Goal: Information Seeking & Learning: Learn about a topic

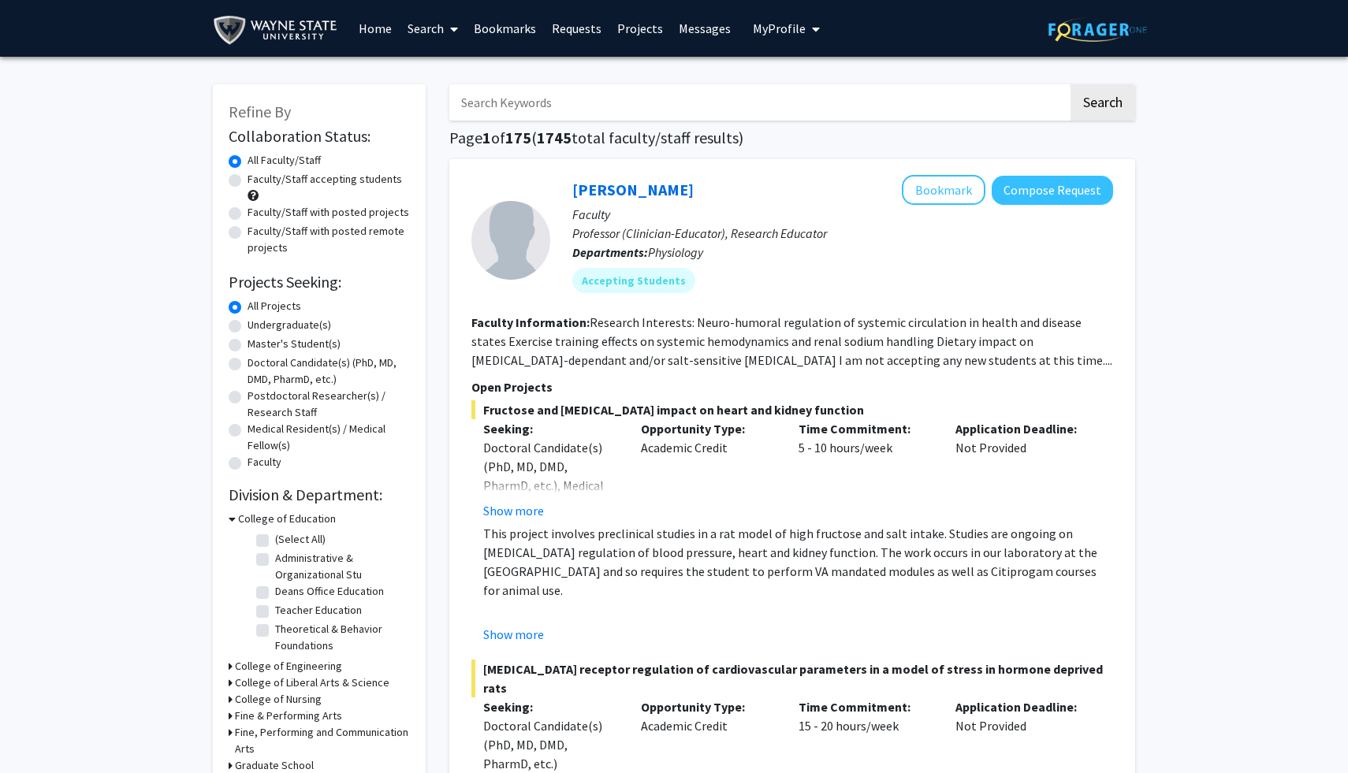
click at [756, 26] on span "My Profile" at bounding box center [779, 28] width 53 height 16
click at [608, 136] on h1 "Page 1 of 175 ( 1745 total faculty/staff results)" at bounding box center [792, 137] width 686 height 19
click at [248, 178] on label "Faculty/Staff accepting students" at bounding box center [325, 179] width 155 height 17
click at [248, 178] on input "Faculty/Staff accepting students" at bounding box center [253, 176] width 10 height 10
radio input "true"
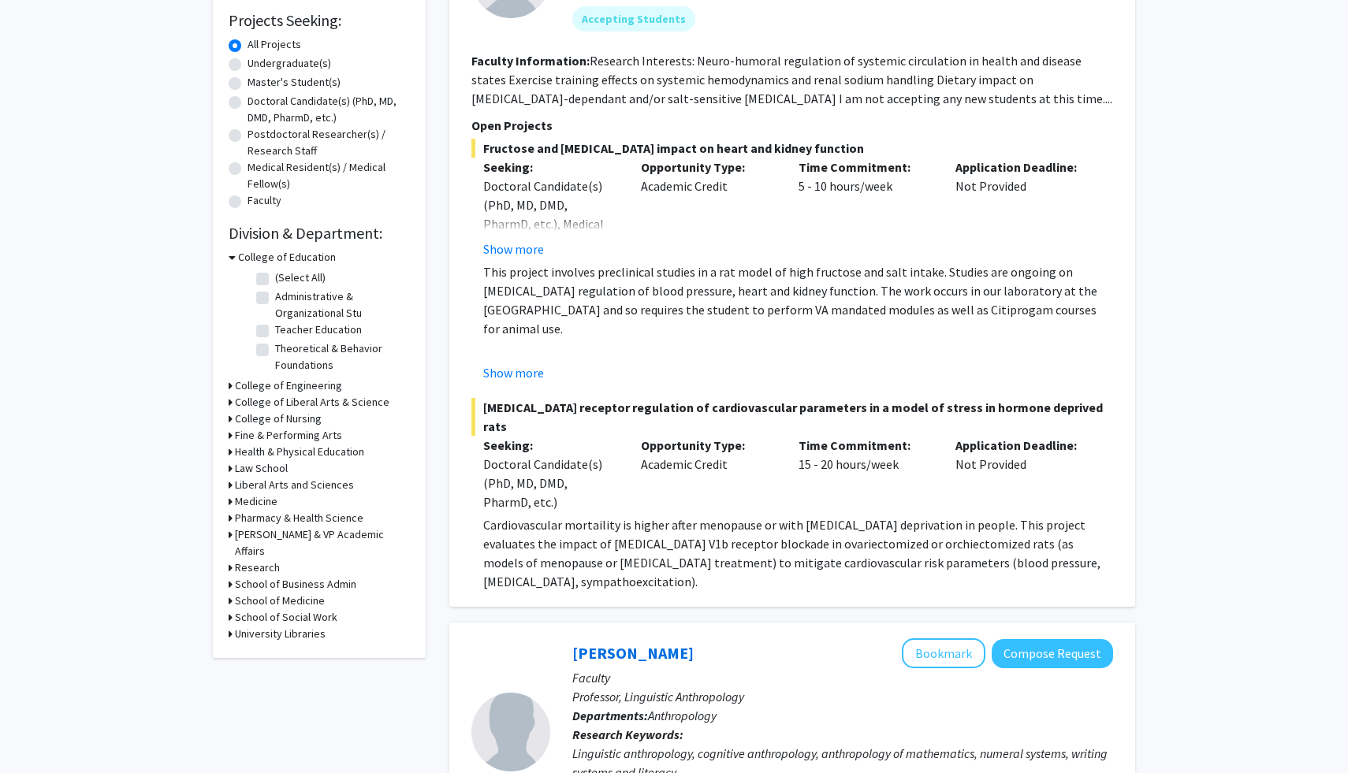
scroll to position [273, 0]
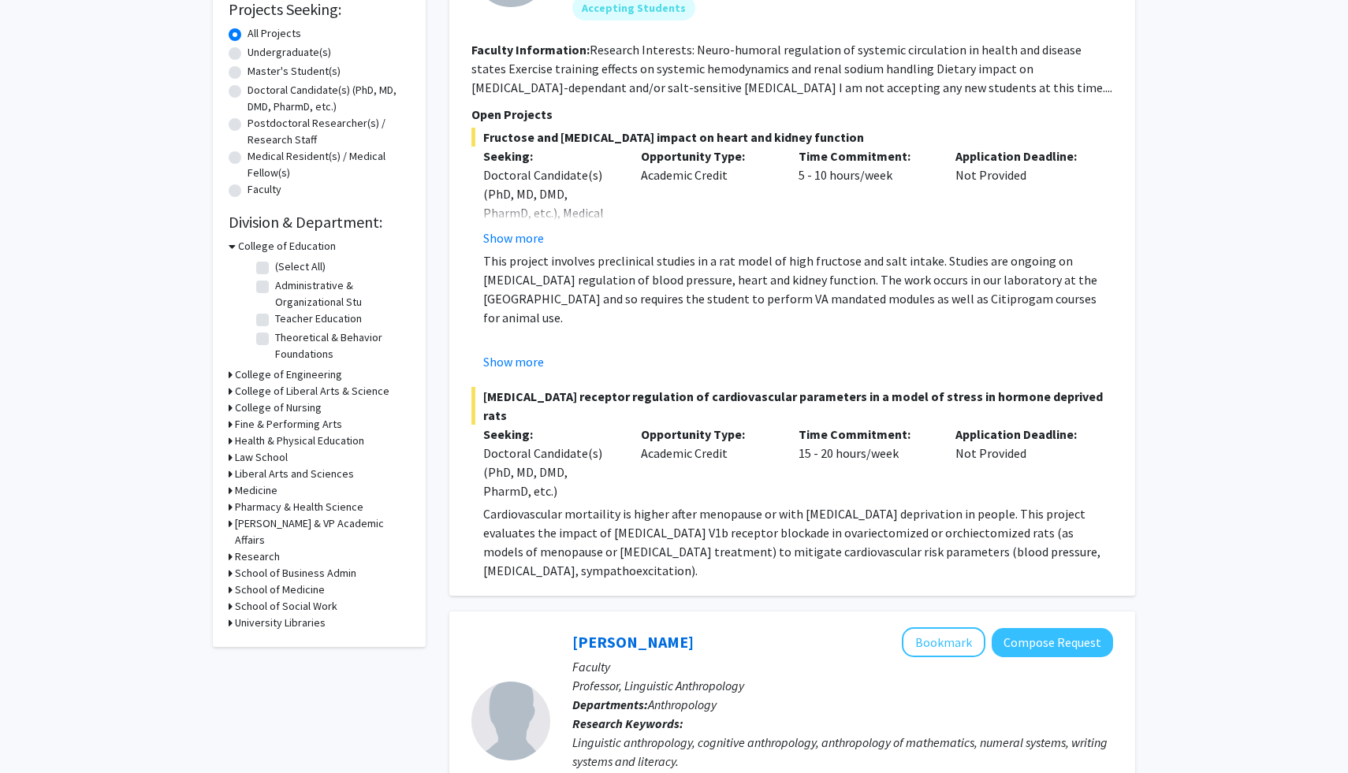
click at [299, 394] on h3 "College of Liberal Arts & Science" at bounding box center [312, 391] width 155 height 17
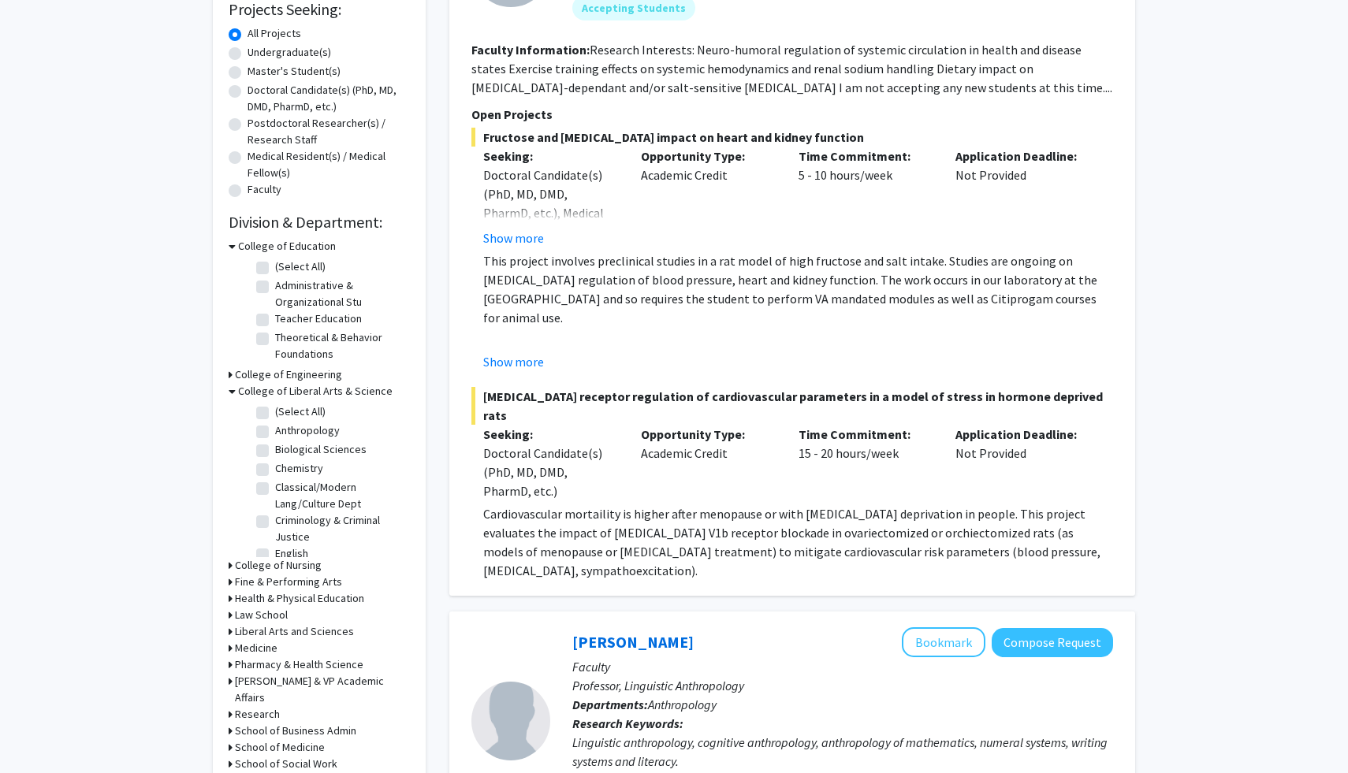
click at [275, 456] on label "Biological Sciences" at bounding box center [320, 449] width 91 height 17
click at [275, 452] on input "Biological Sciences" at bounding box center [280, 446] width 10 height 10
checkbox input "true"
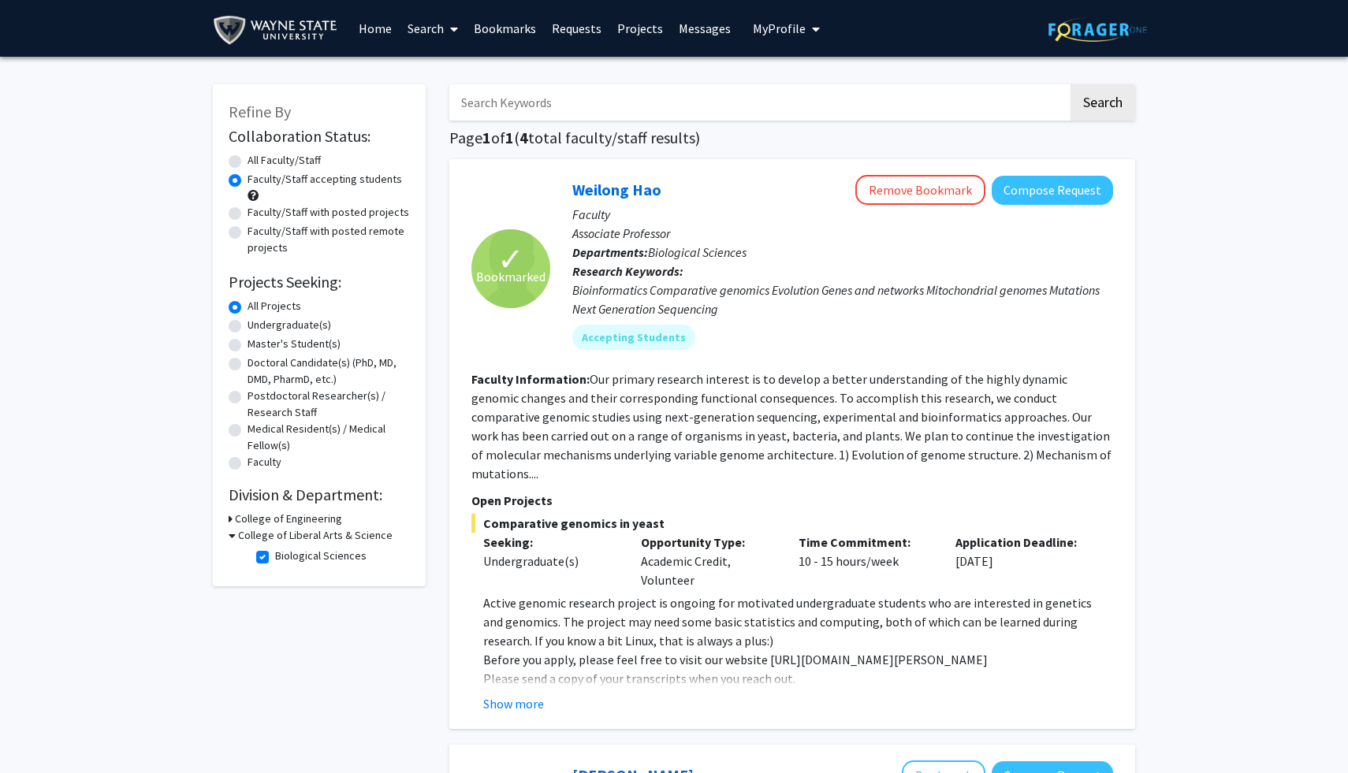
scroll to position [1, 0]
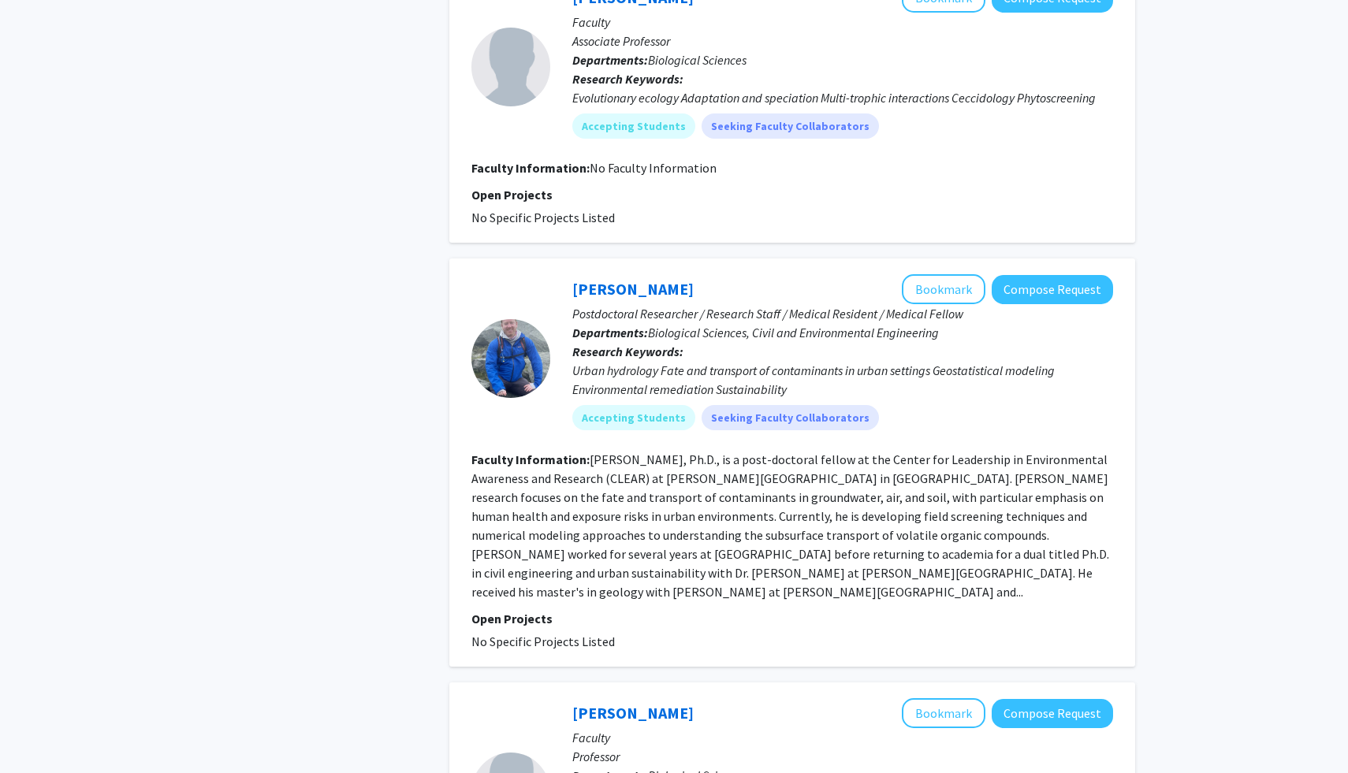
scroll to position [0, 0]
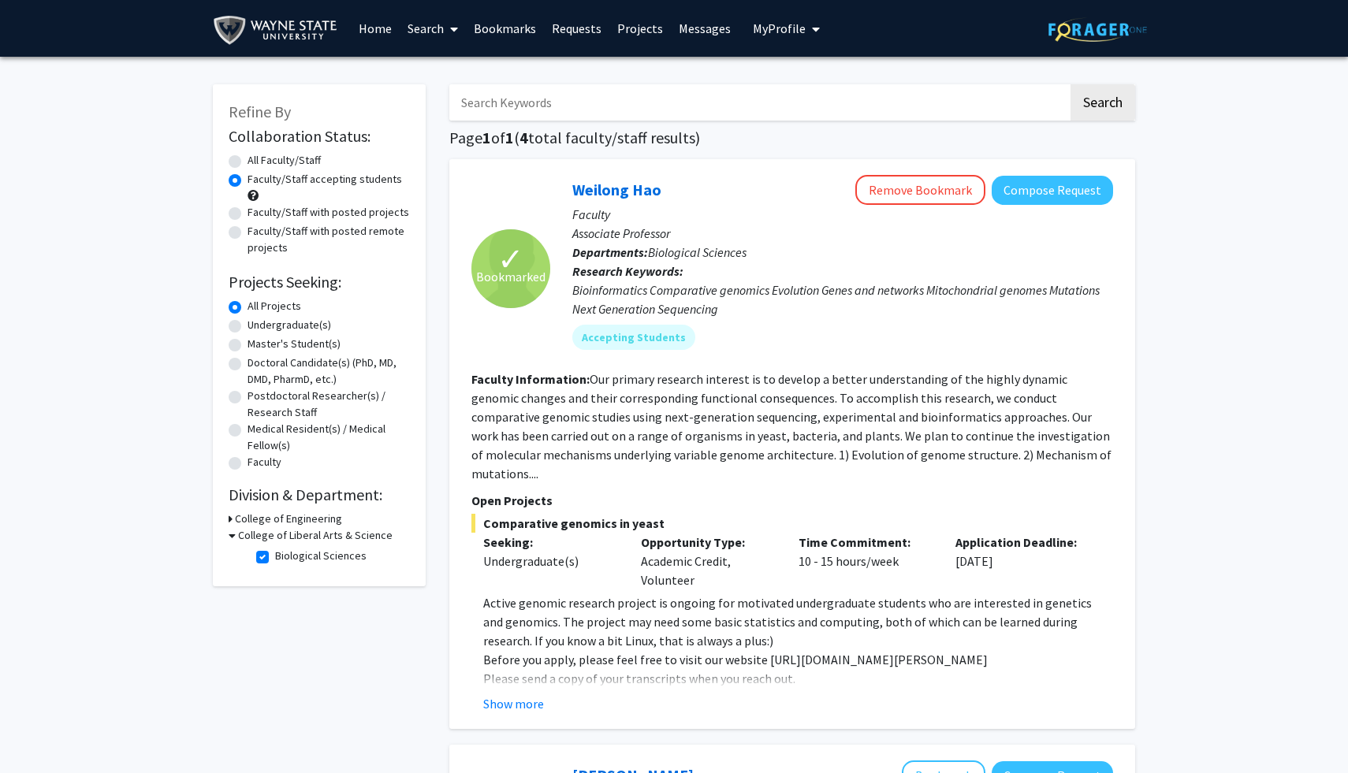
click at [275, 561] on label "Biological Sciences" at bounding box center [320, 556] width 91 height 17
click at [275, 558] on input "Biological Sciences" at bounding box center [280, 553] width 10 height 10
checkbox input "false"
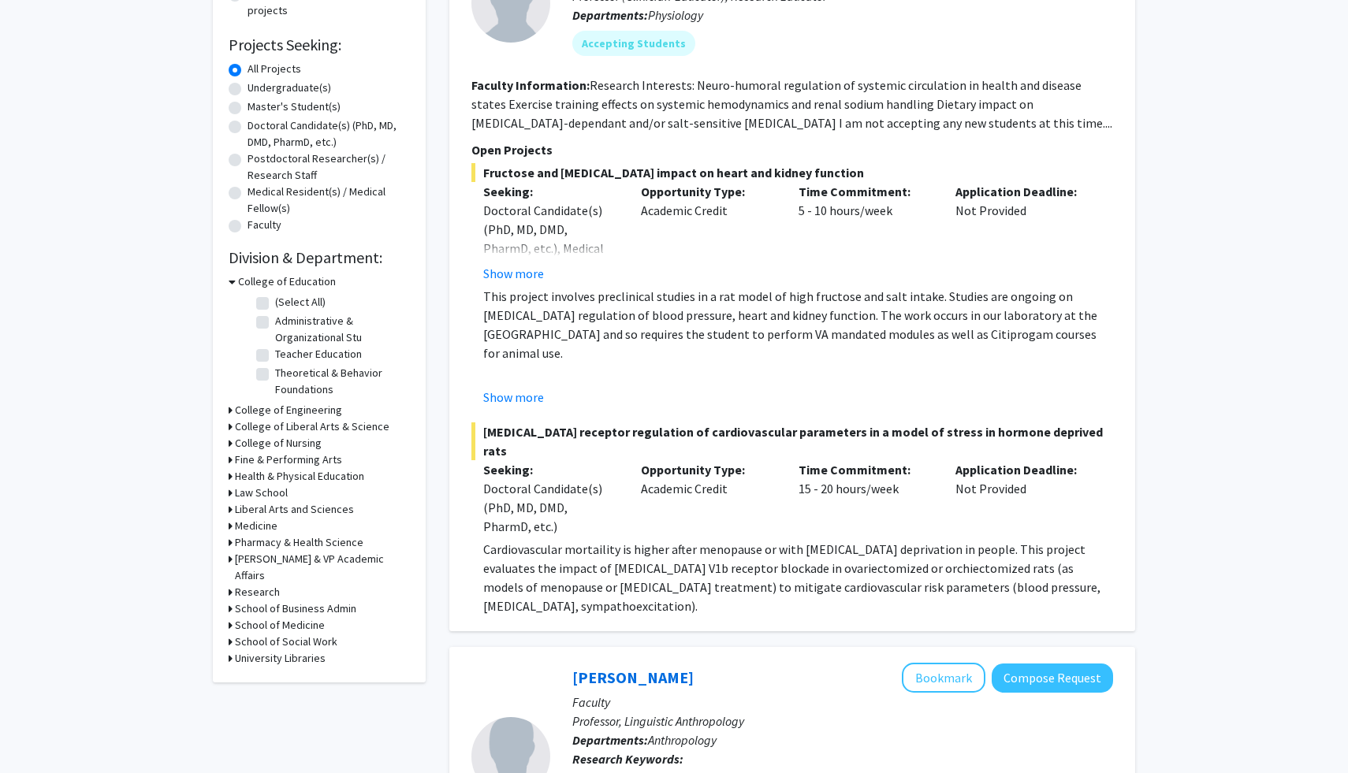
scroll to position [240, 0]
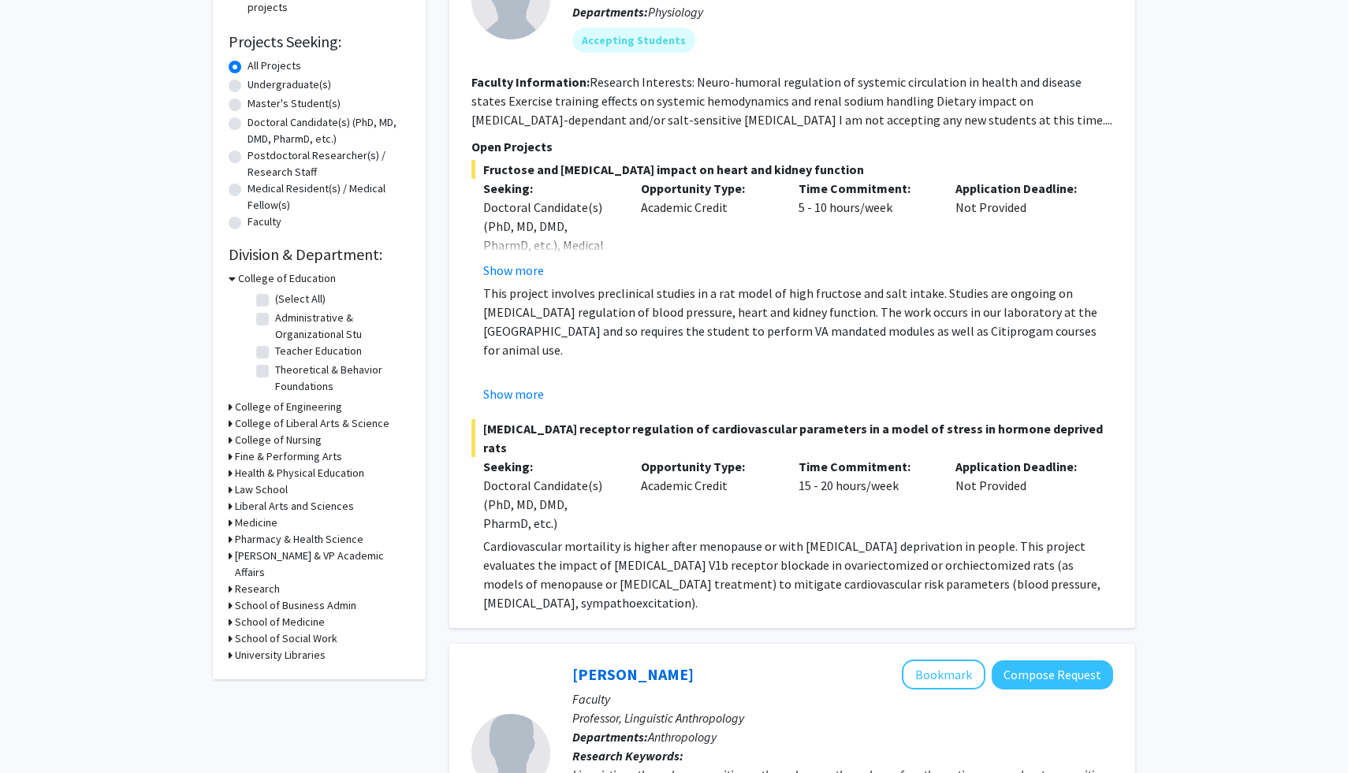
click at [266, 519] on h3 "Medicine" at bounding box center [256, 523] width 43 height 17
click at [275, 545] on label "Pharmacology" at bounding box center [309, 543] width 68 height 17
click at [275, 545] on input "Pharmacology" at bounding box center [280, 540] width 10 height 10
checkbox input "true"
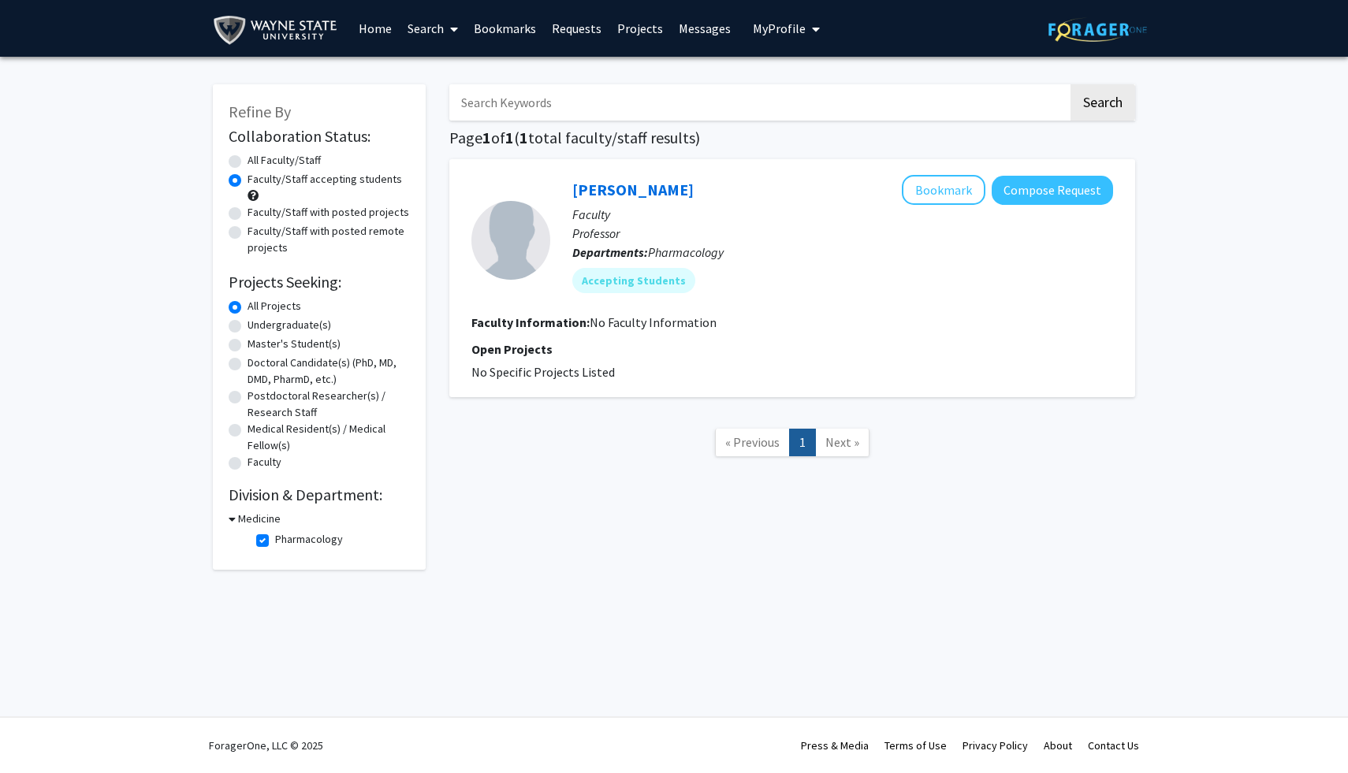
click at [275, 540] on label "Pharmacology" at bounding box center [309, 539] width 68 height 17
click at [275, 540] on input "Pharmacology" at bounding box center [280, 536] width 10 height 10
checkbox input "false"
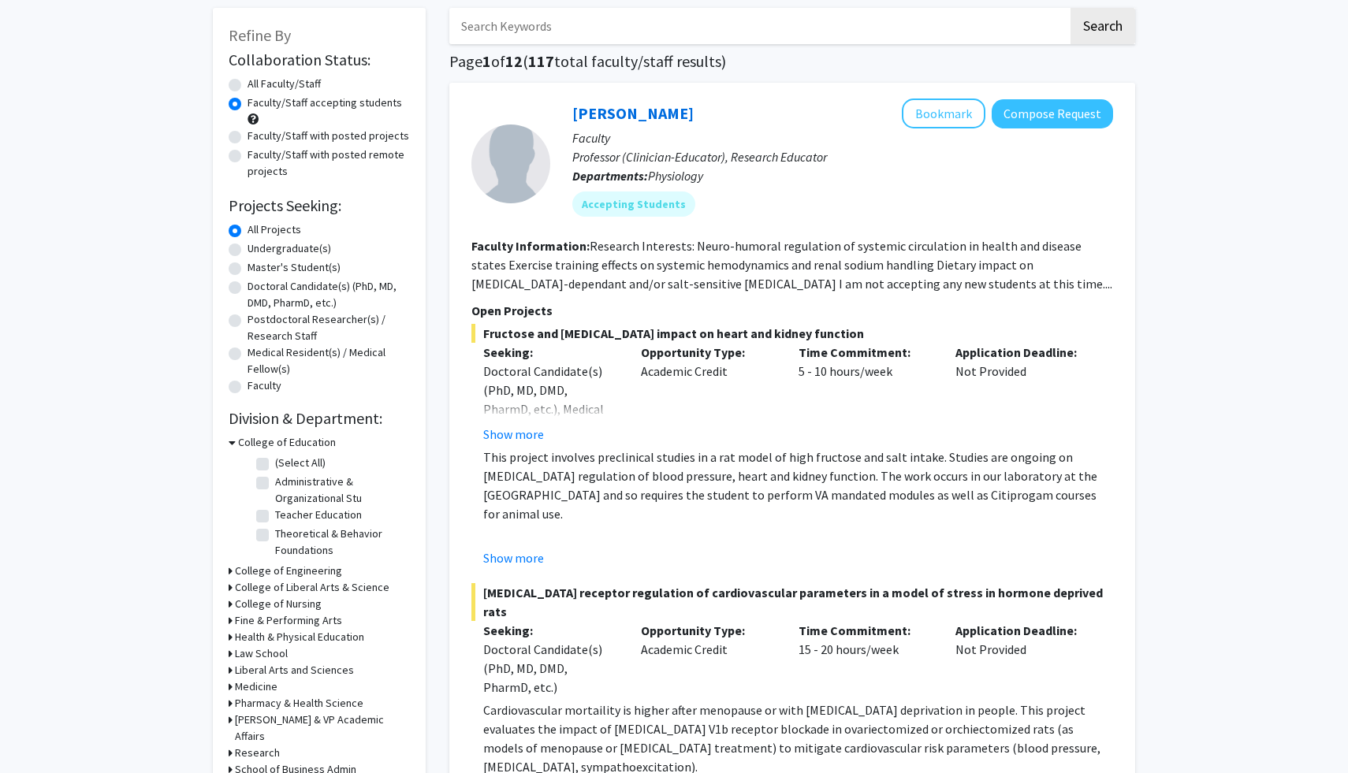
scroll to position [80, 0]
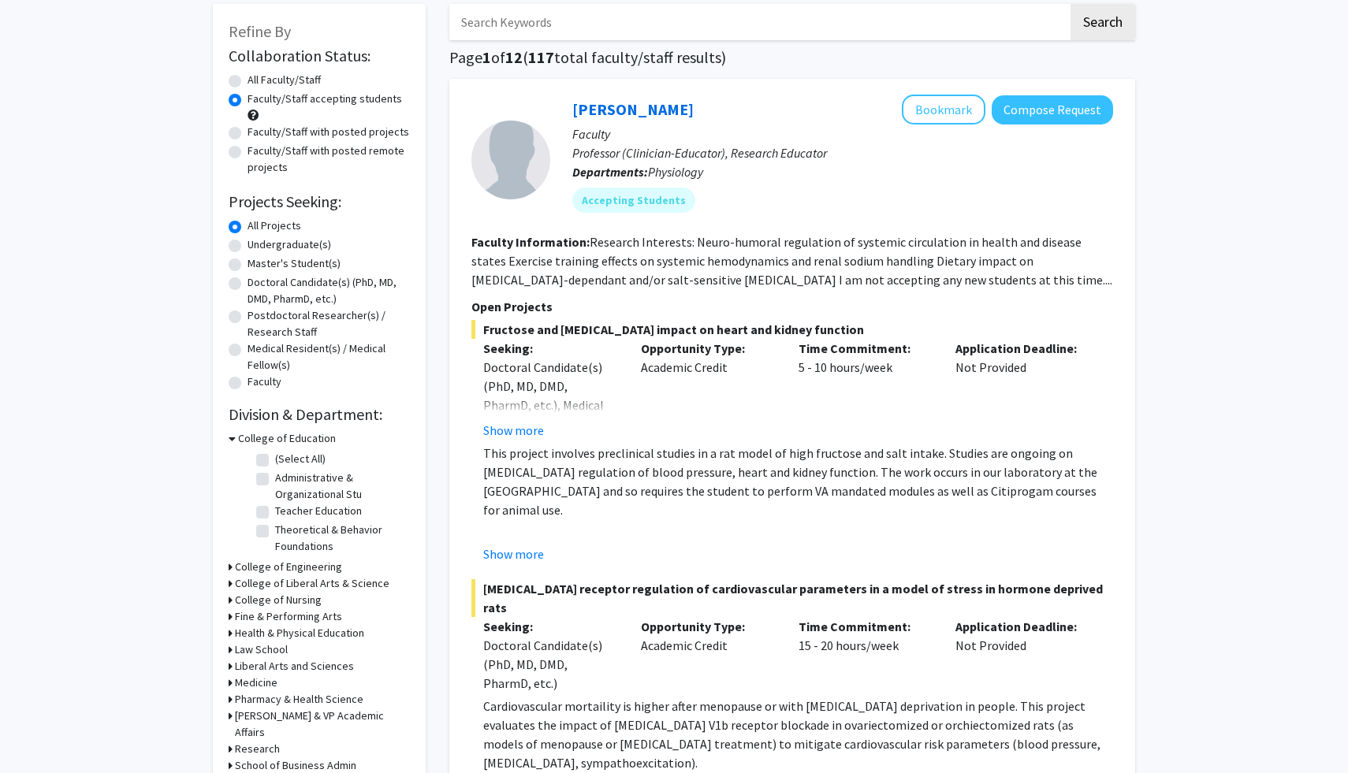
click at [262, 584] on h3 "College of Liberal Arts & Science" at bounding box center [312, 583] width 155 height 17
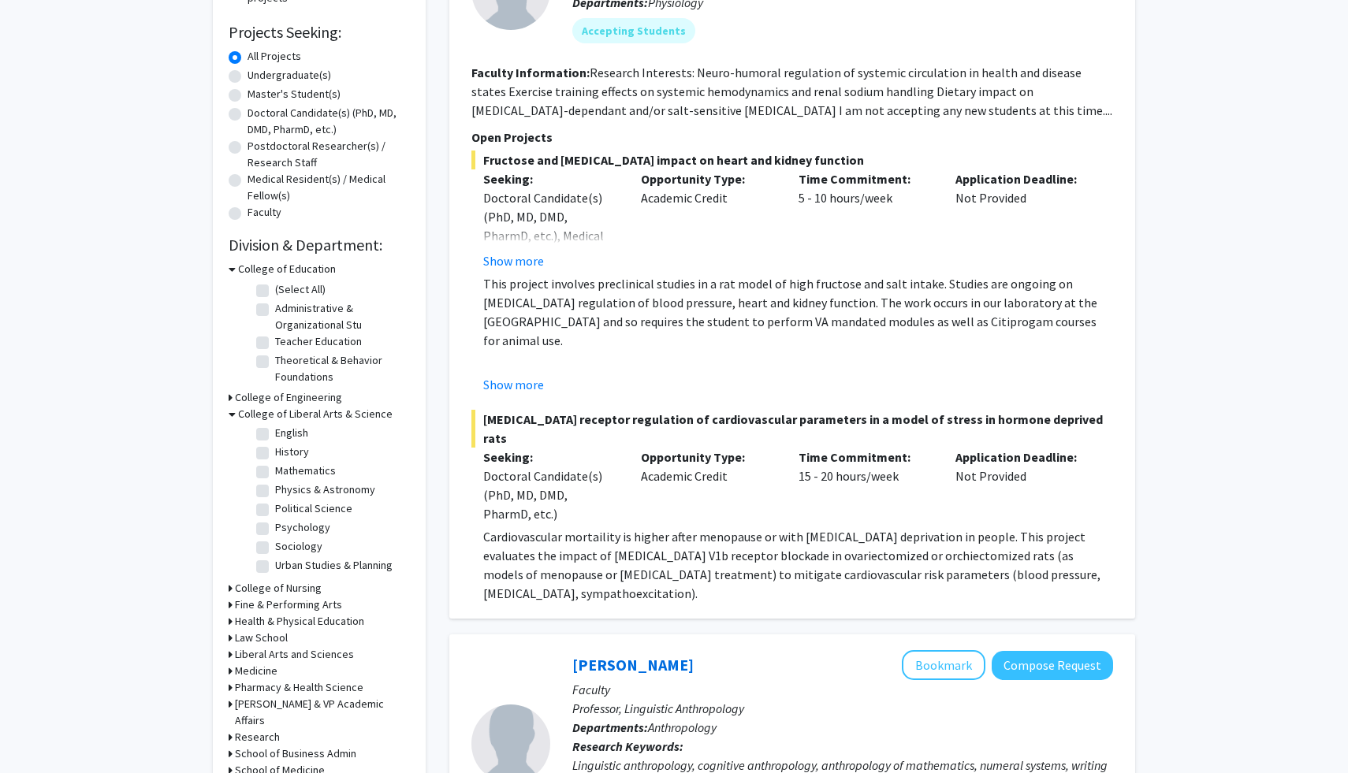
scroll to position [255, 0]
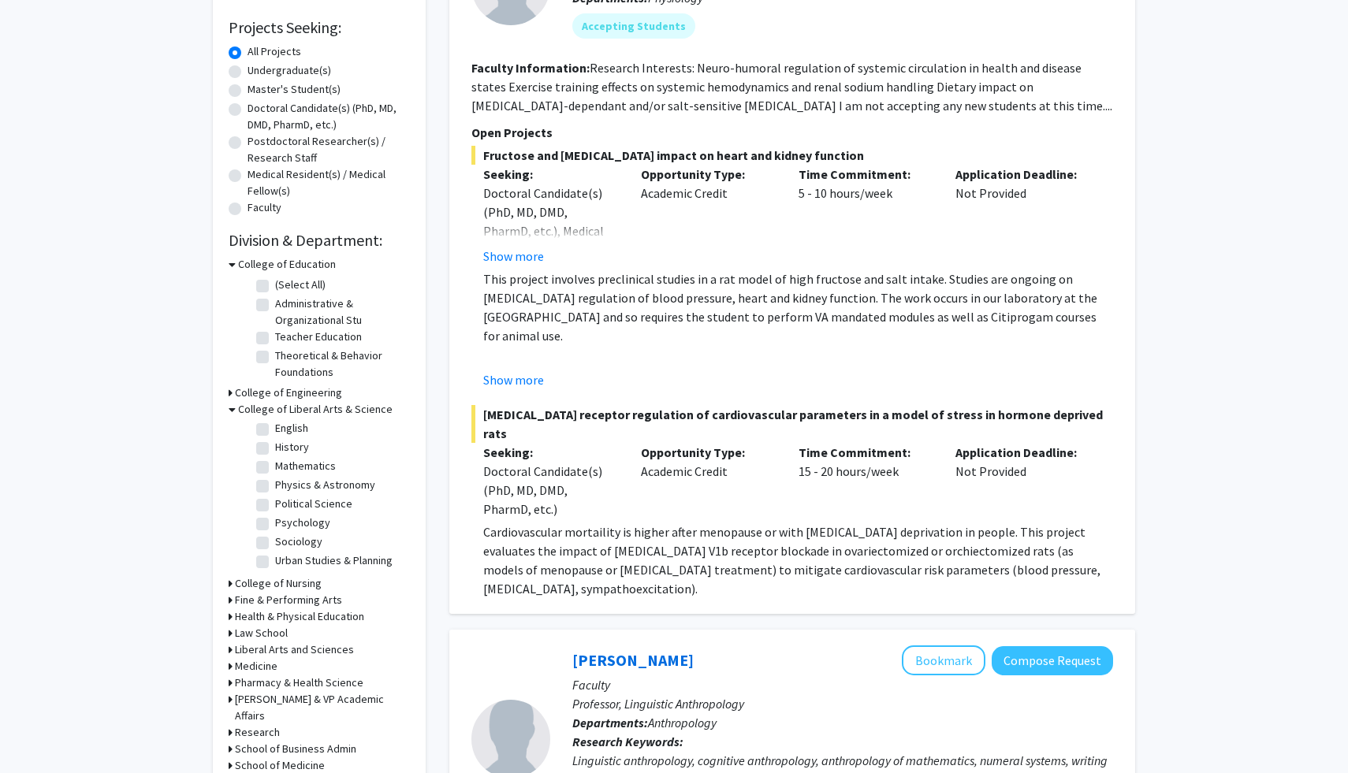
click at [297, 589] on h3 "College of Nursing" at bounding box center [278, 583] width 87 height 17
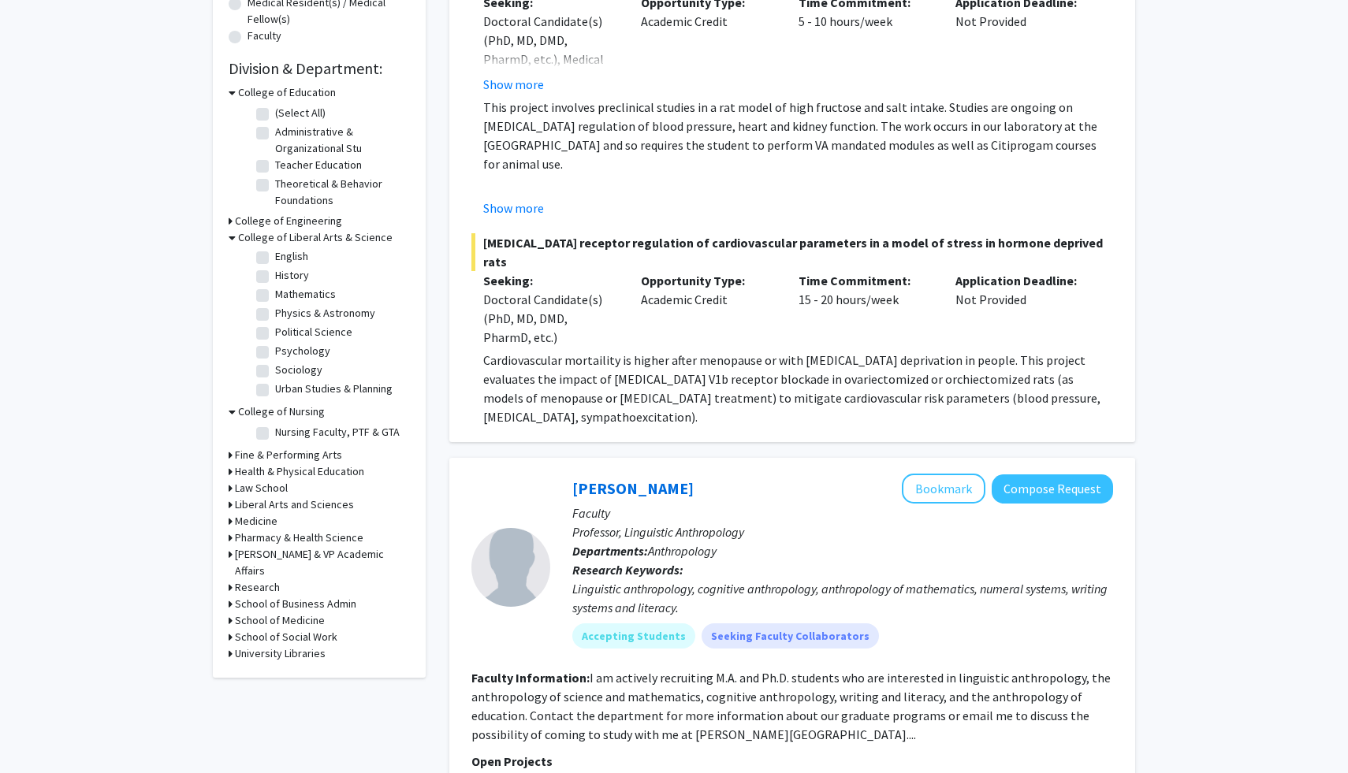
scroll to position [431, 0]
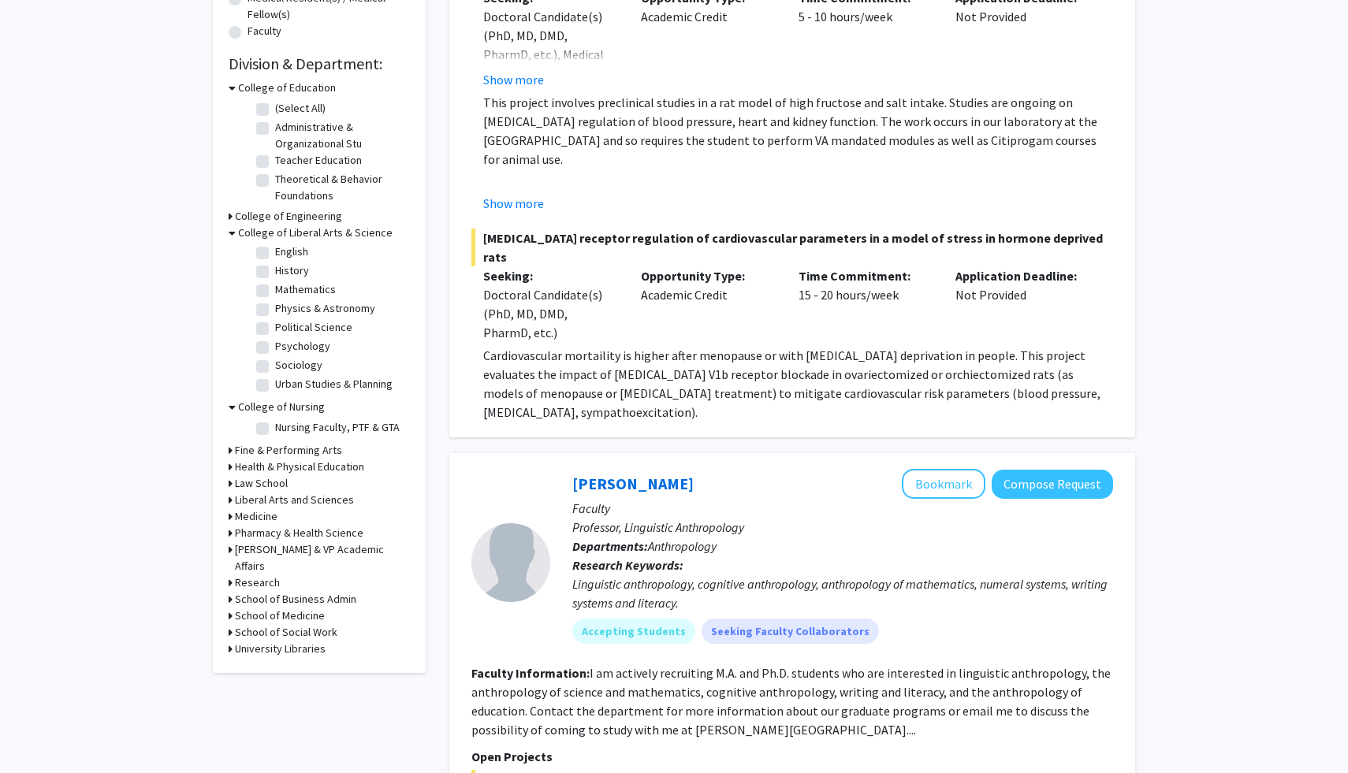
click at [271, 534] on h3 "Pharmacy & Health Science" at bounding box center [299, 533] width 128 height 17
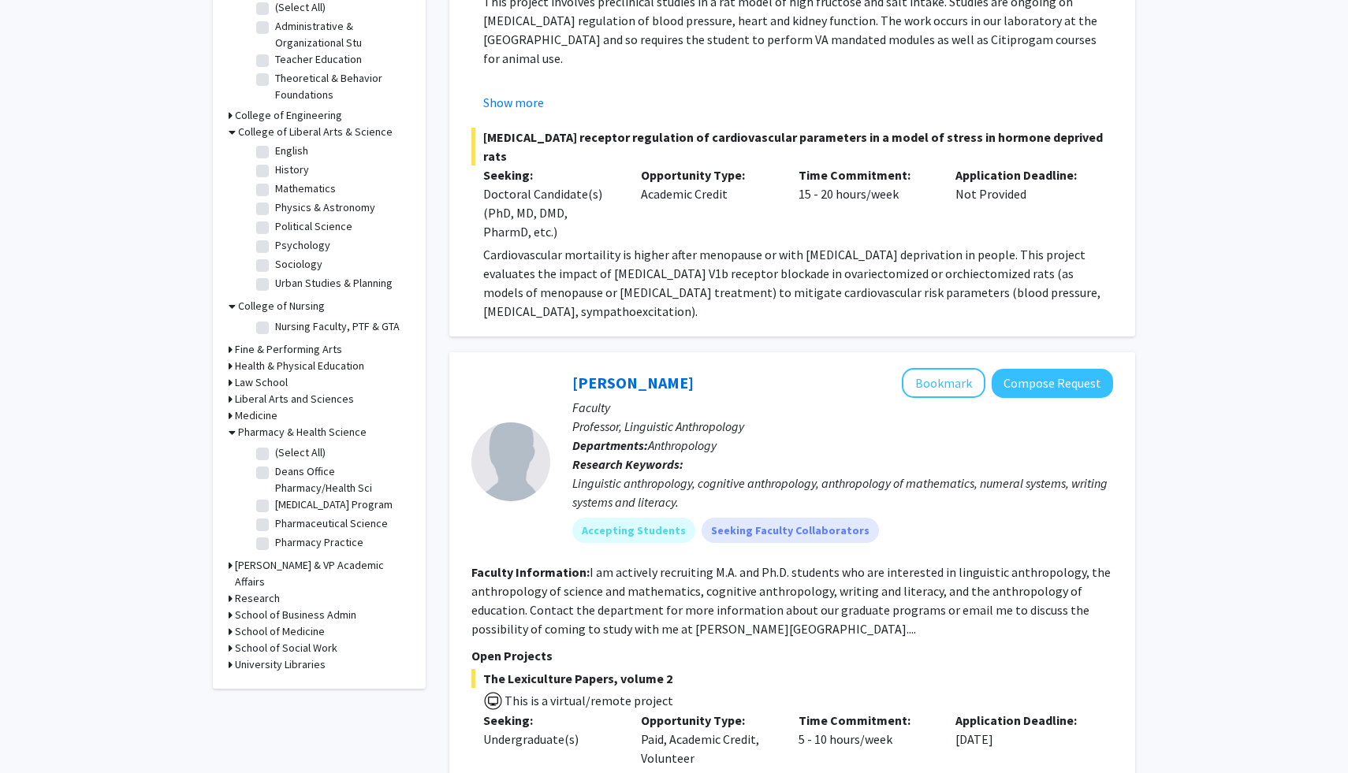
scroll to position [534, 0]
click at [266, 590] on h3 "Research" at bounding box center [257, 597] width 45 height 17
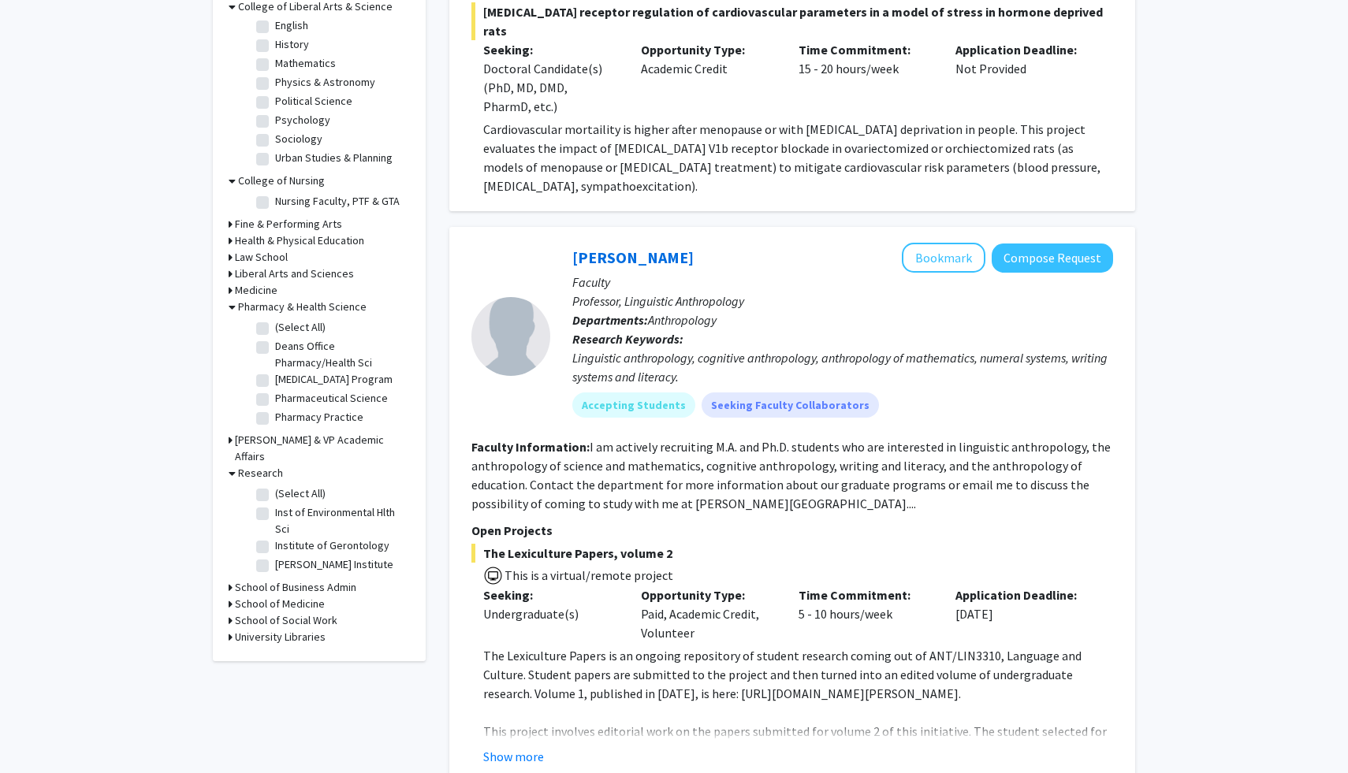
scroll to position [663, 0]
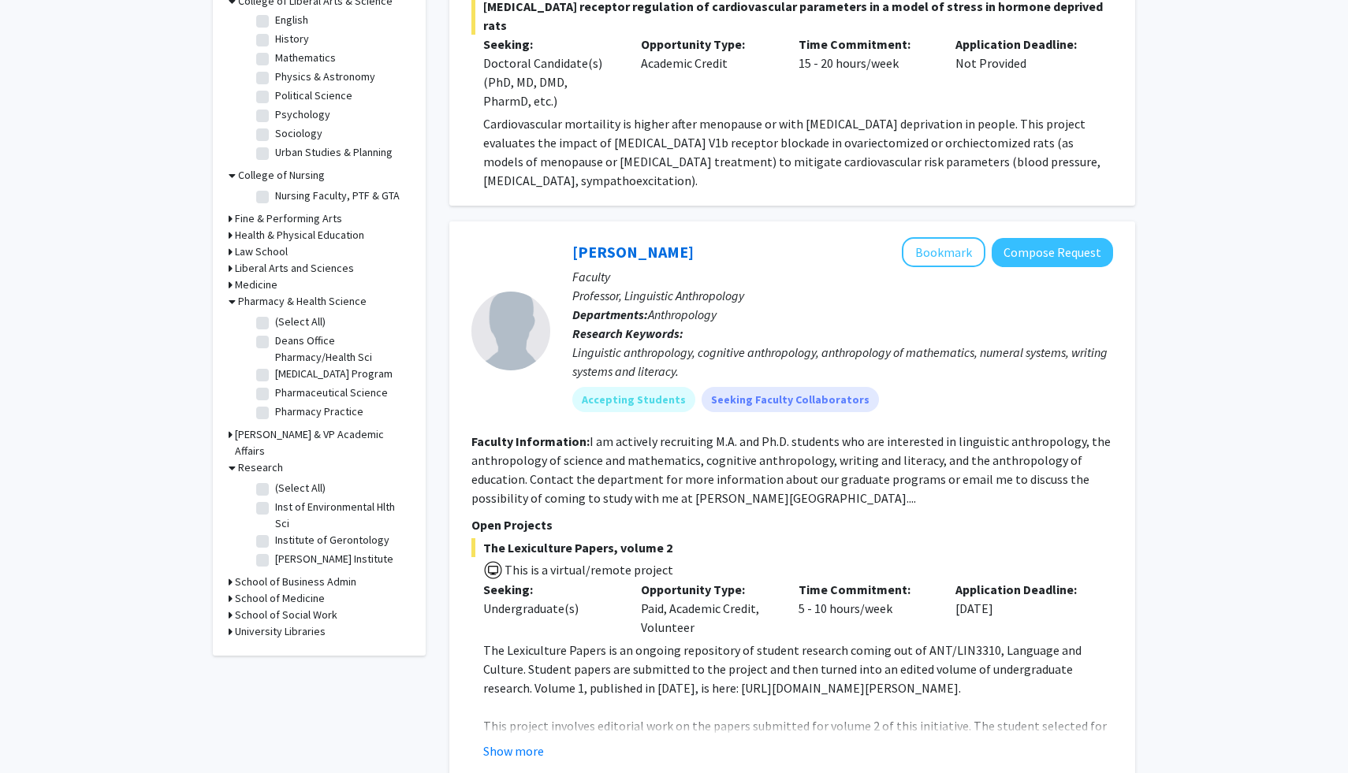
click at [285, 594] on h3 "School of Medicine" at bounding box center [280, 598] width 90 height 17
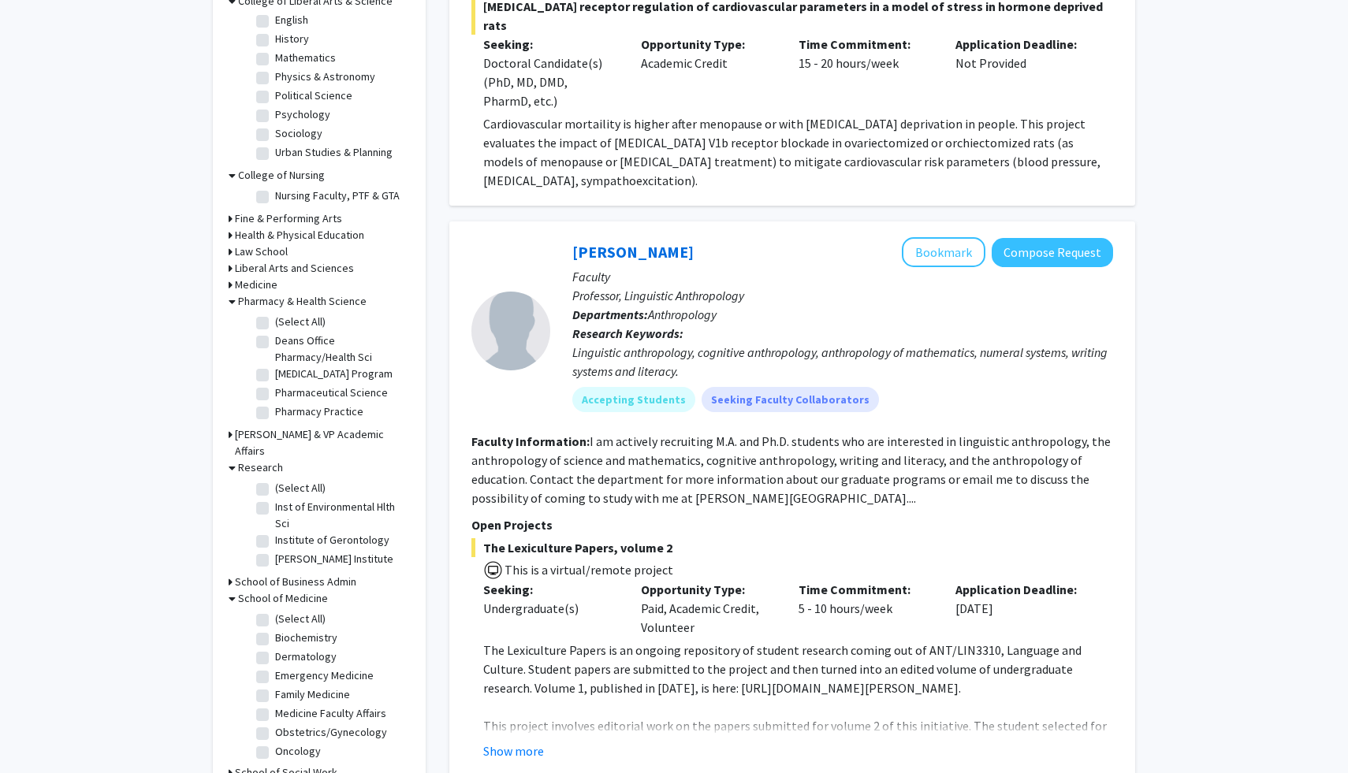
scroll to position [1, 0]
click at [275, 616] on label "(Select All)" at bounding box center [300, 618] width 50 height 17
click at [275, 616] on input "(Select All)" at bounding box center [280, 615] width 10 height 10
checkbox input "true"
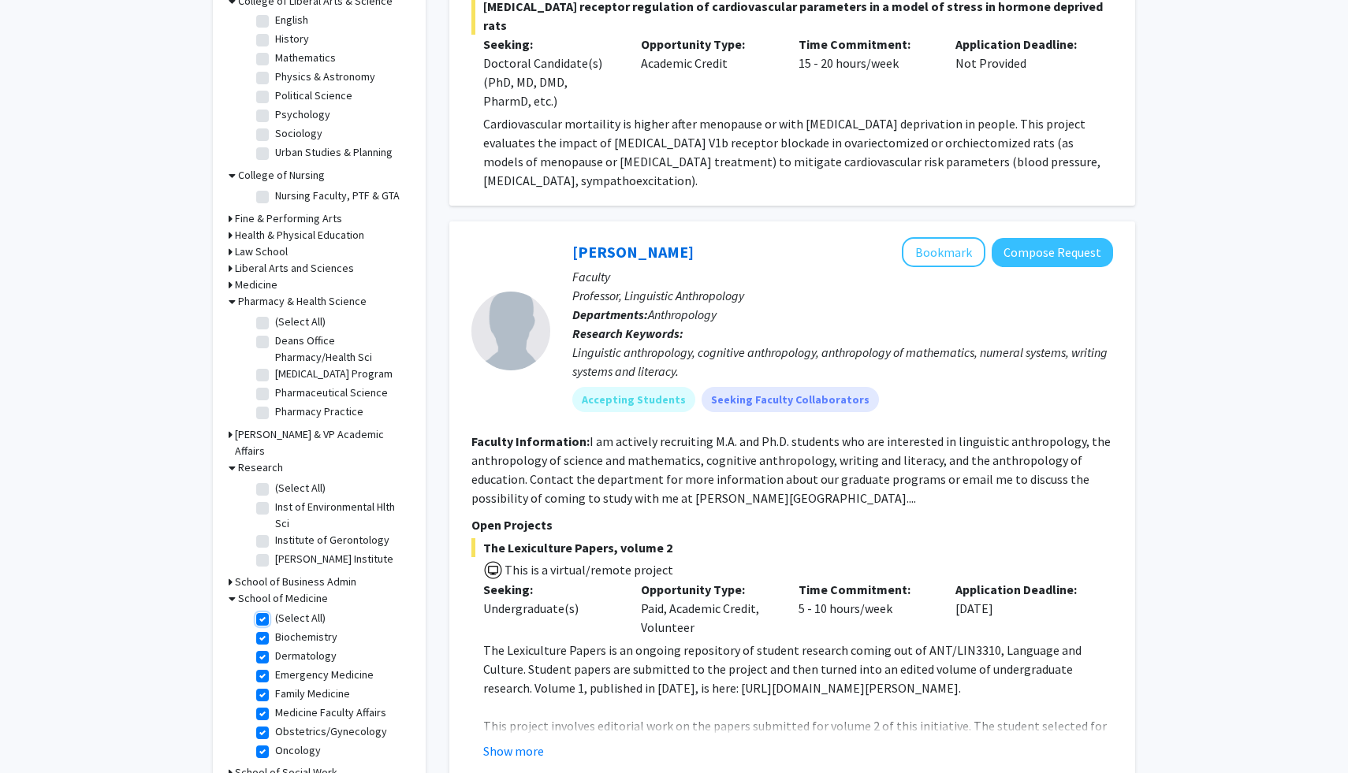
checkbox input "true"
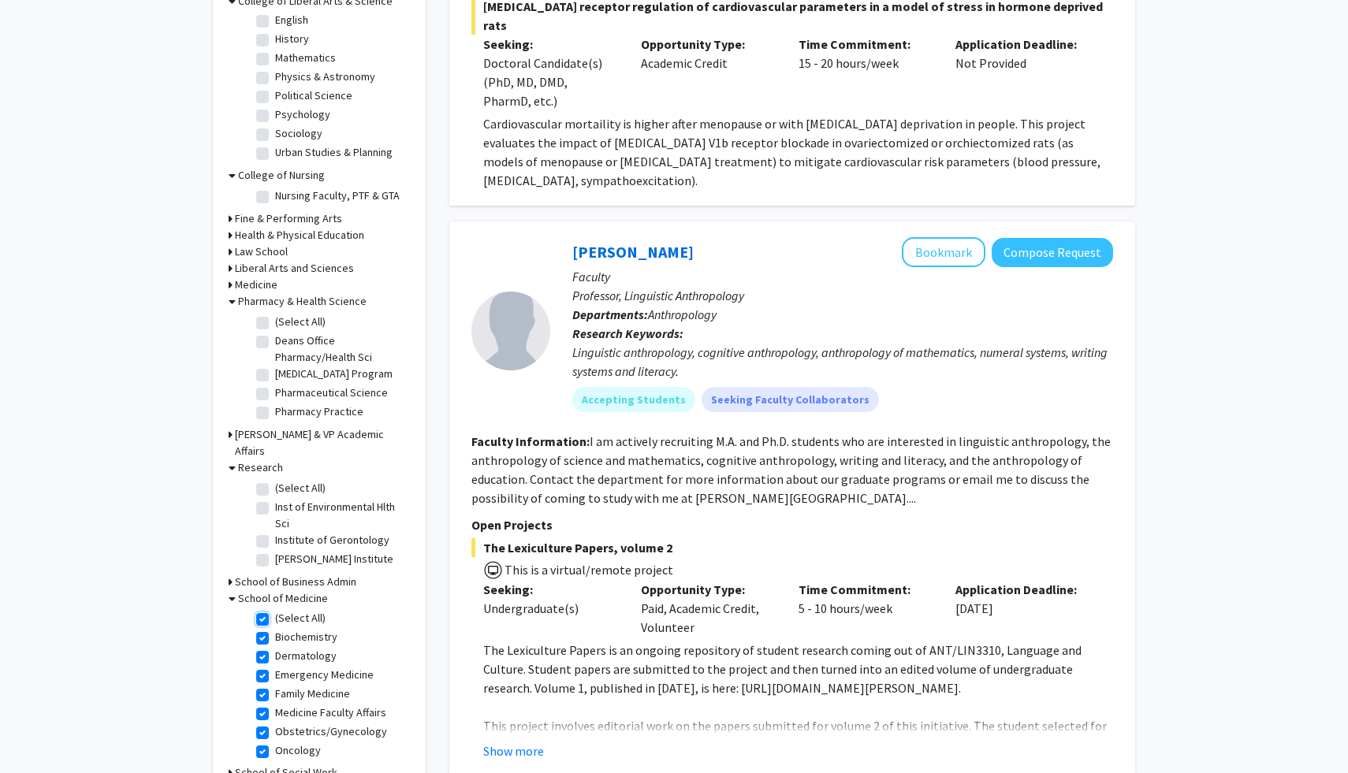
checkbox input "true"
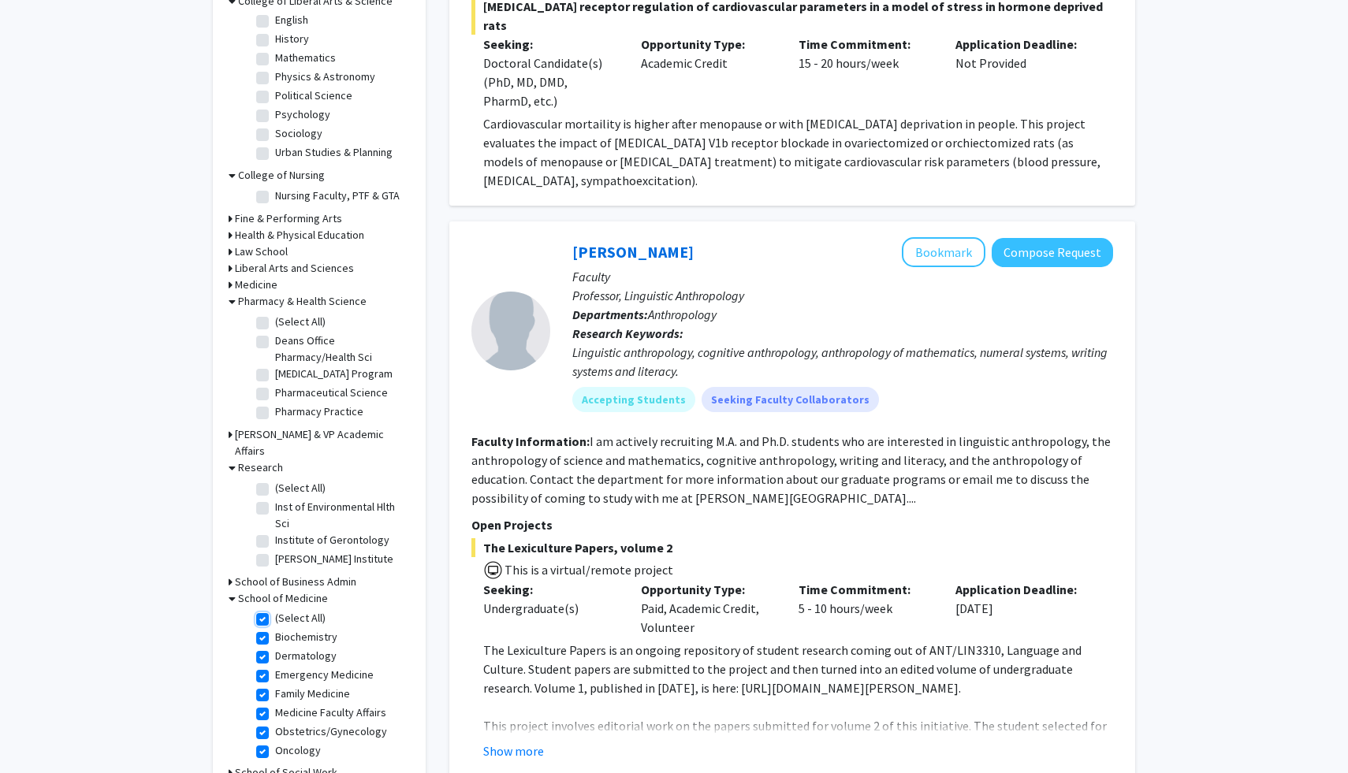
checkbox input "true"
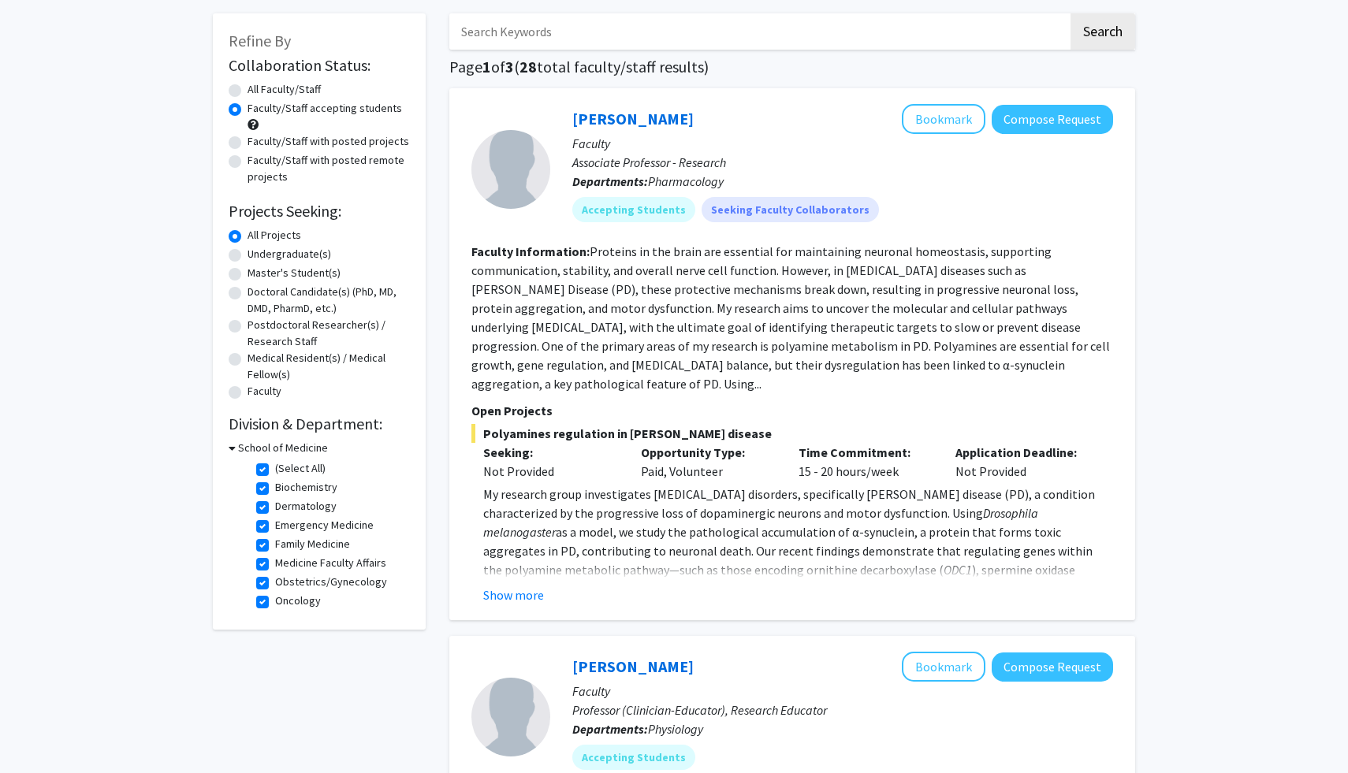
scroll to position [83, 0]
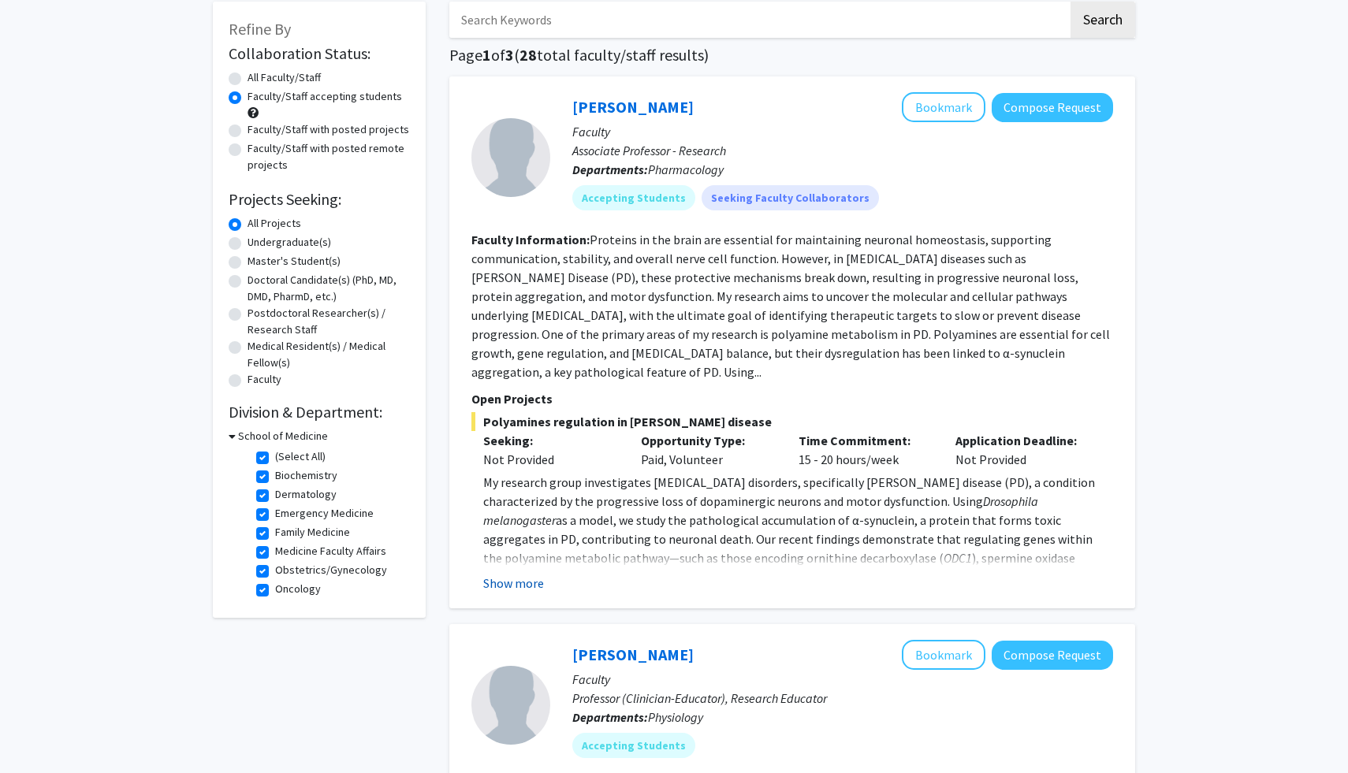
click at [531, 574] on button "Show more" at bounding box center [513, 583] width 61 height 19
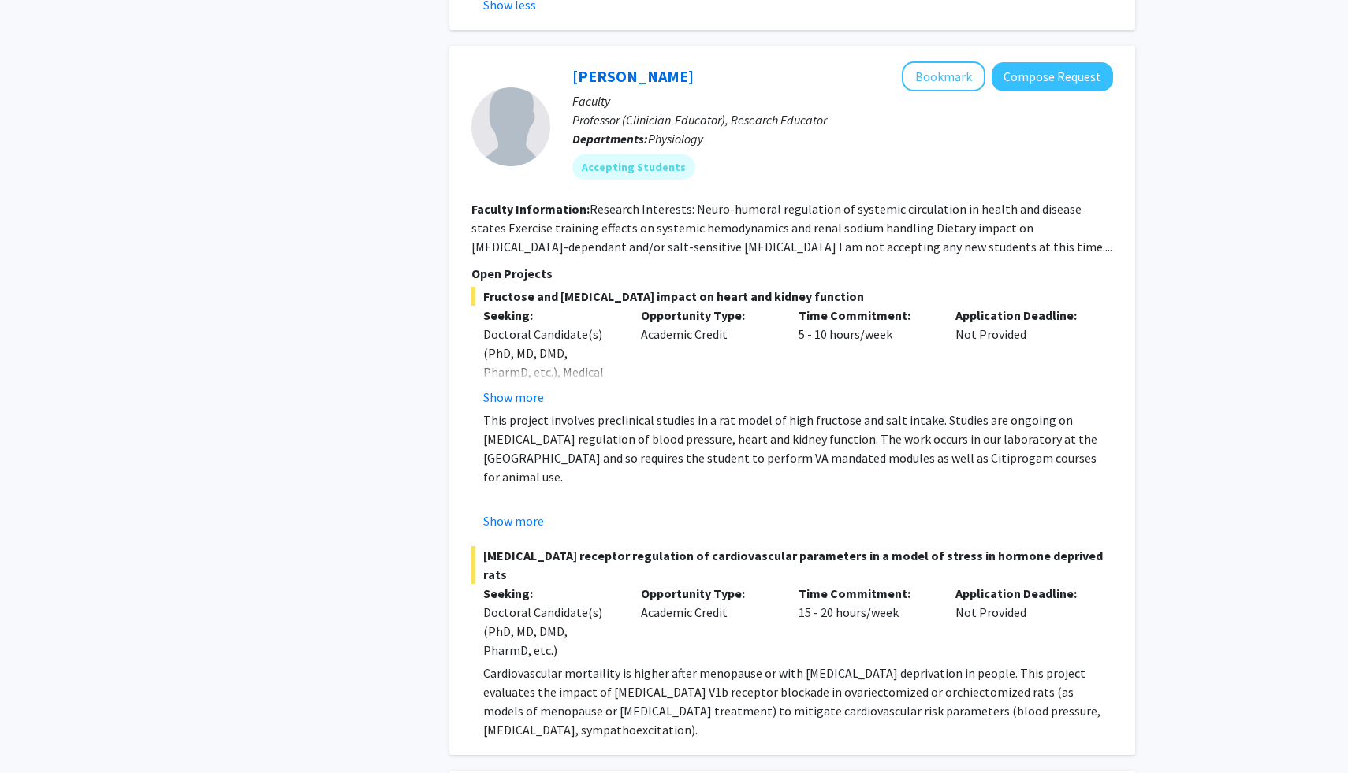
scroll to position [870, 0]
click at [509, 387] on button "Show more" at bounding box center [513, 396] width 61 height 19
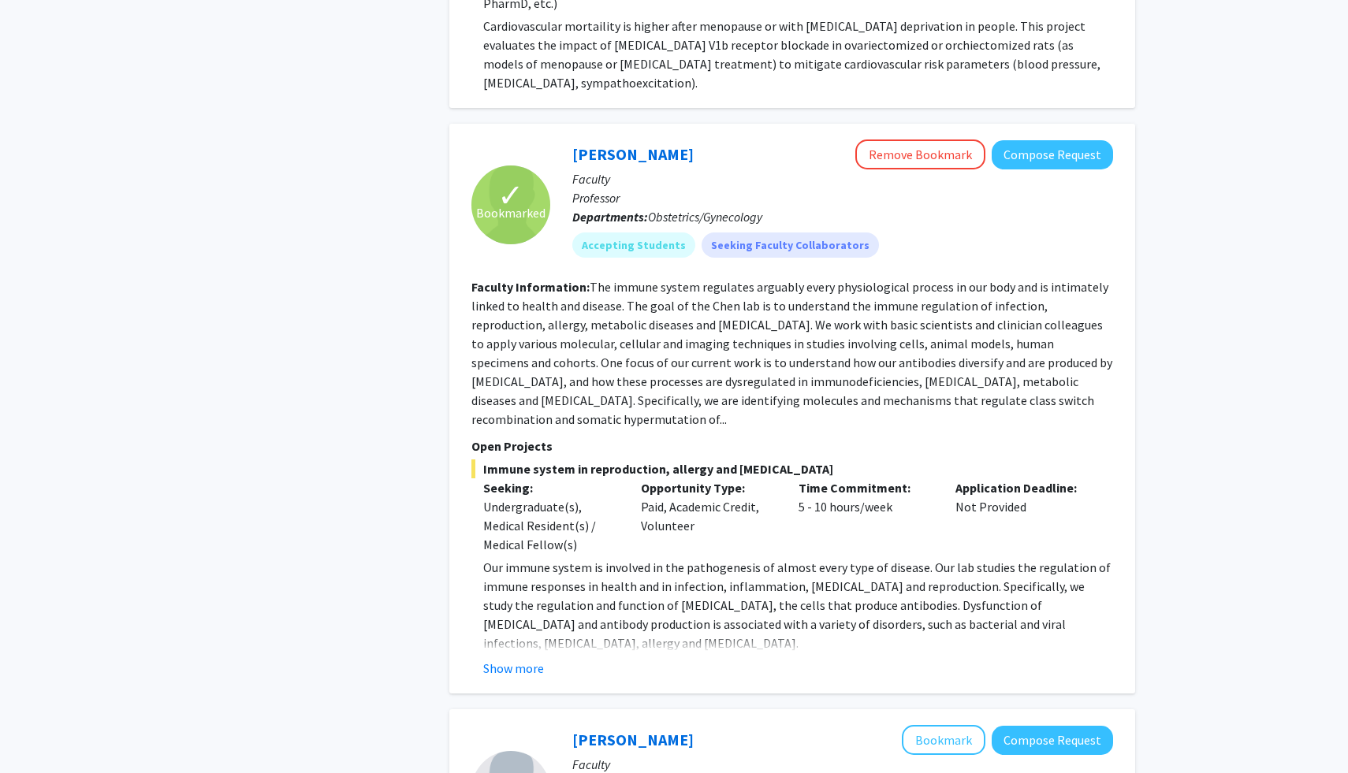
scroll to position [1555, 0]
click at [501, 658] on button "Show more" at bounding box center [513, 667] width 61 height 19
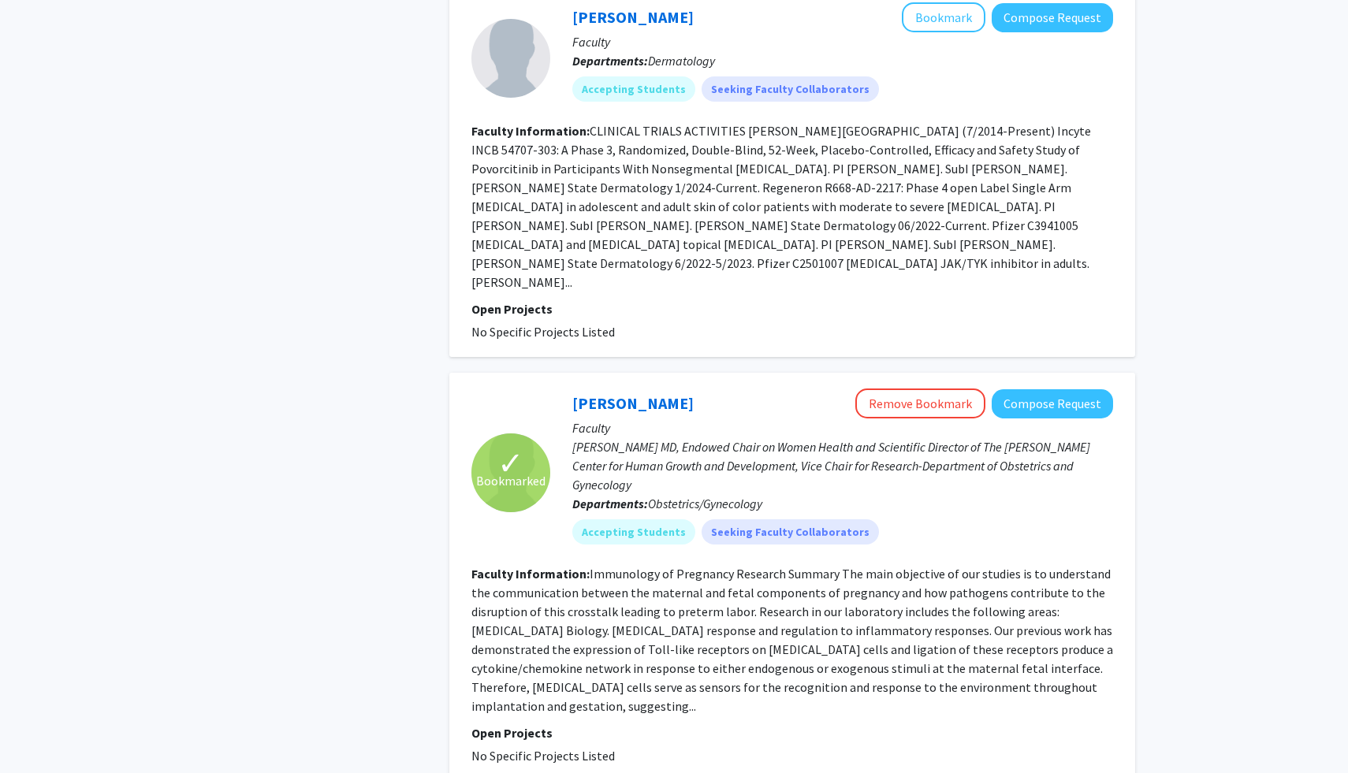
scroll to position [4345, 0]
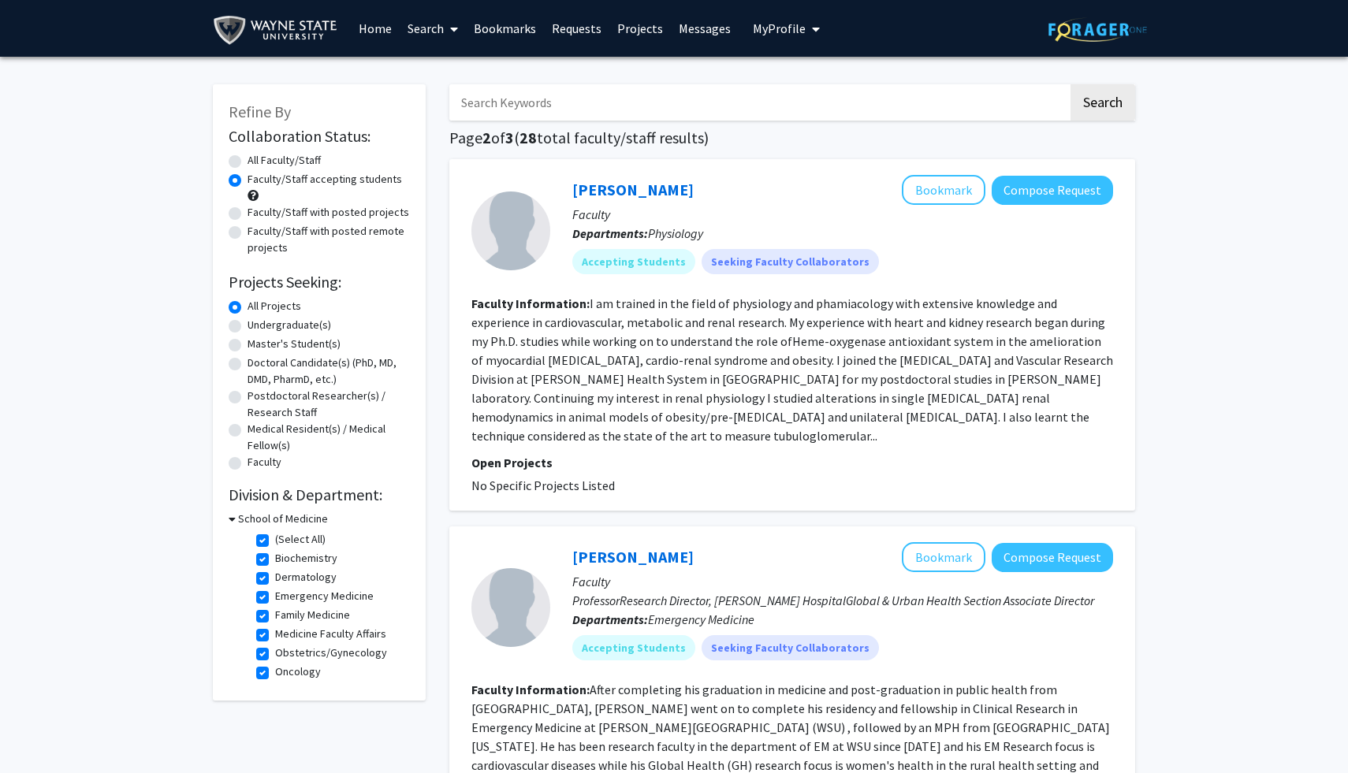
click at [294, 512] on h3 "School of Medicine" at bounding box center [283, 519] width 90 height 17
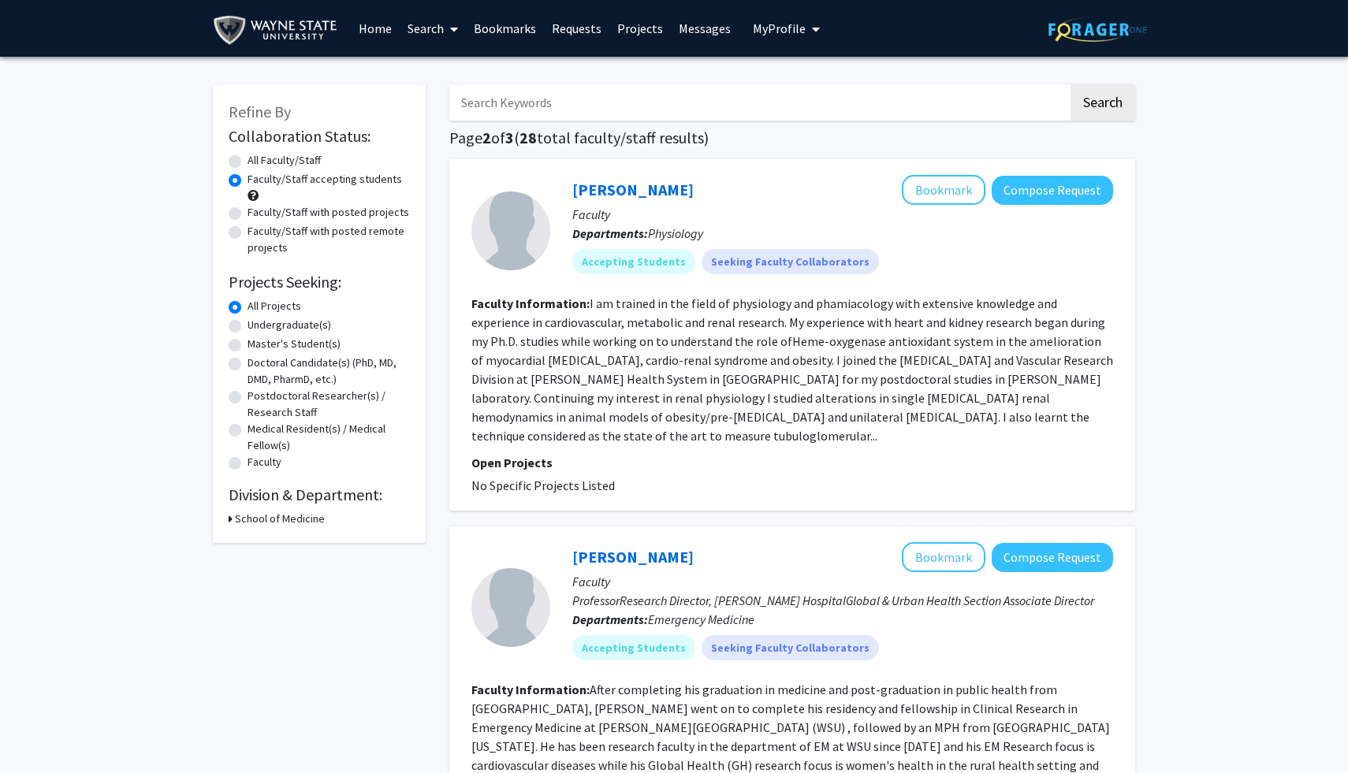
click at [293, 522] on h3 "School of Medicine" at bounding box center [280, 519] width 90 height 17
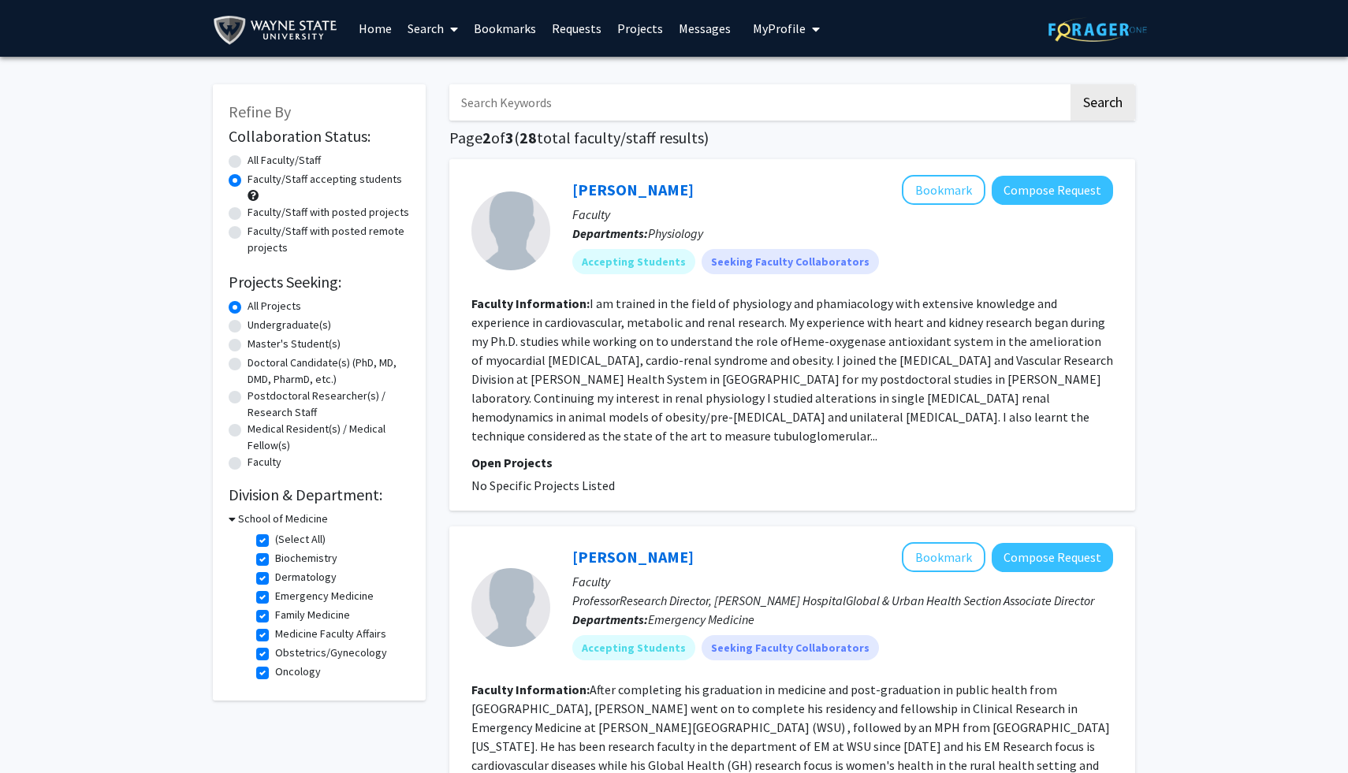
click at [292, 539] on label "(Select All)" at bounding box center [300, 539] width 50 height 17
click at [285, 539] on input "(Select All)" at bounding box center [280, 536] width 10 height 10
checkbox input "false"
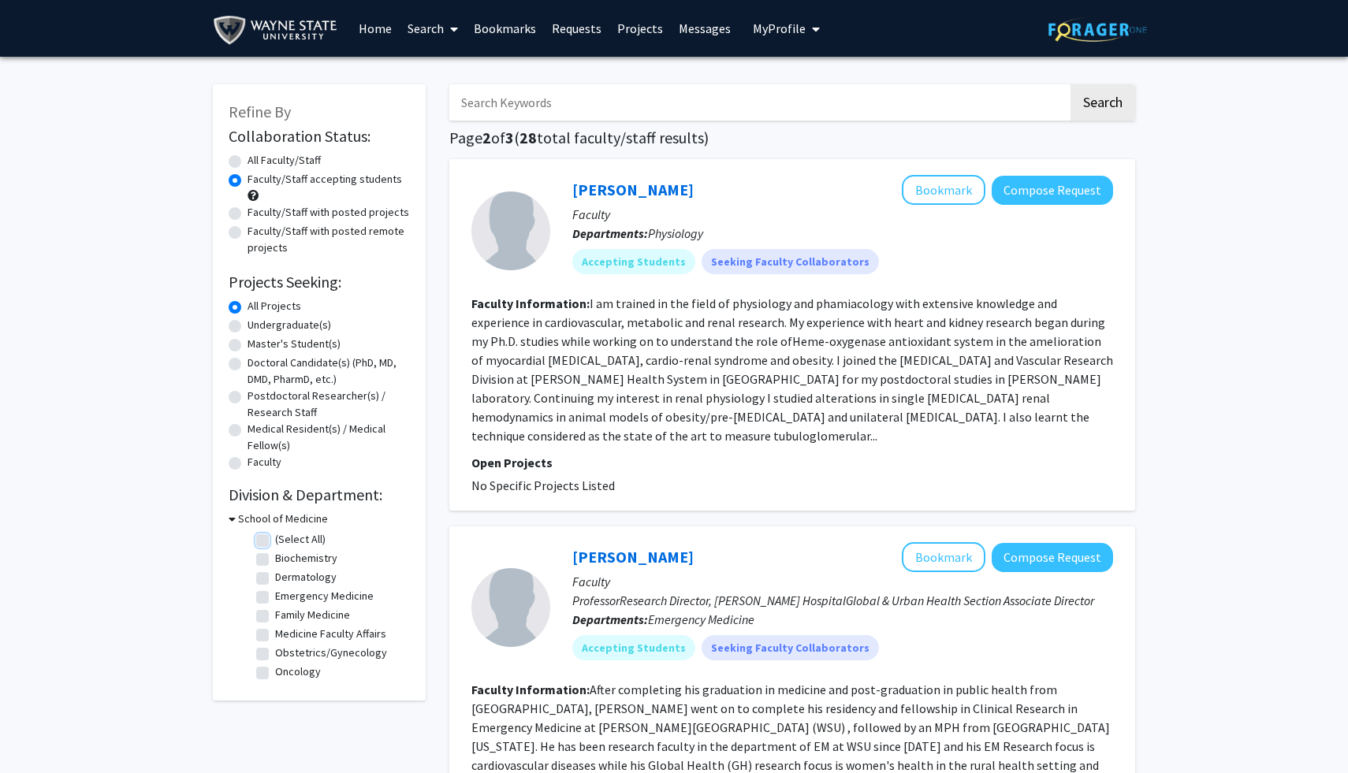
checkbox input "false"
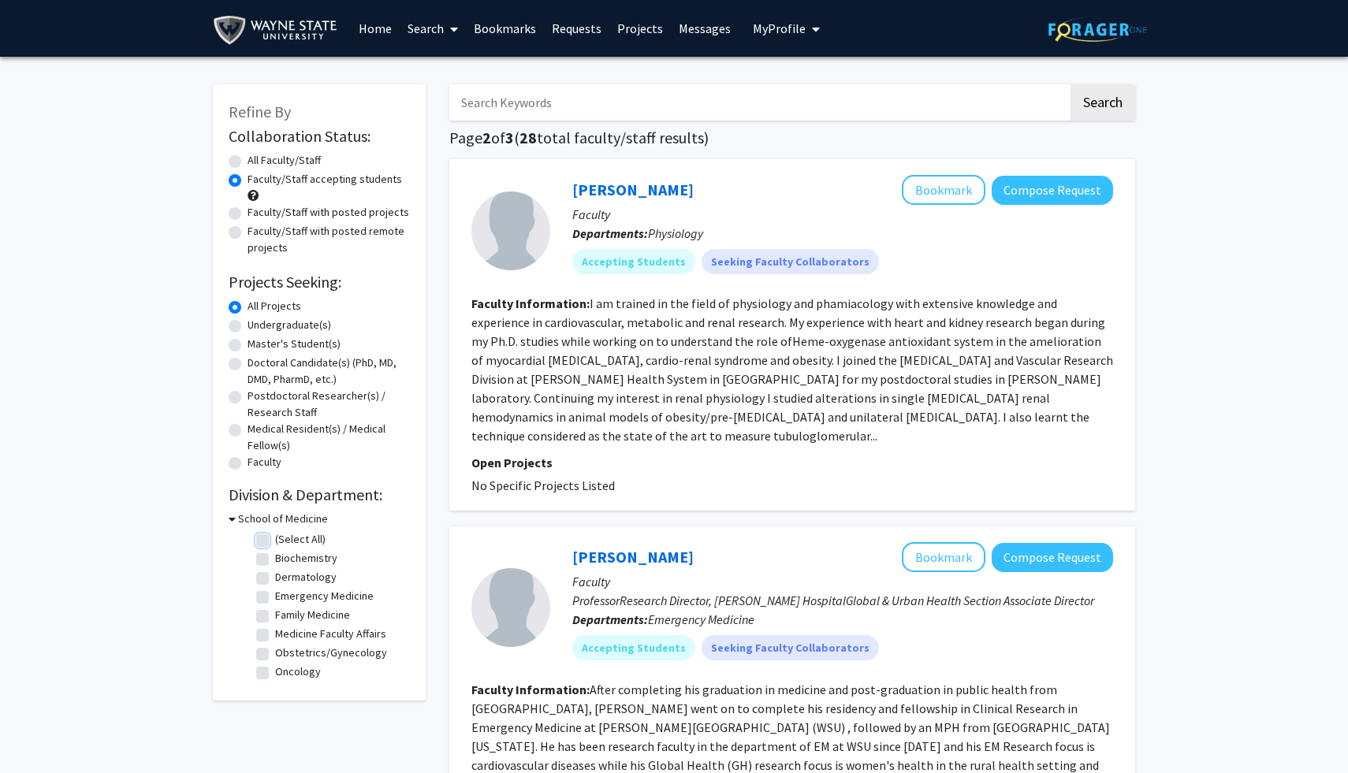
checkbox input "false"
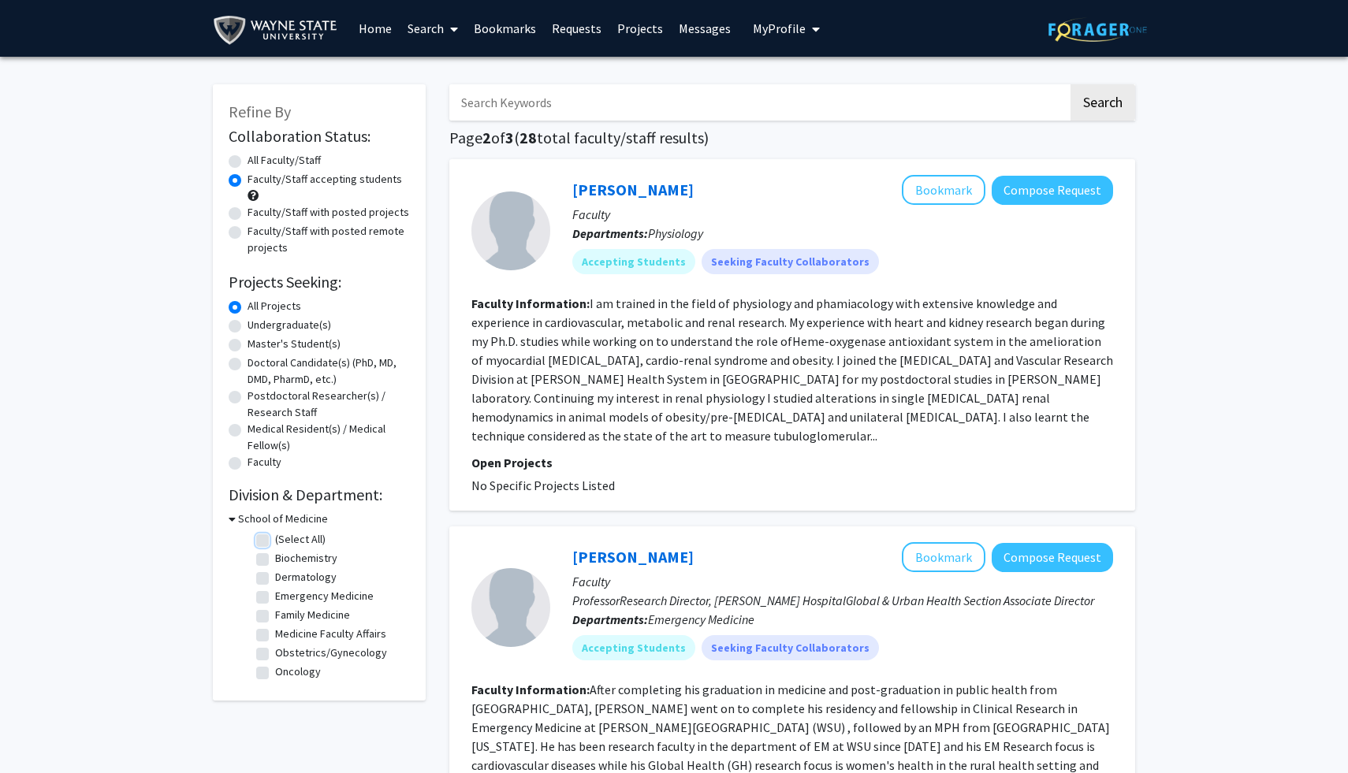
checkbox input "false"
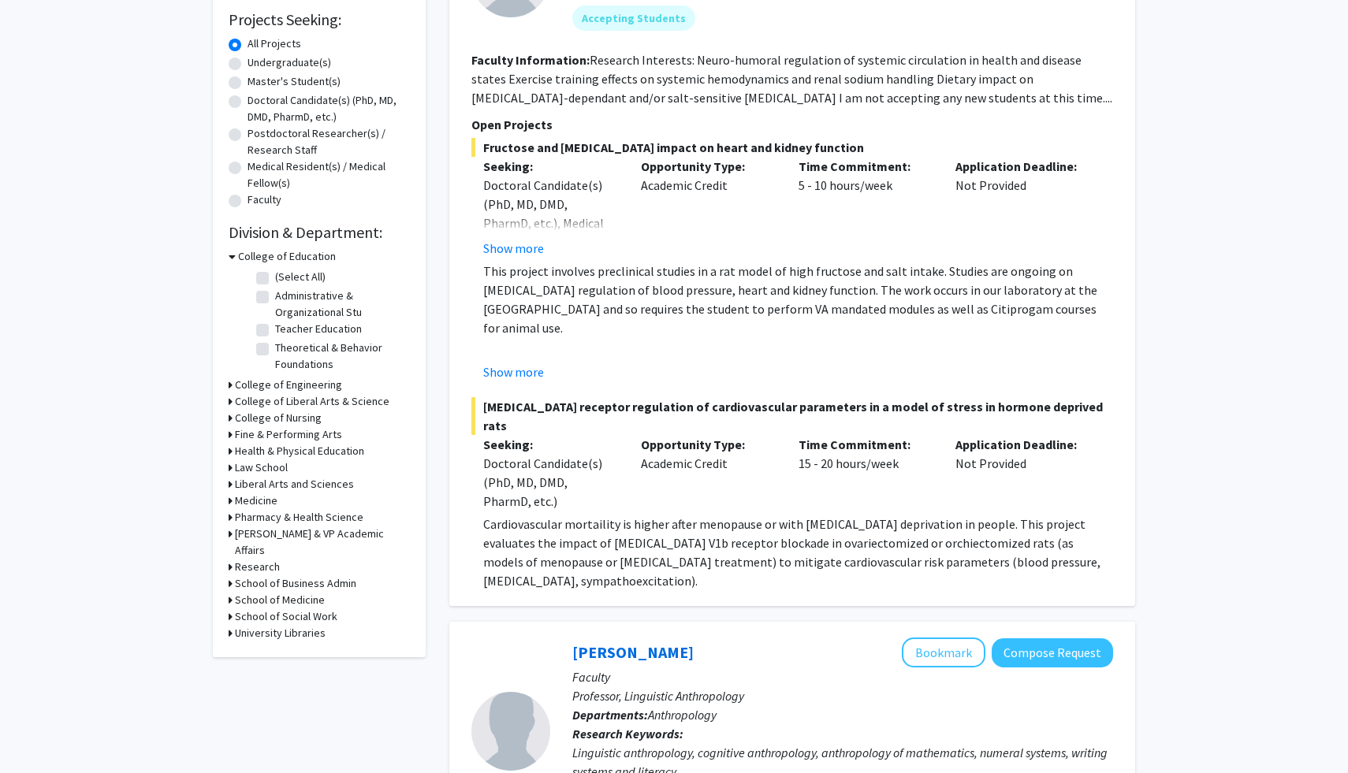
scroll to position [266, 0]
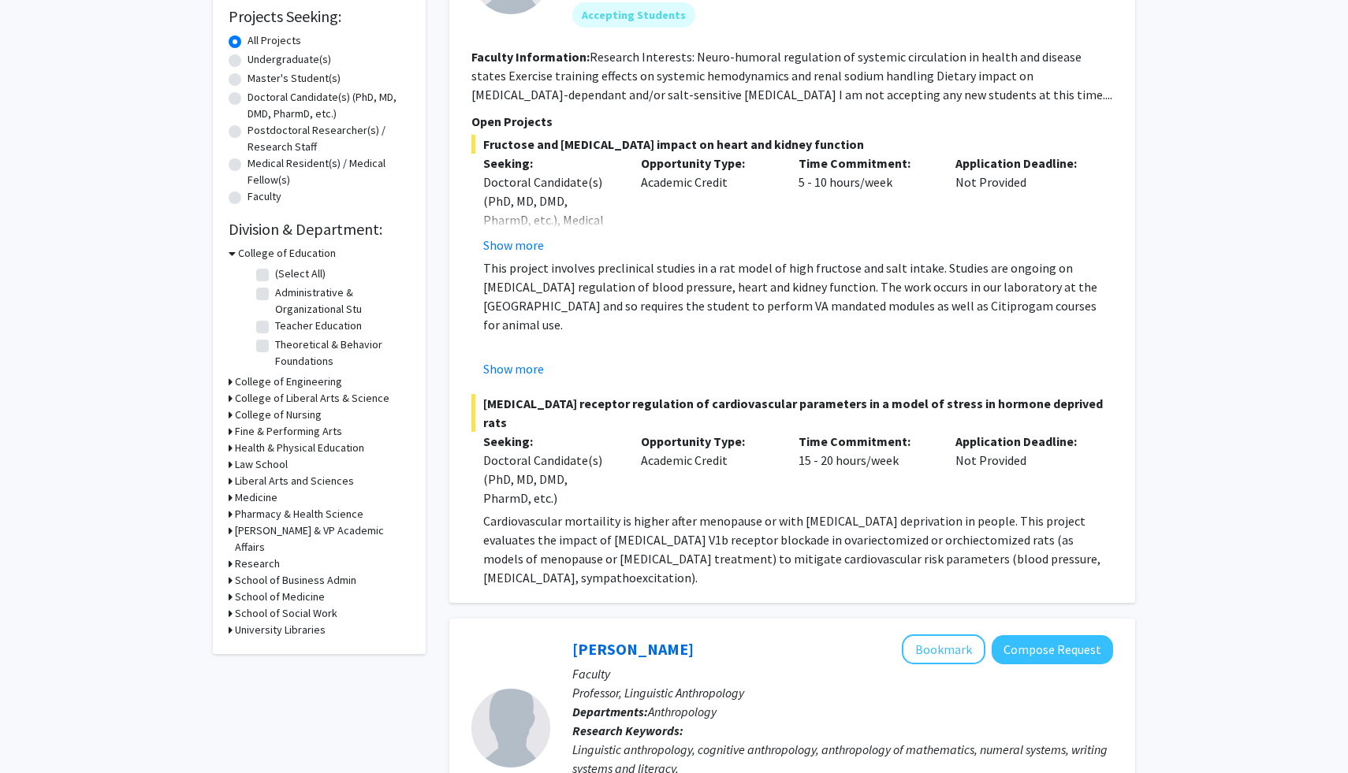
click at [334, 395] on h3 "College of Liberal Arts & Science" at bounding box center [312, 398] width 155 height 17
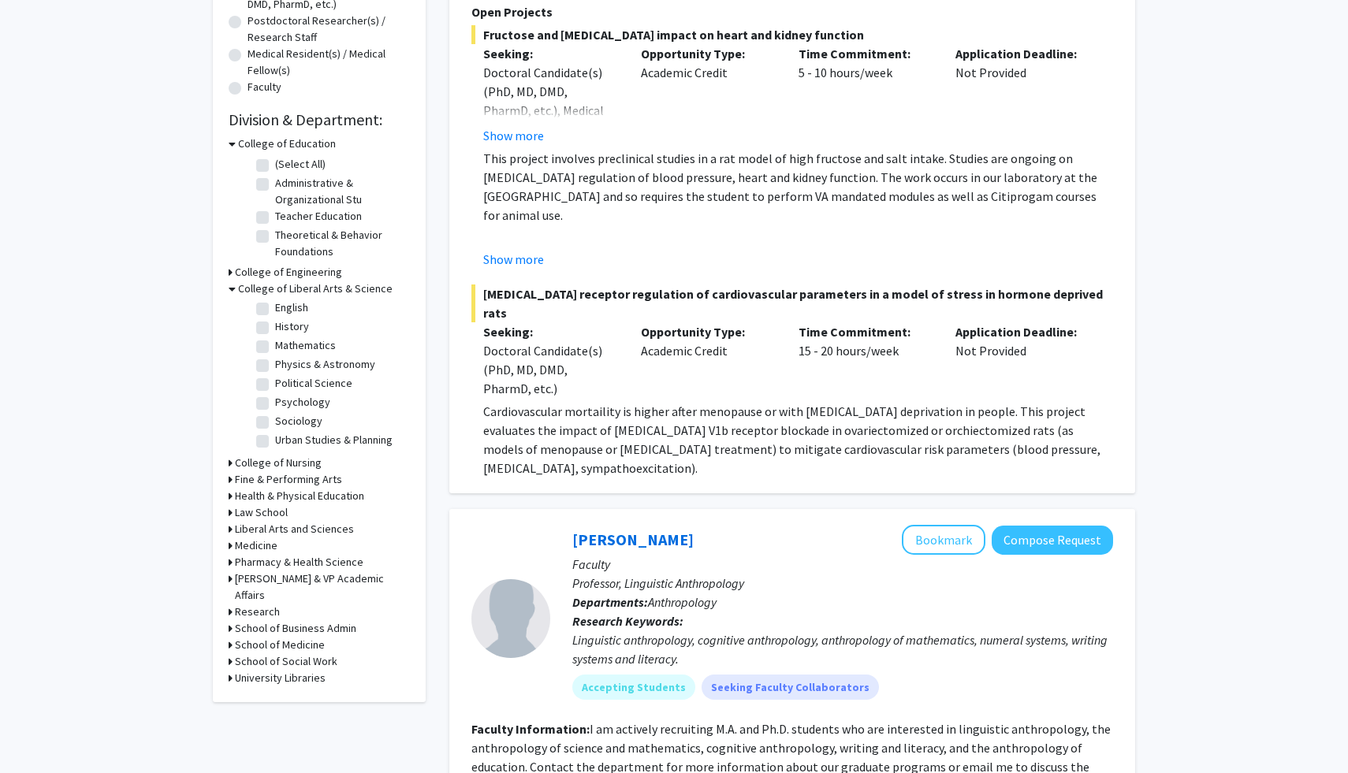
scroll to position [404, 0]
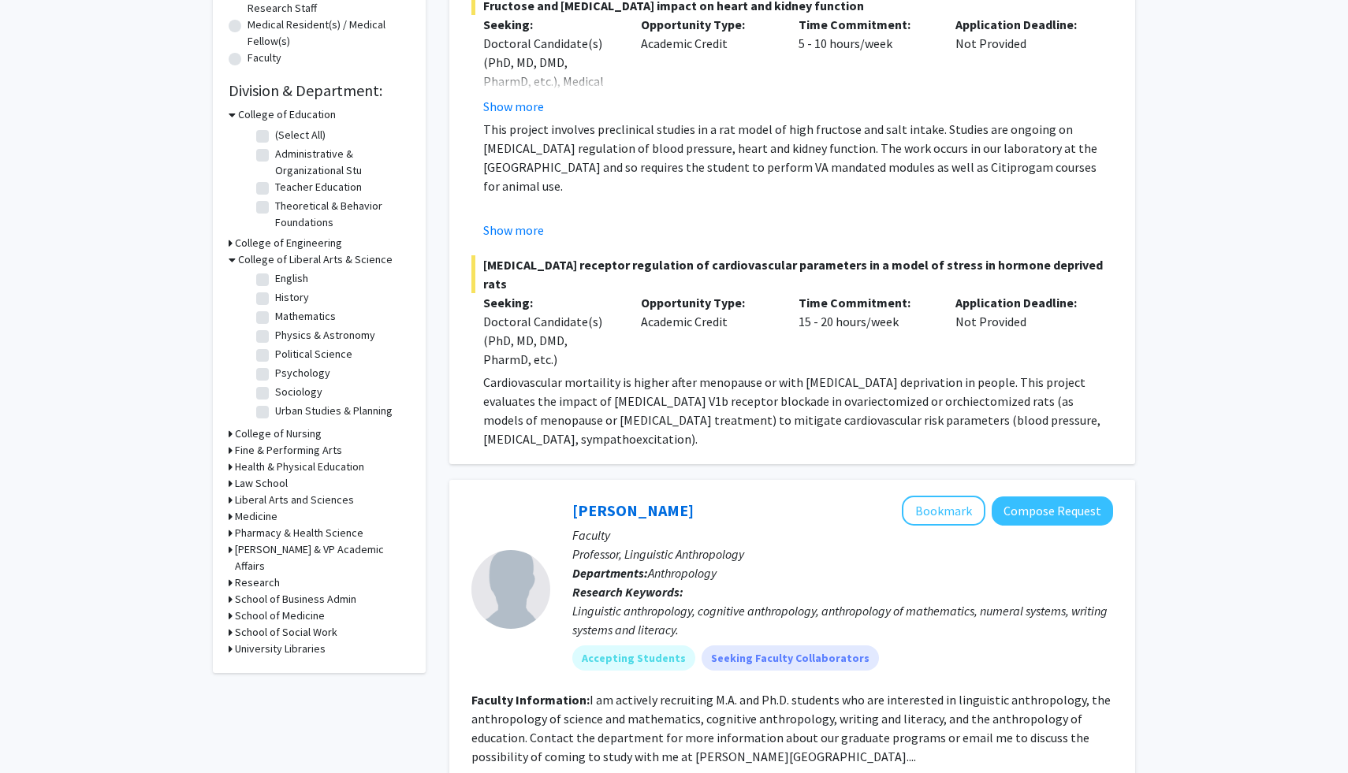
click at [309, 467] on h3 "Health & Physical Education" at bounding box center [299, 467] width 129 height 17
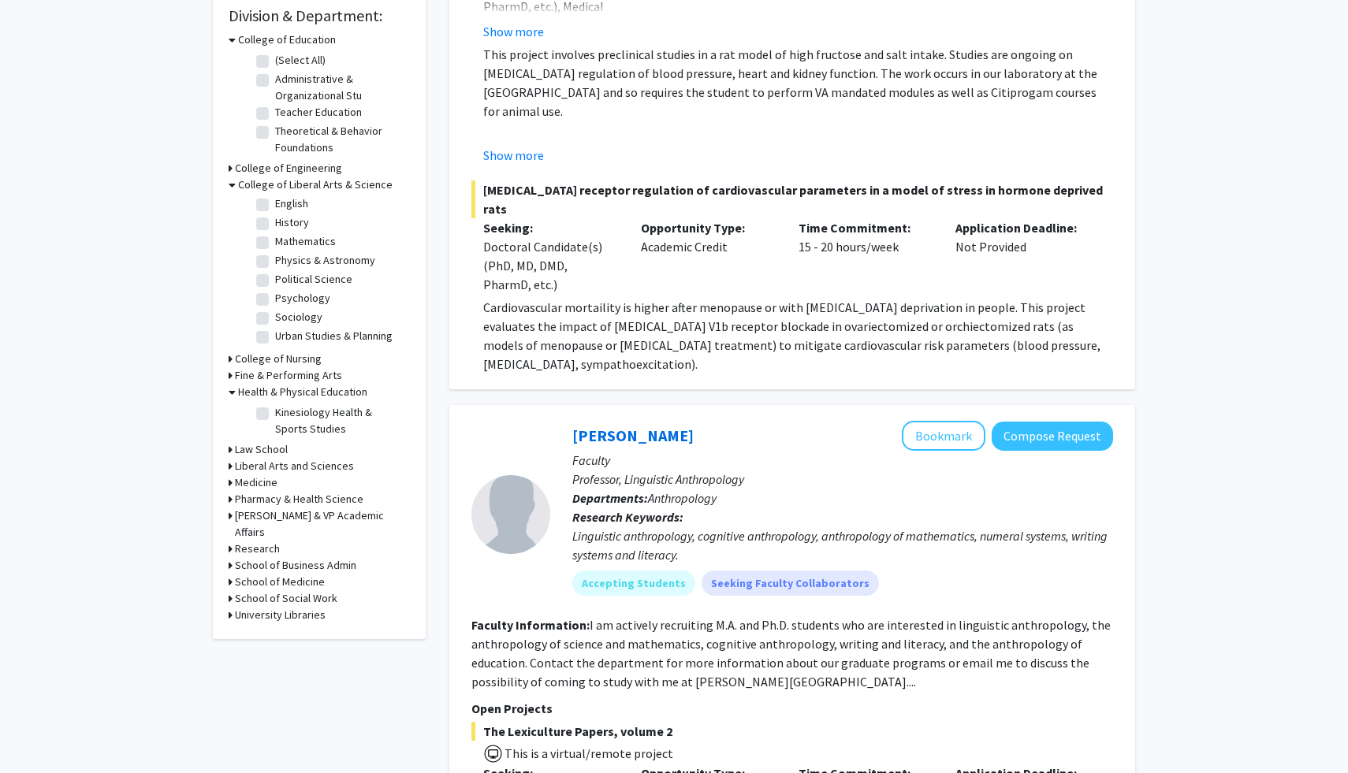
scroll to position [482, 0]
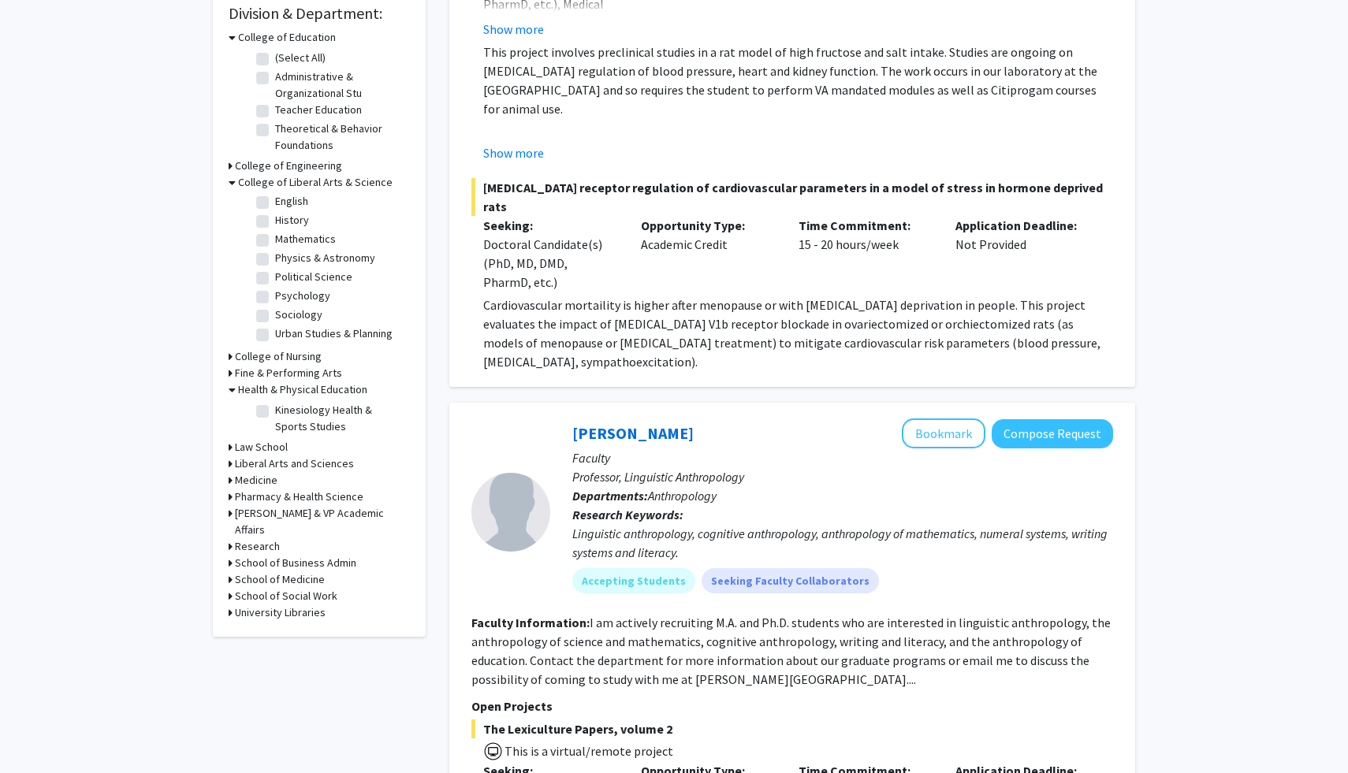
click at [289, 464] on h3 "Liberal Arts and Sciences" at bounding box center [294, 464] width 119 height 17
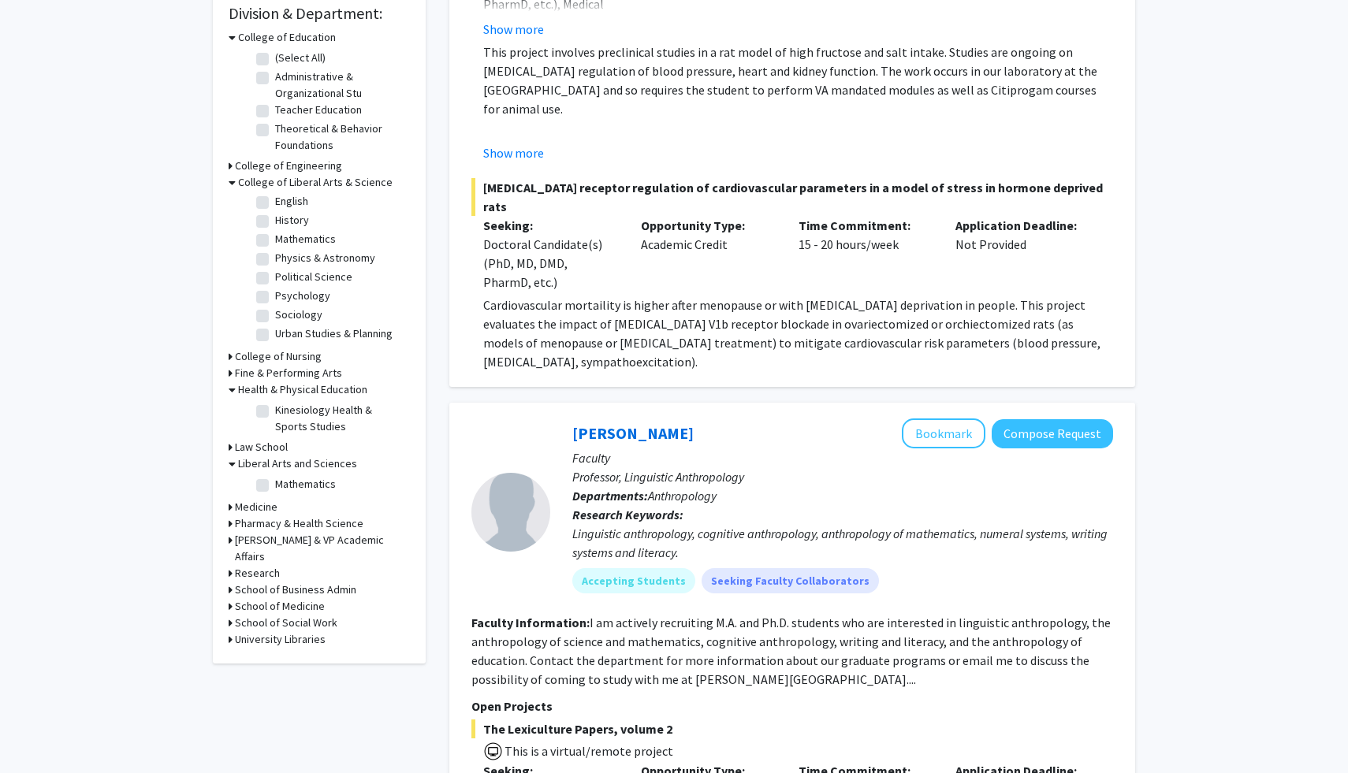
click at [276, 534] on h3 "[PERSON_NAME] & VP Academic Affairs" at bounding box center [322, 548] width 175 height 33
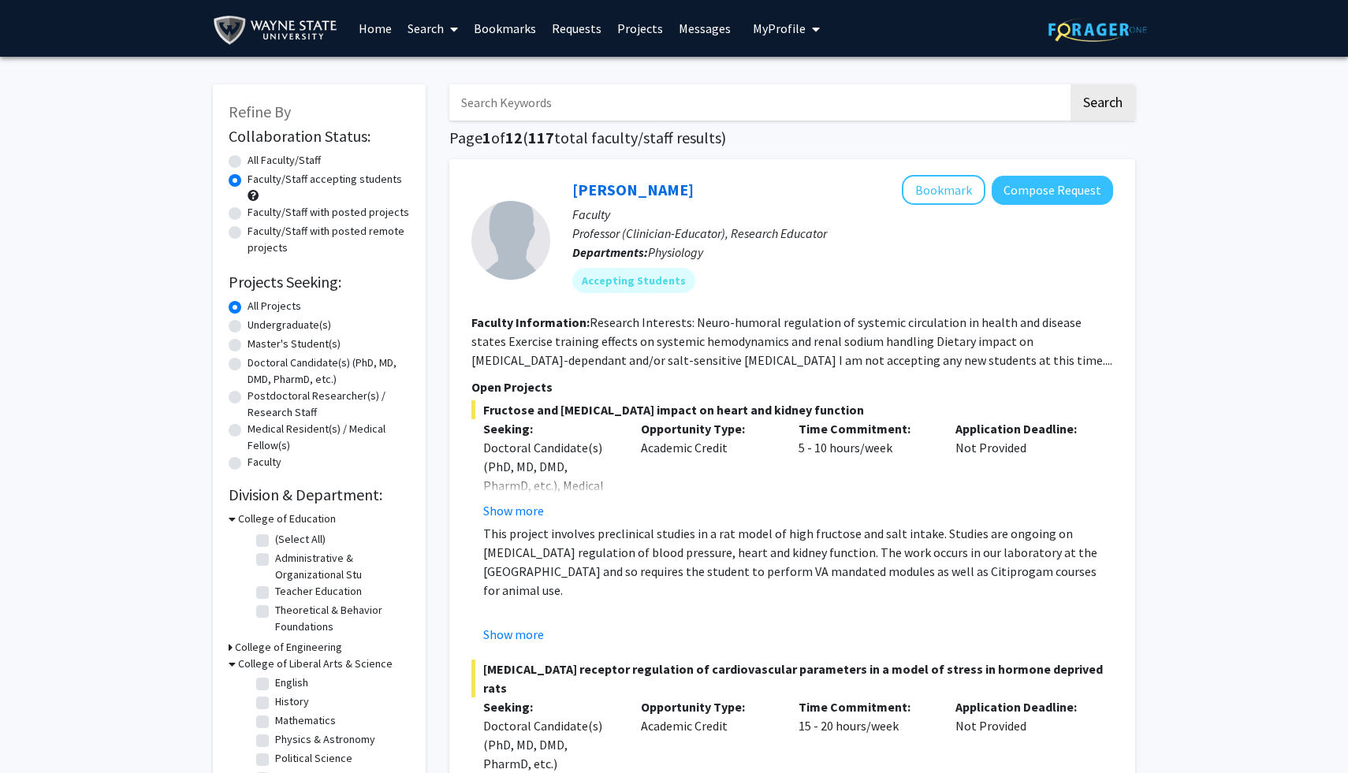
click at [505, 24] on link "Bookmarks" at bounding box center [505, 28] width 78 height 55
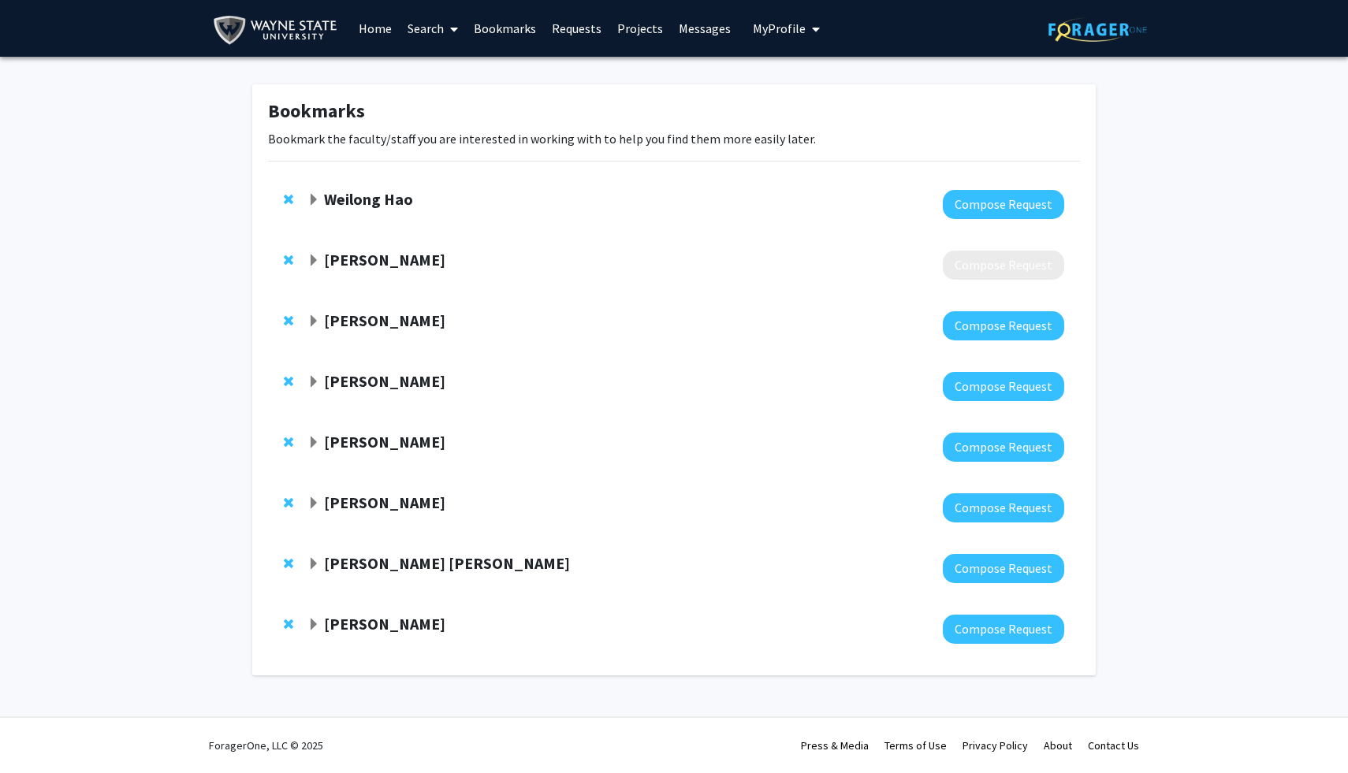
click at [416, 264] on strong "[PERSON_NAME]" at bounding box center [384, 260] width 121 height 20
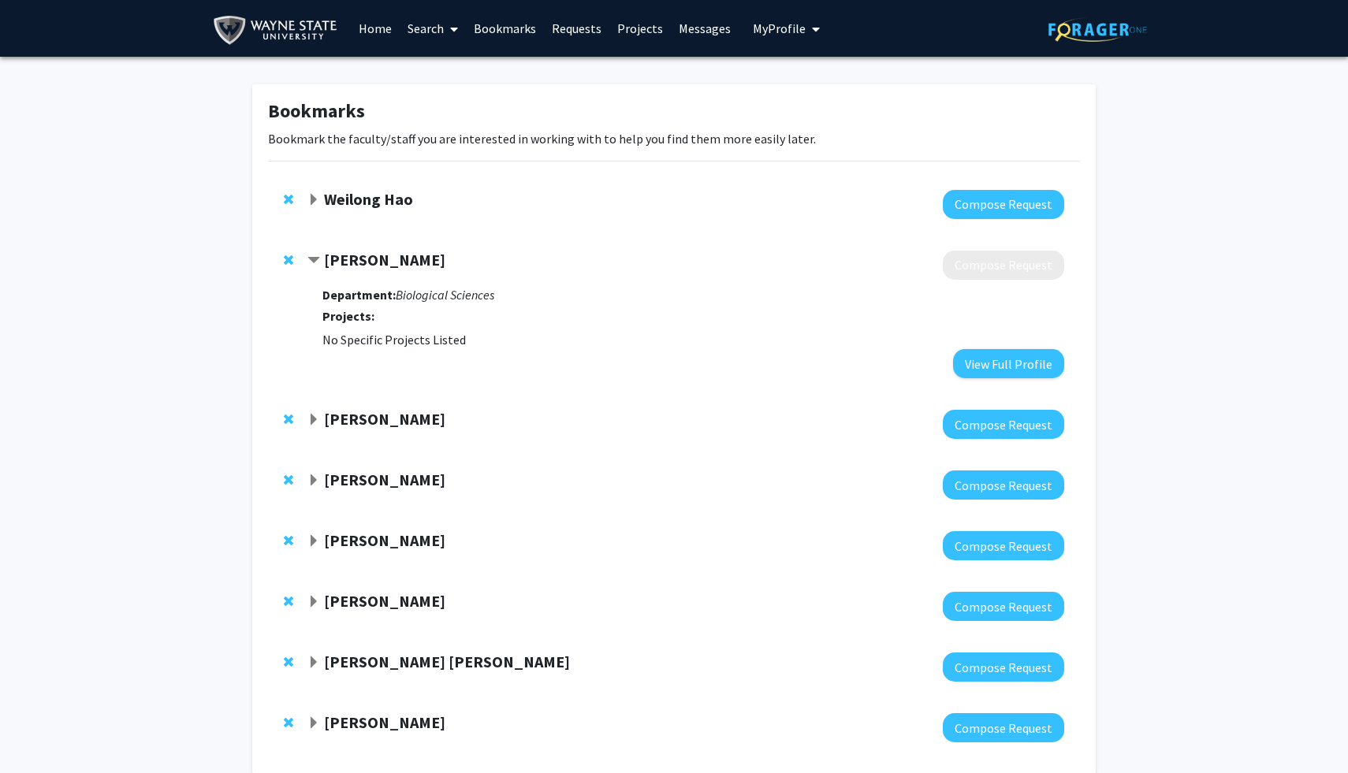
click at [285, 262] on span "Remove Miriam Greenberg from bookmarks" at bounding box center [288, 260] width 9 height 13
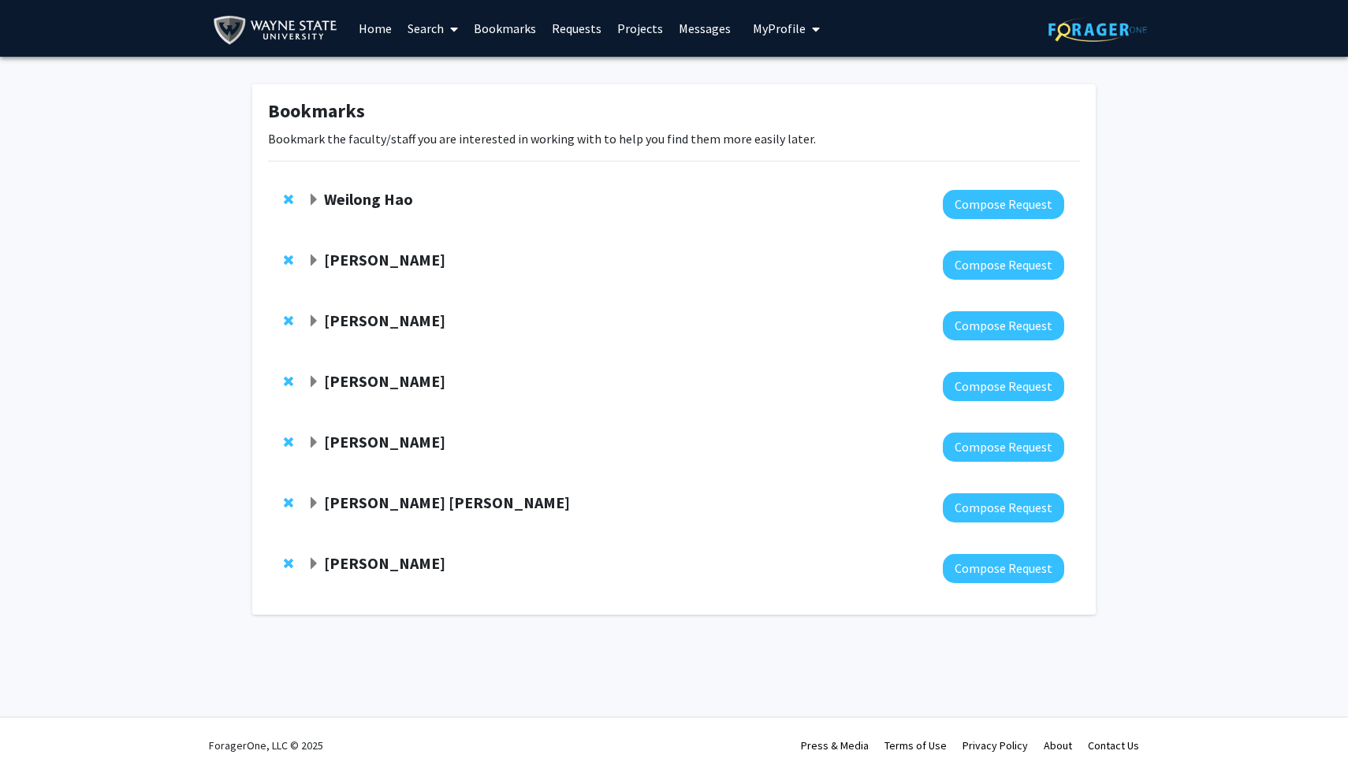
click at [397, 570] on strong "[PERSON_NAME]" at bounding box center [384, 563] width 121 height 20
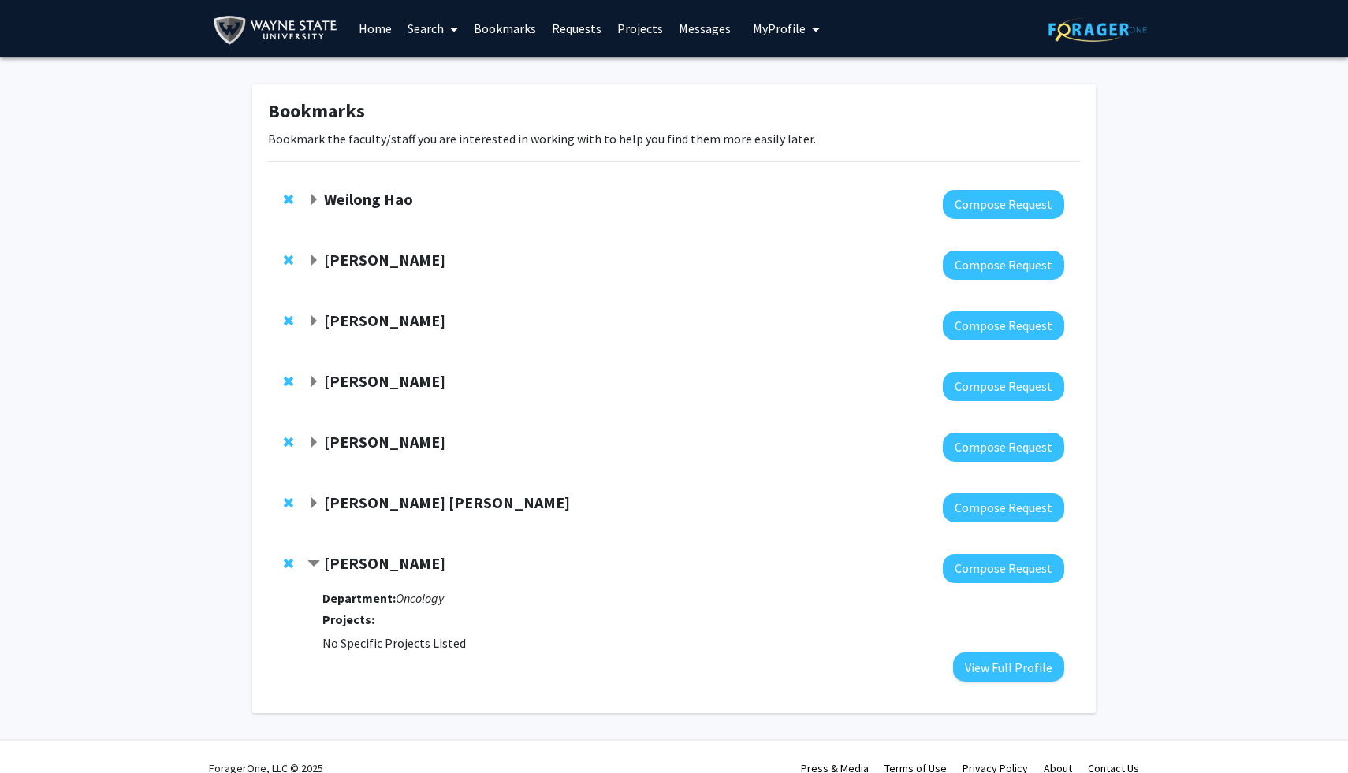
click at [421, 504] on strong "[PERSON_NAME] [PERSON_NAME]" at bounding box center [447, 503] width 246 height 20
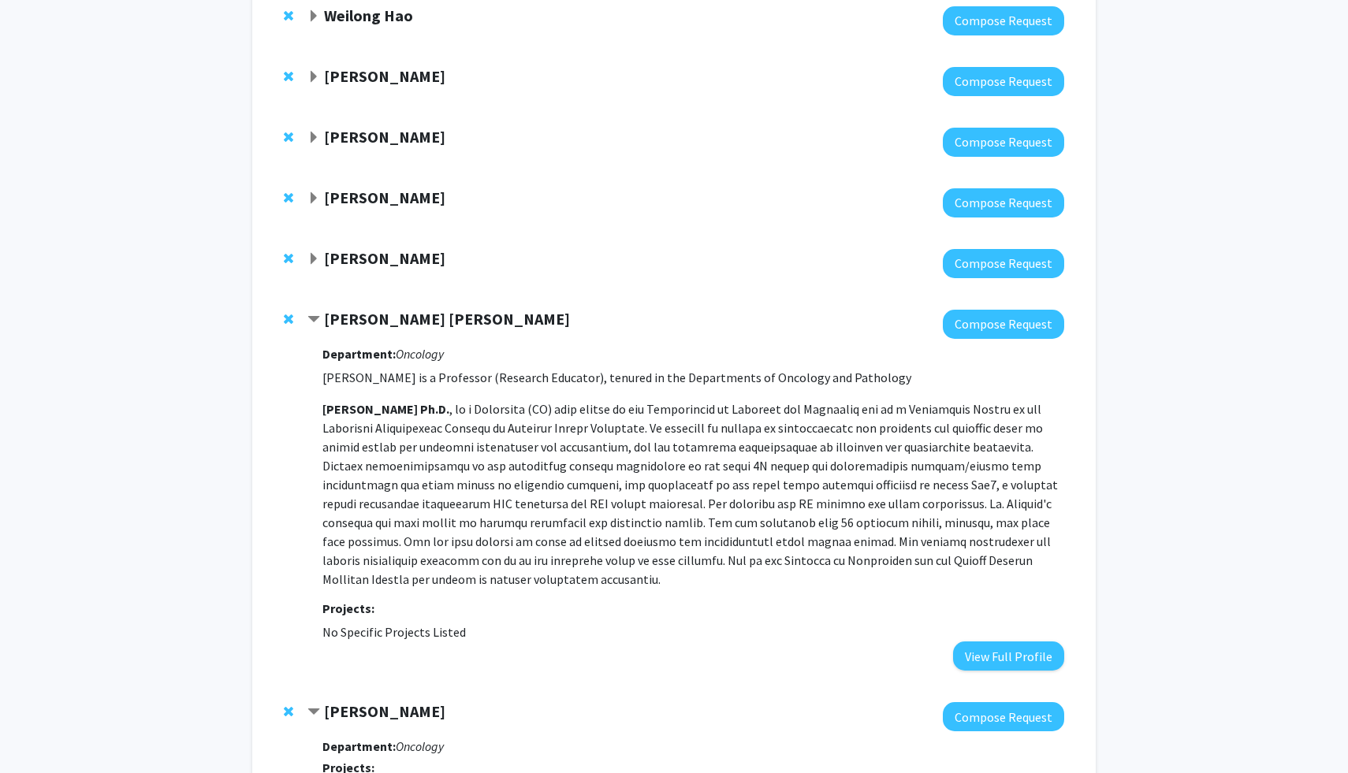
scroll to position [184, 0]
click at [1011, 666] on button "View Full Profile" at bounding box center [1008, 655] width 111 height 29
click at [542, 313] on div "[PERSON_NAME] [PERSON_NAME]" at bounding box center [477, 319] width 341 height 20
click at [430, 318] on strong "[PERSON_NAME] [PERSON_NAME]" at bounding box center [447, 318] width 246 height 20
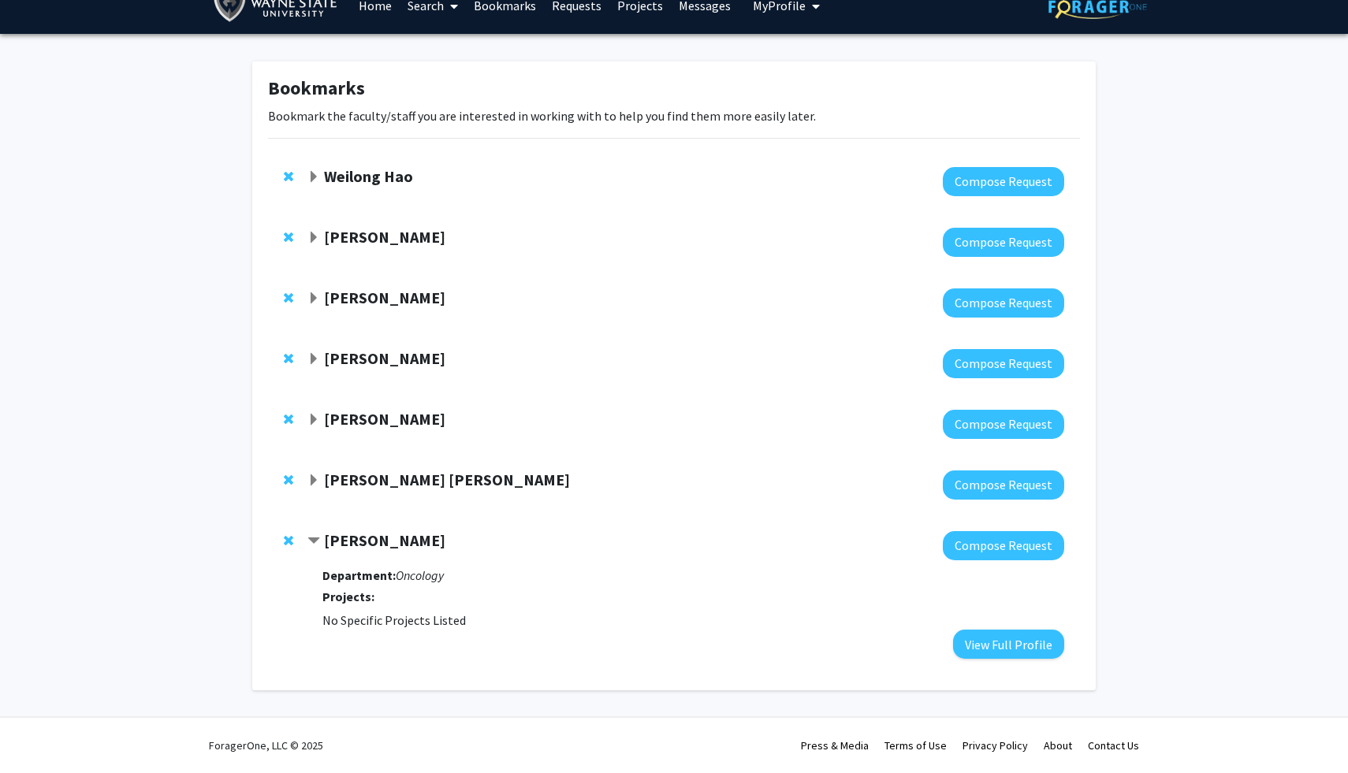
click at [378, 181] on strong "Weilong Hao" at bounding box center [368, 176] width 89 height 20
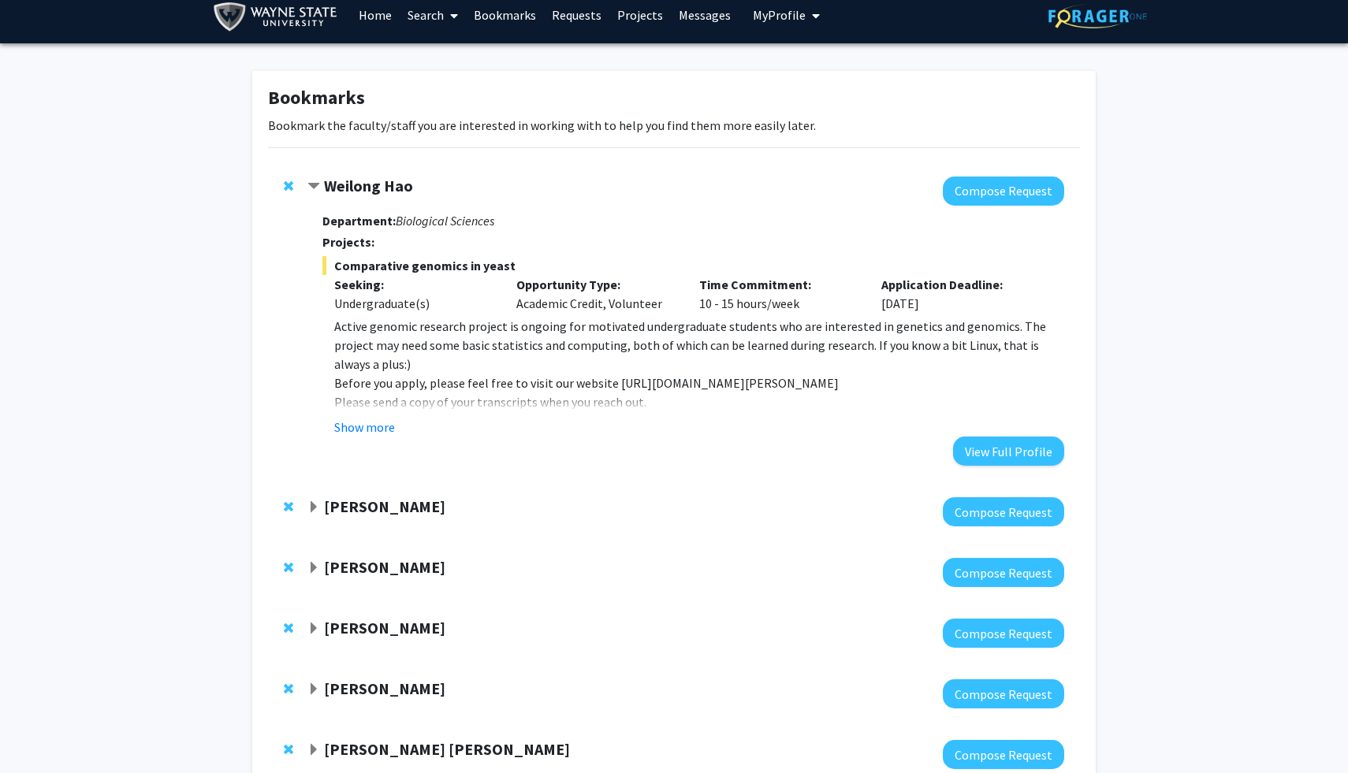
scroll to position [14, 0]
click at [353, 493] on div "[PERSON_NAME] Compose Request" at bounding box center [674, 511] width 812 height 61
click at [358, 504] on strong "[PERSON_NAME]" at bounding box center [384, 506] width 121 height 20
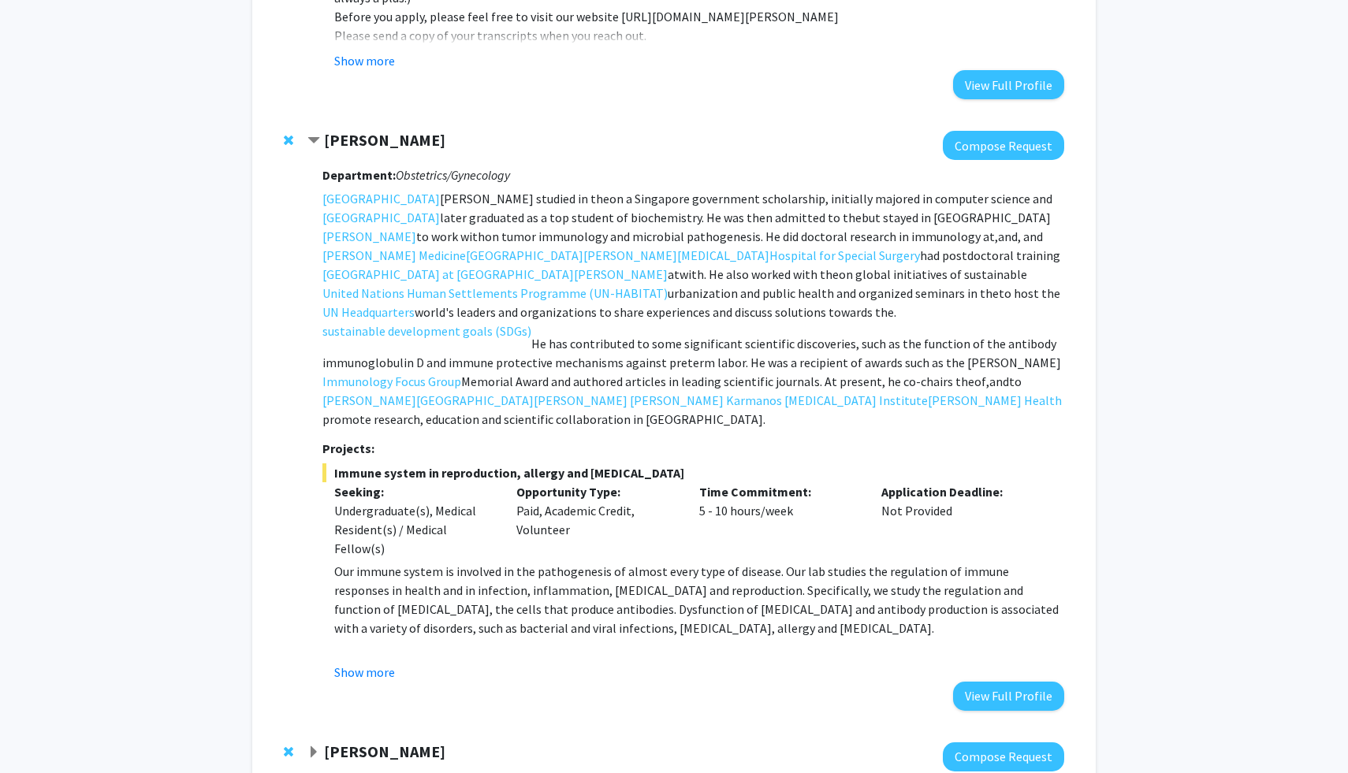
scroll to position [373, 0]
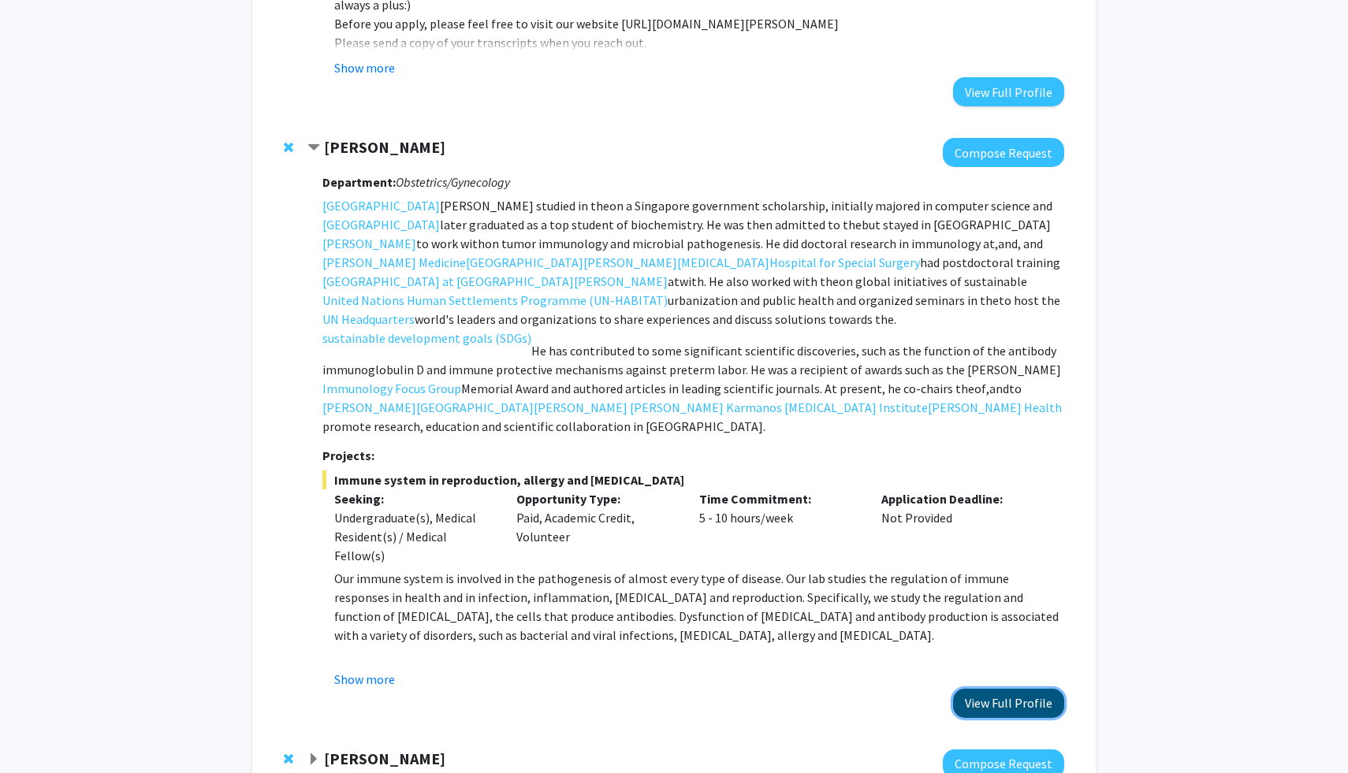
click at [1010, 696] on button "View Full Profile" at bounding box center [1008, 703] width 111 height 29
click at [390, 143] on strong "[PERSON_NAME]" at bounding box center [384, 147] width 121 height 20
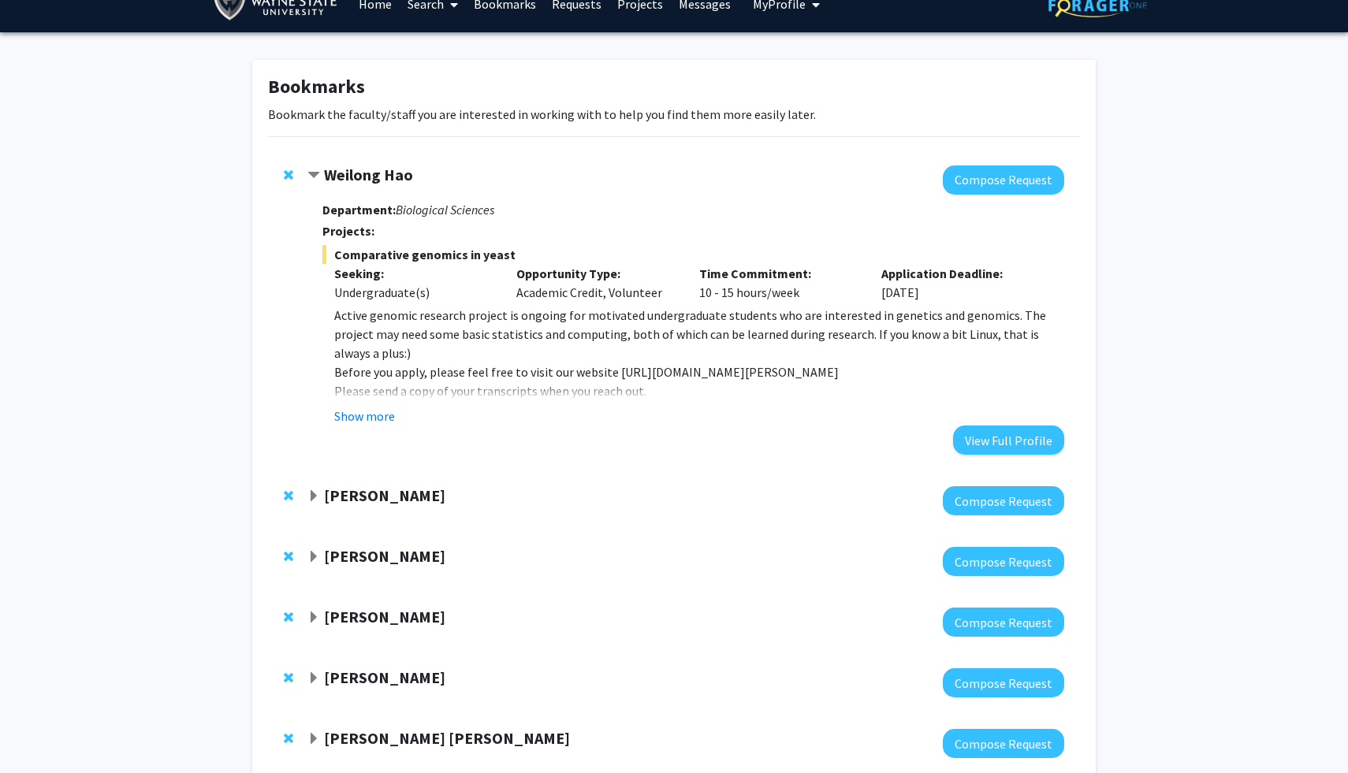
scroll to position [9, 0]
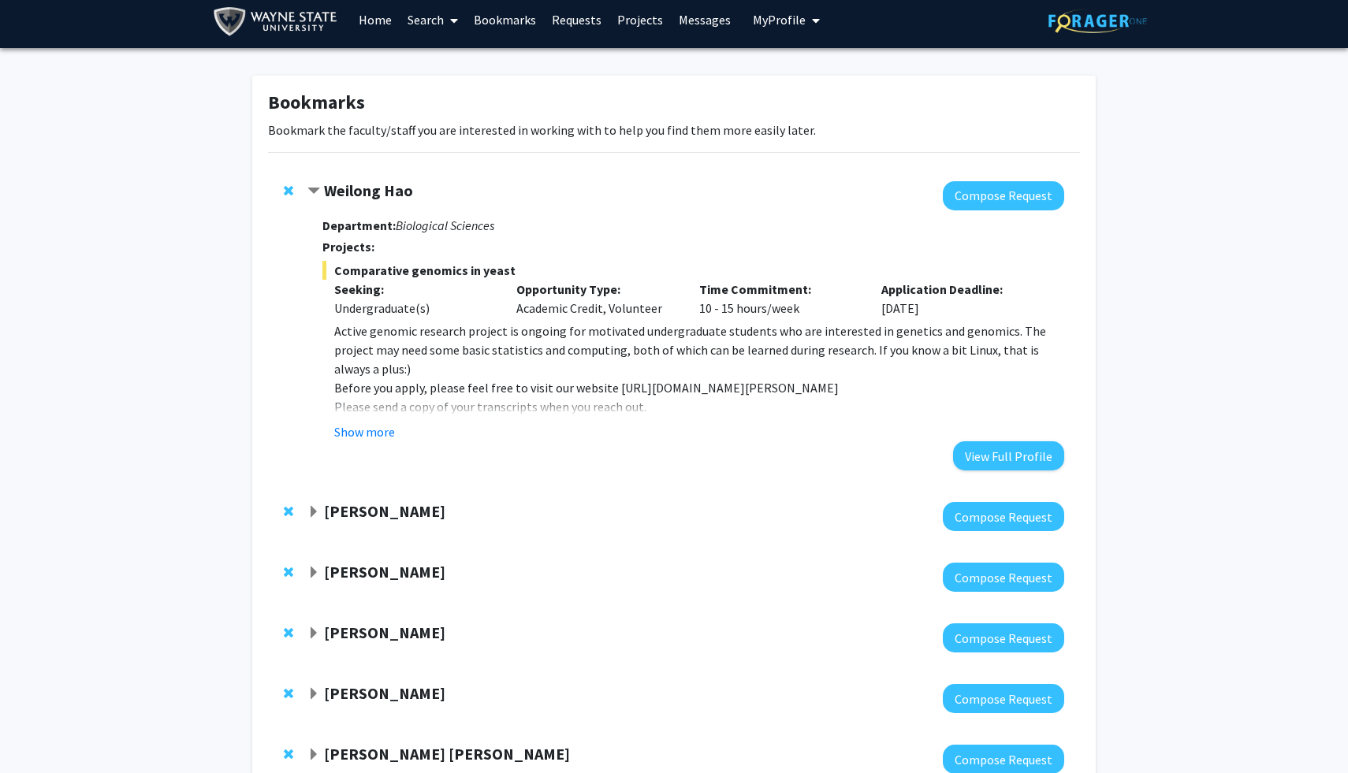
click at [374, 186] on strong "Weilong Hao" at bounding box center [368, 191] width 89 height 20
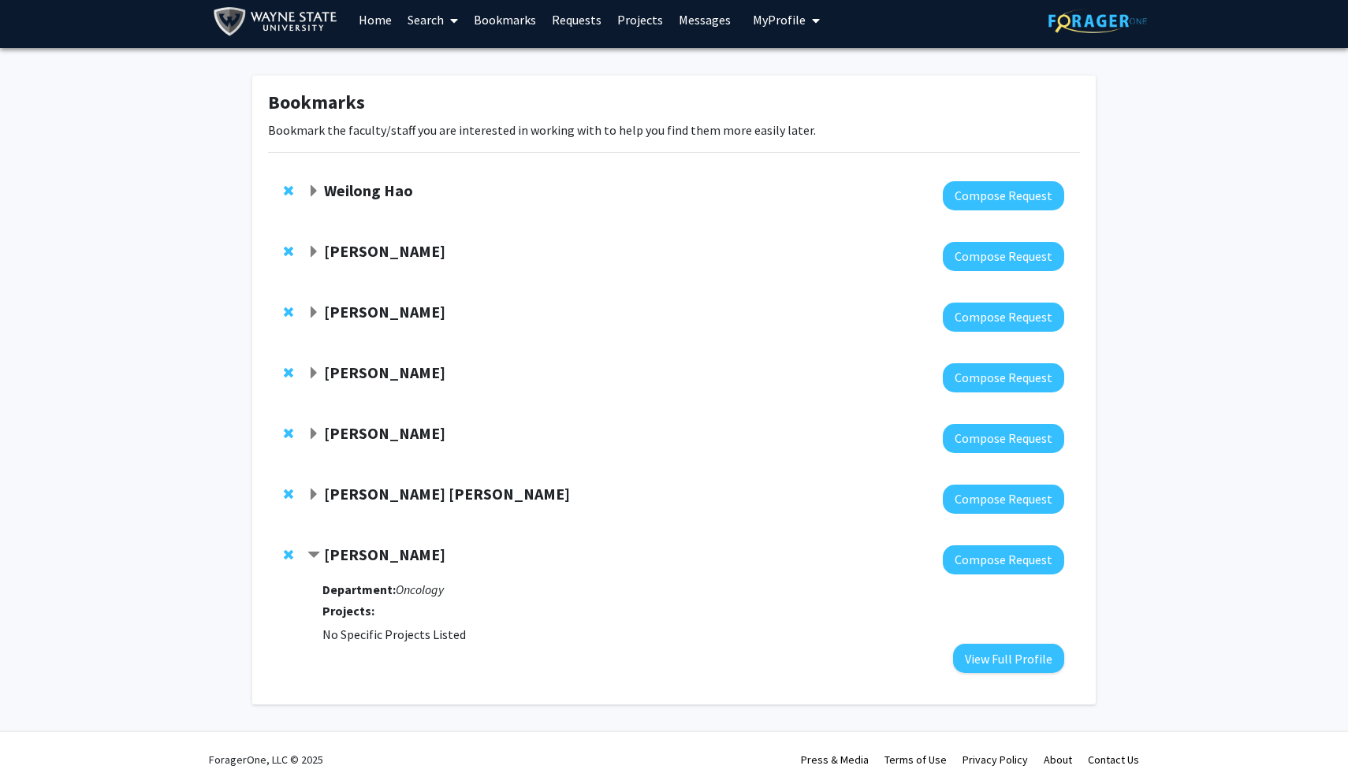
click at [351, 314] on strong "[PERSON_NAME]" at bounding box center [384, 312] width 121 height 20
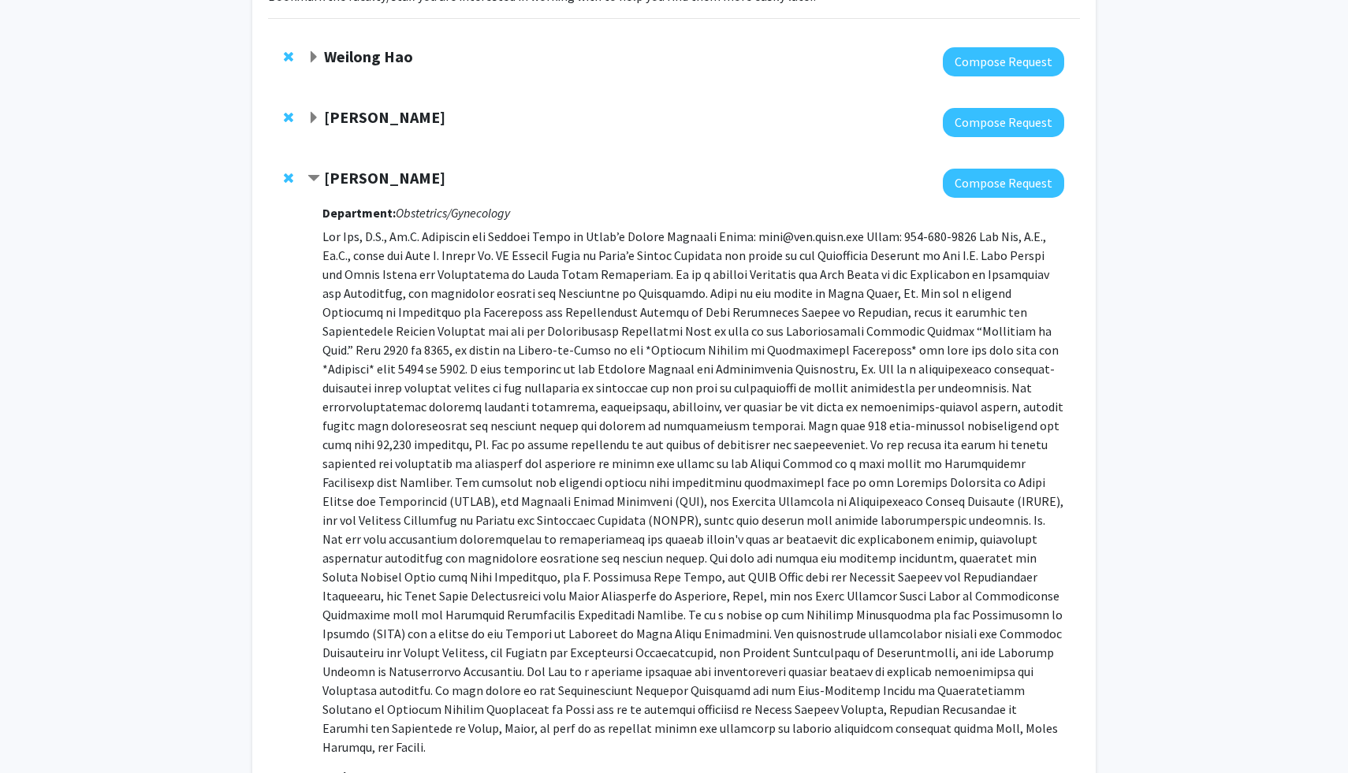
click at [350, 181] on strong "[PERSON_NAME]" at bounding box center [384, 178] width 121 height 20
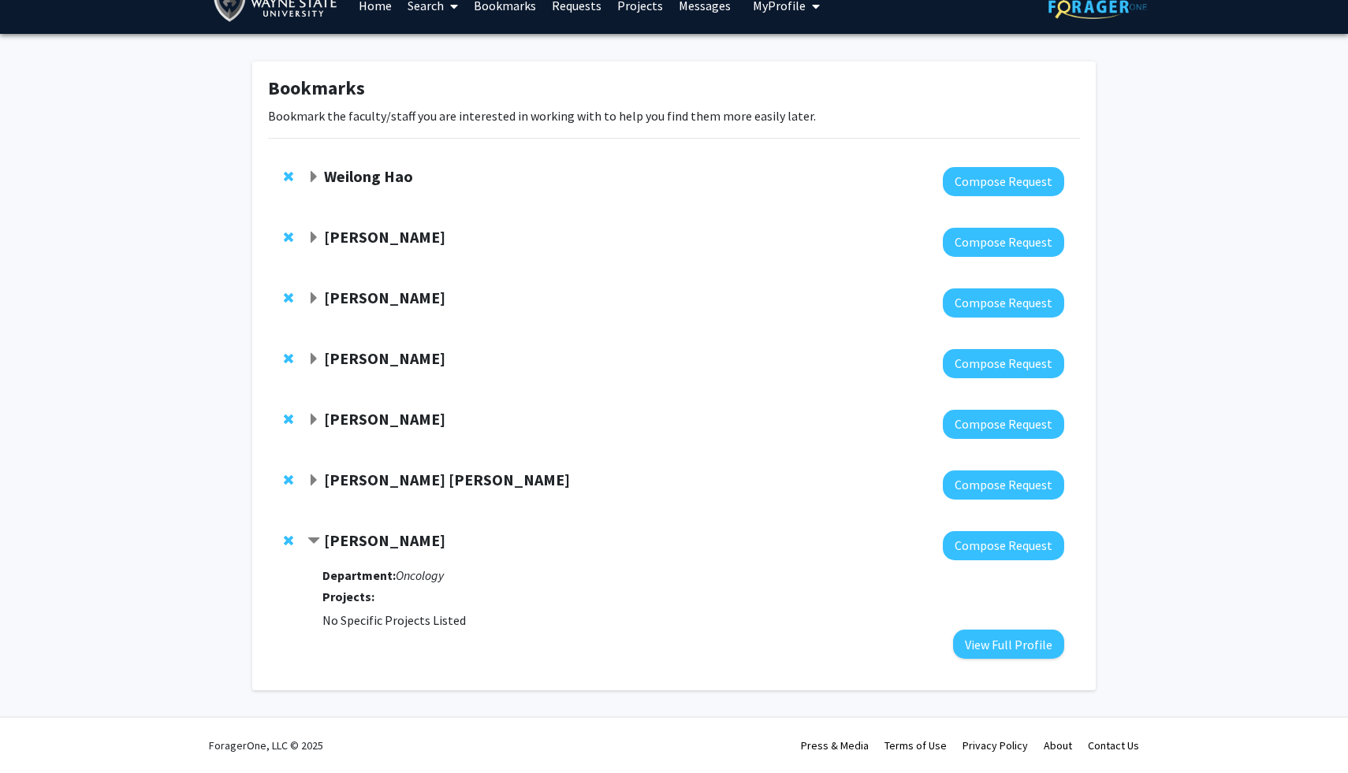
click at [348, 366] on strong "[PERSON_NAME]" at bounding box center [384, 358] width 121 height 20
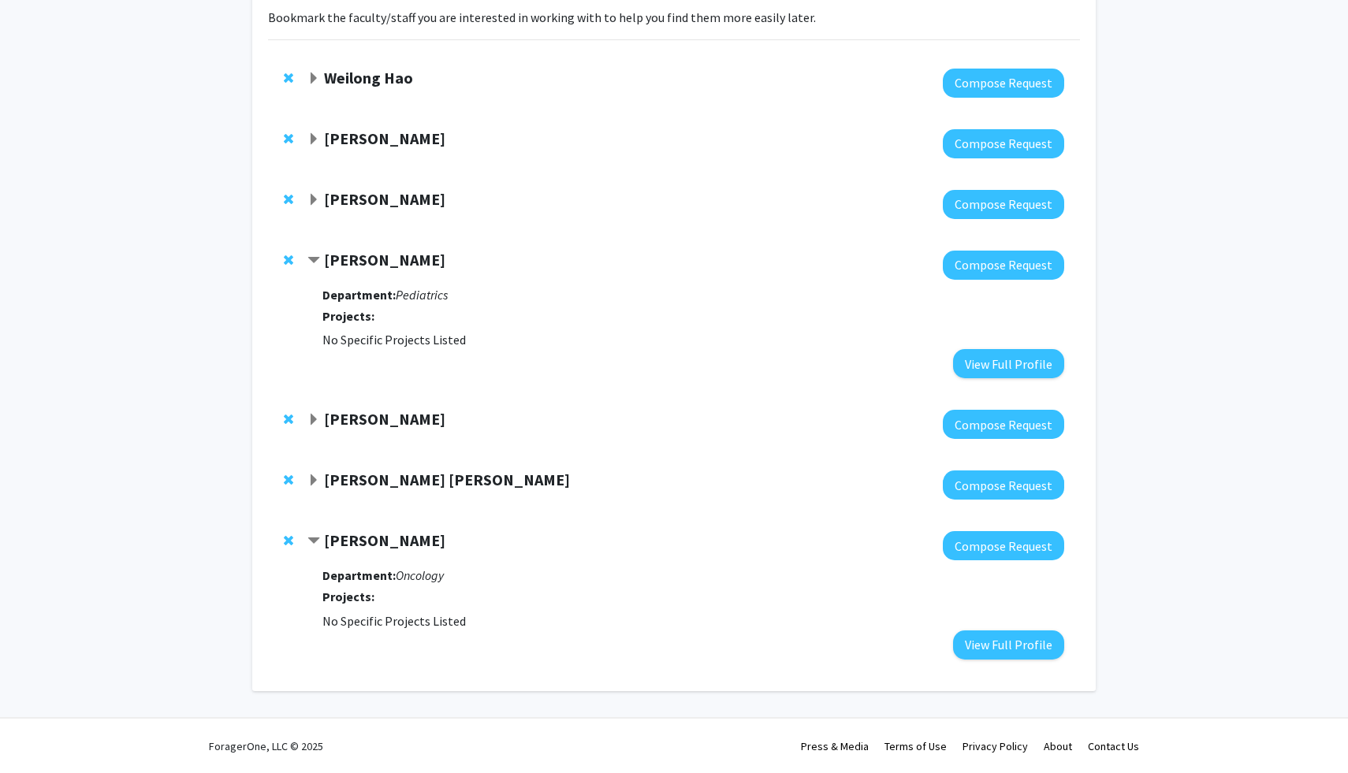
click at [394, 255] on strong "[PERSON_NAME]" at bounding box center [384, 260] width 121 height 20
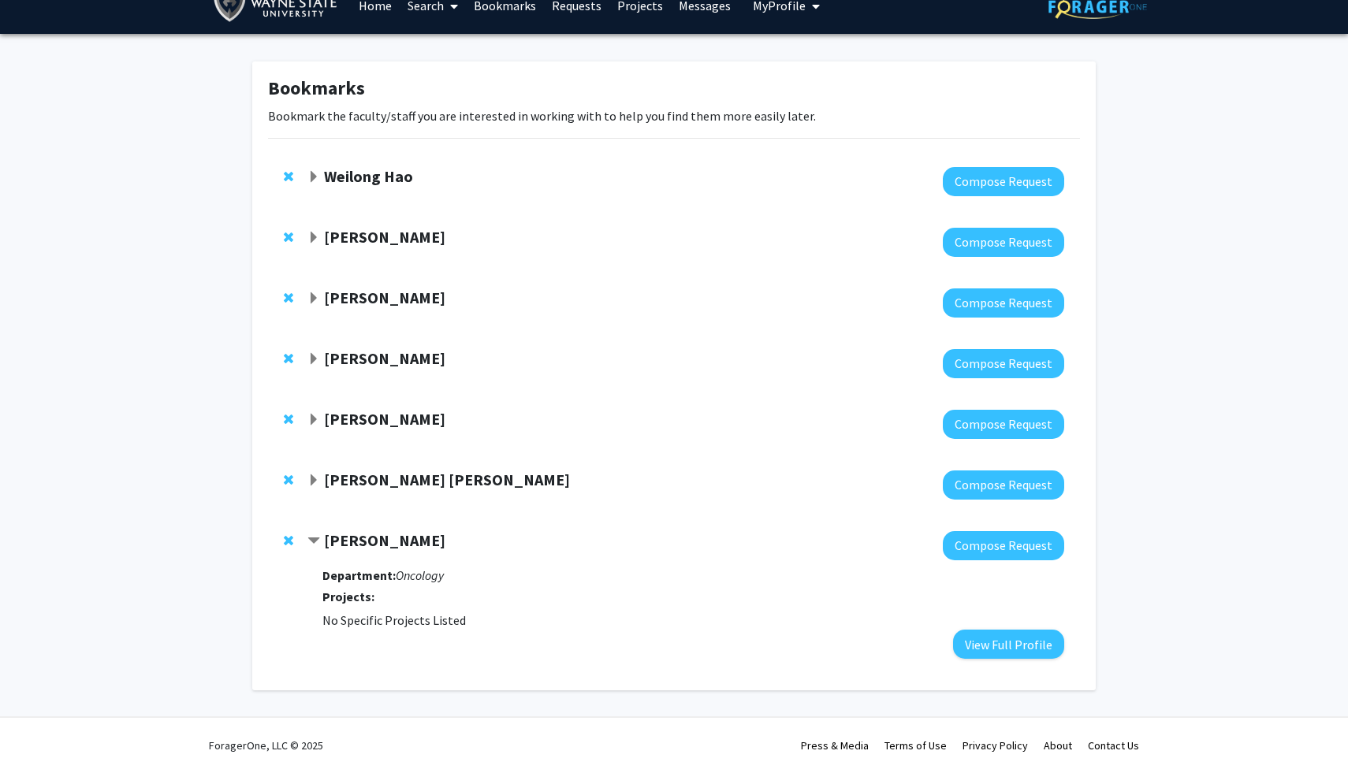
scroll to position [23, 0]
click at [377, 423] on strong "[PERSON_NAME]" at bounding box center [384, 419] width 121 height 20
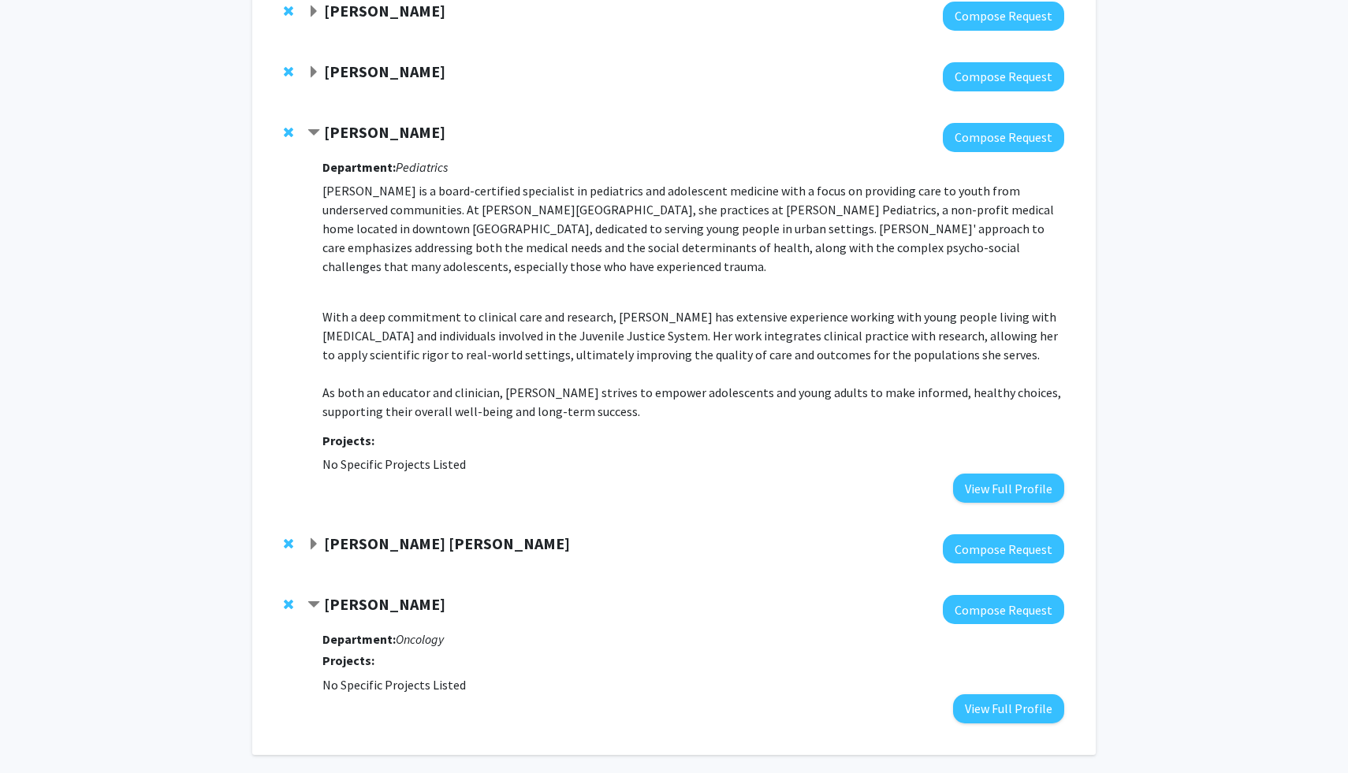
scroll to position [335, 0]
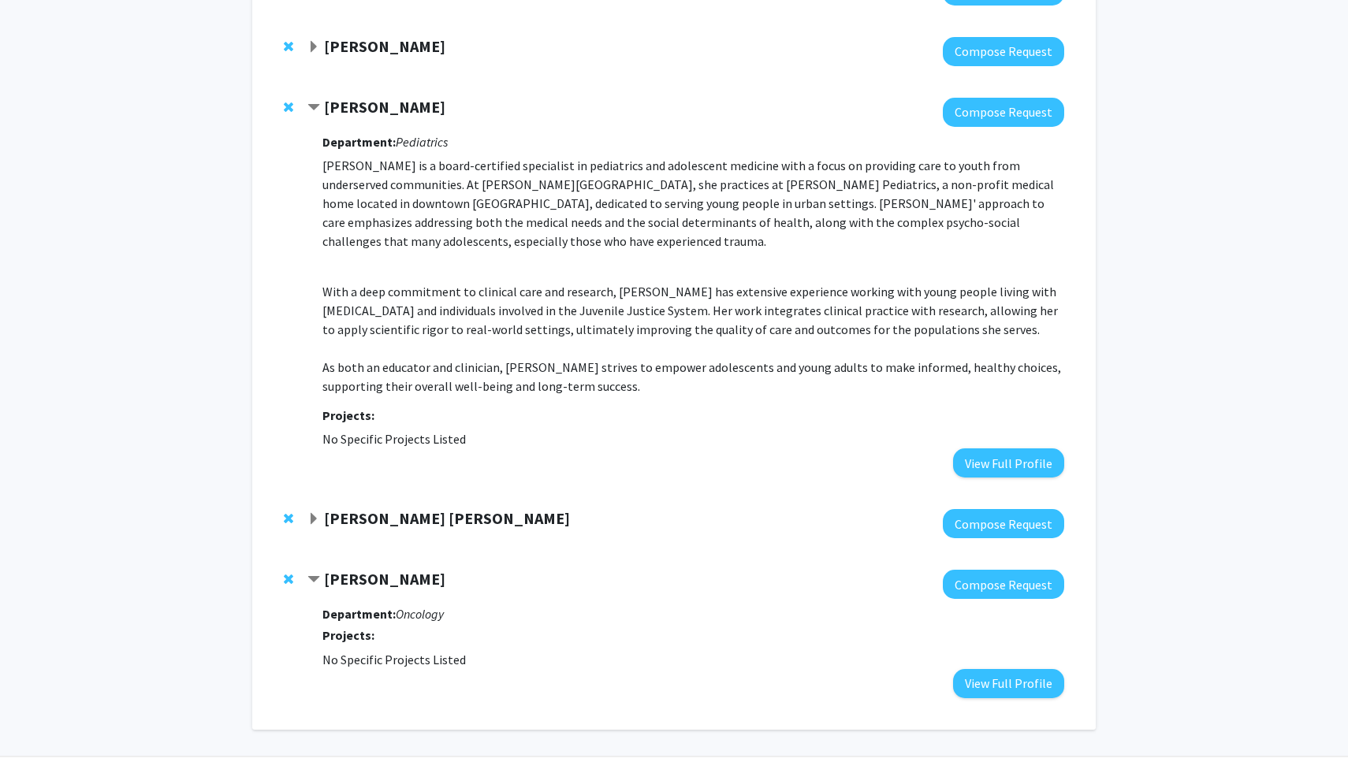
click at [373, 524] on strong "[PERSON_NAME] [PERSON_NAME]" at bounding box center [447, 518] width 246 height 20
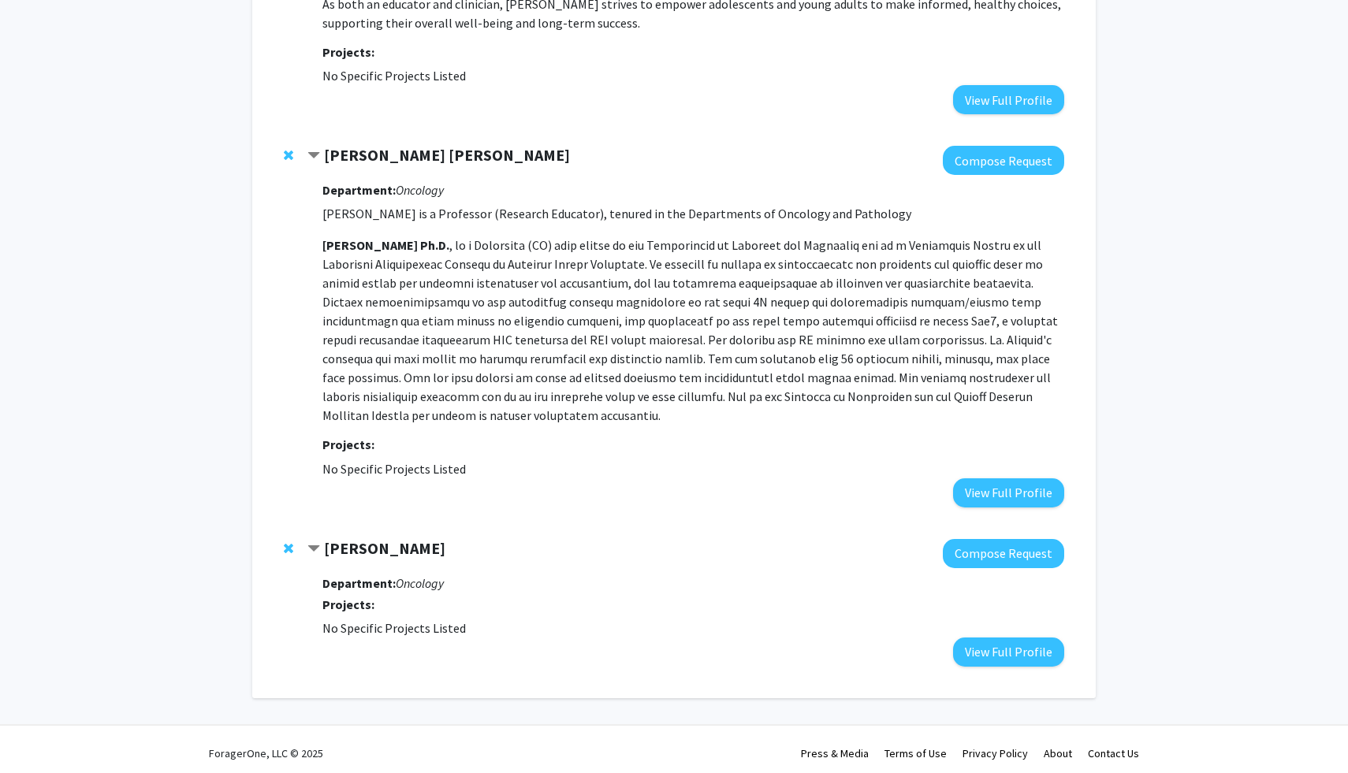
scroll to position [700, 0]
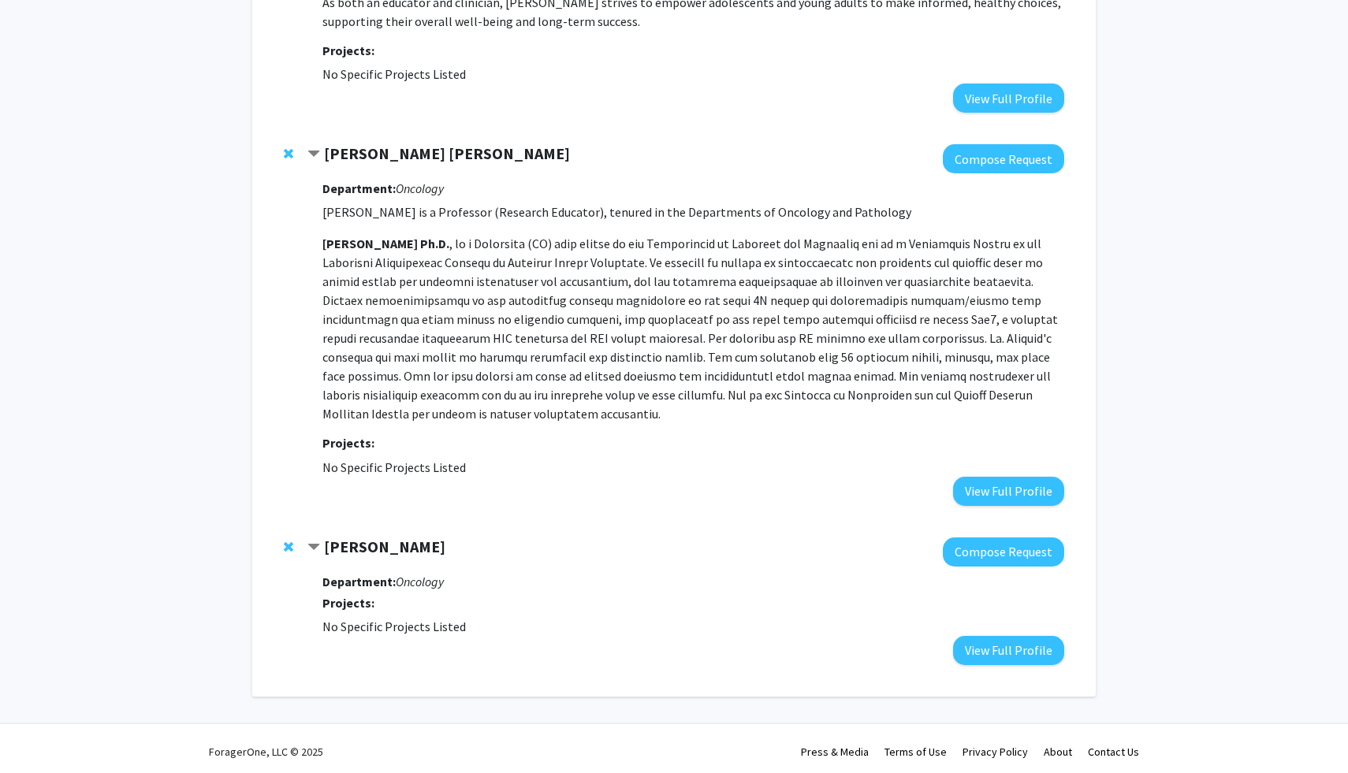
click at [444, 156] on strong "[PERSON_NAME] [PERSON_NAME]" at bounding box center [447, 153] width 246 height 20
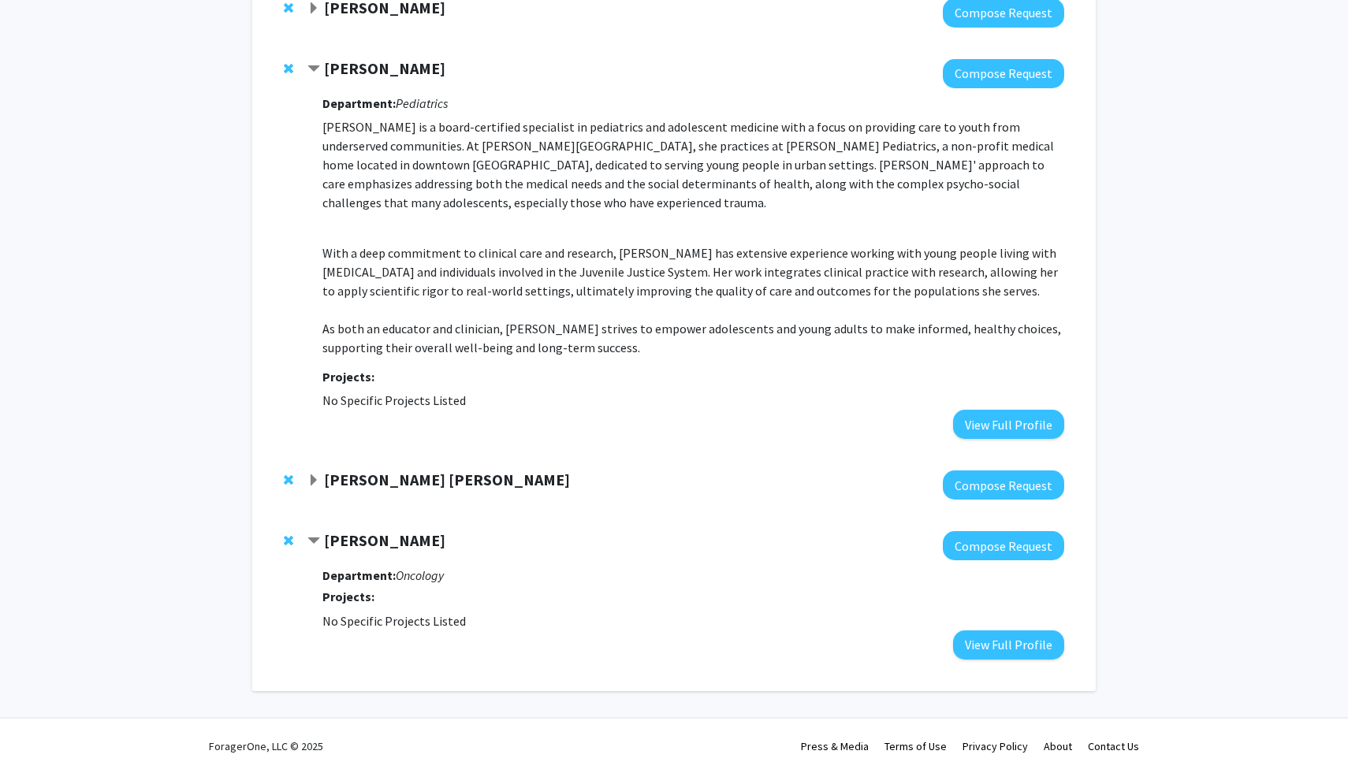
click at [411, 546] on strong "[PERSON_NAME]" at bounding box center [384, 541] width 121 height 20
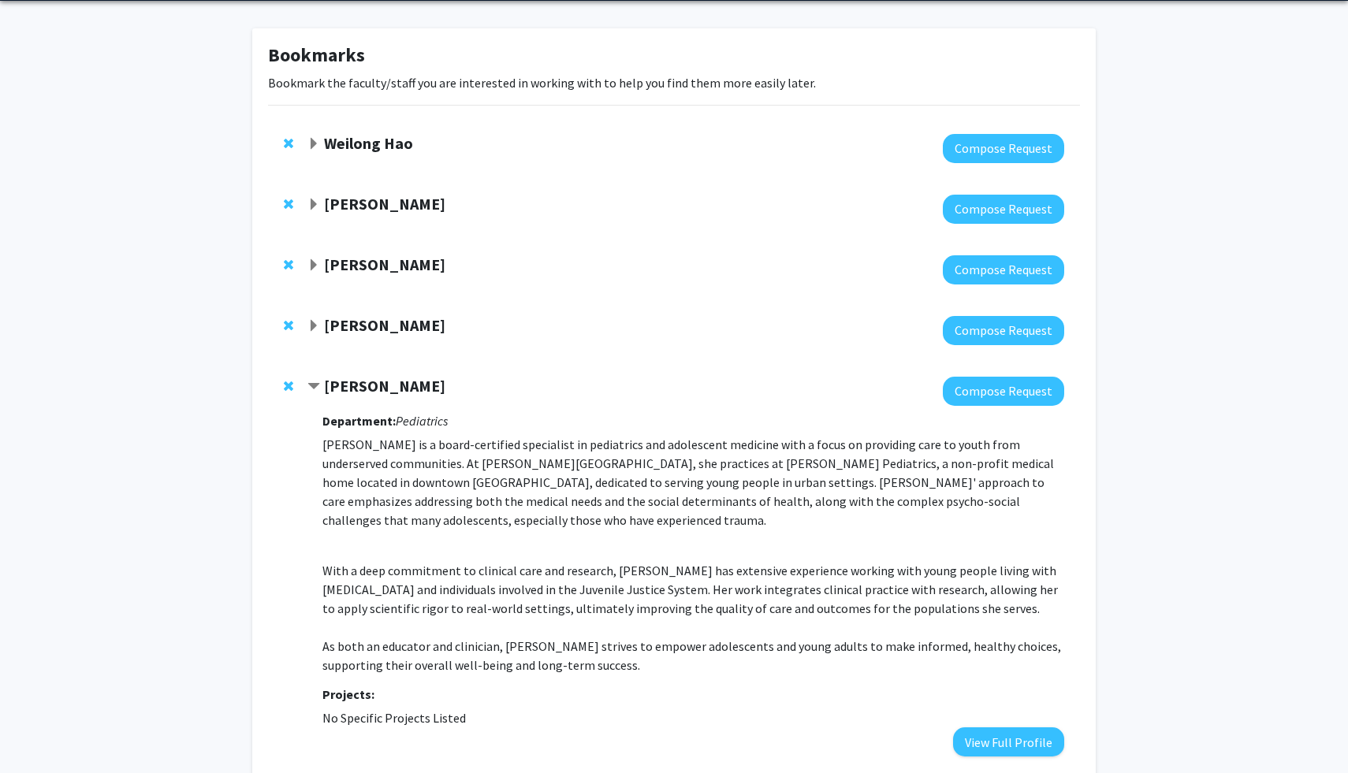
scroll to position [31, 0]
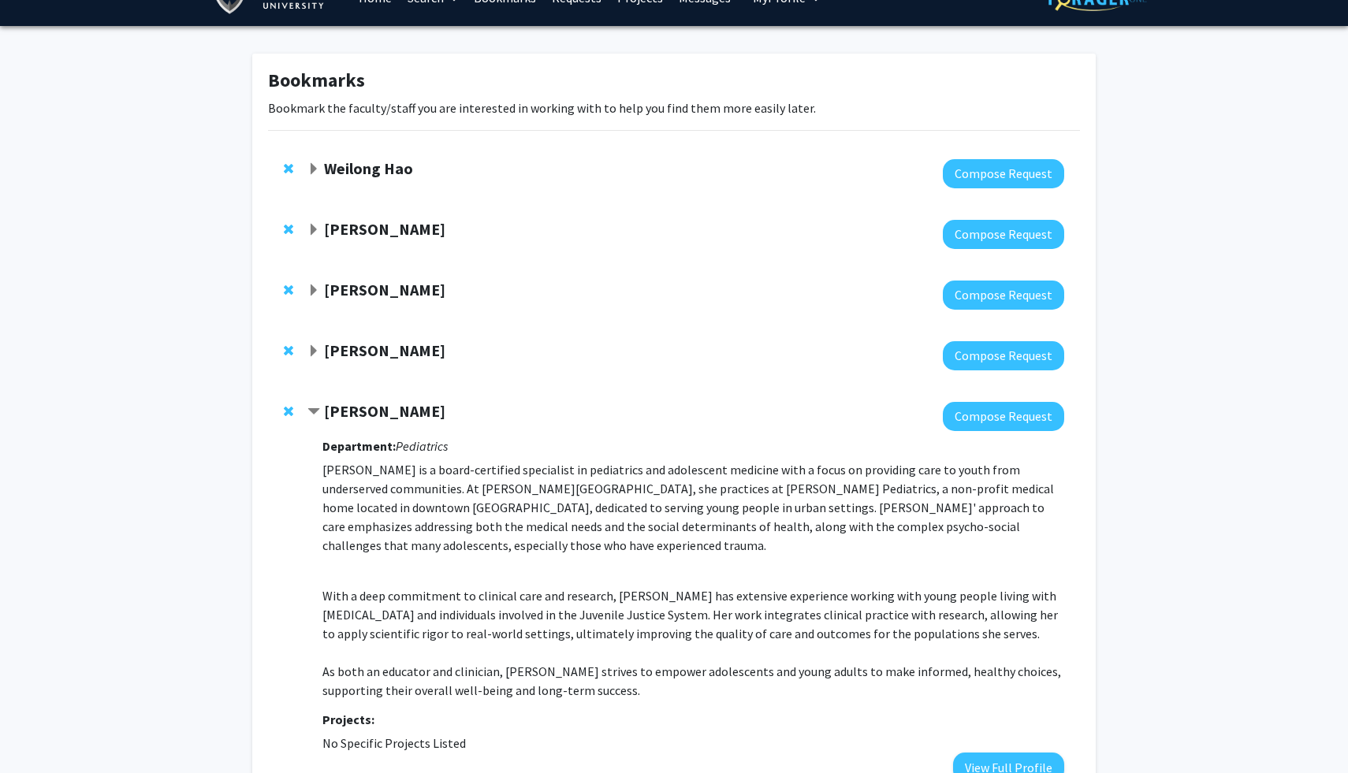
click at [404, 410] on strong "[PERSON_NAME]" at bounding box center [384, 411] width 121 height 20
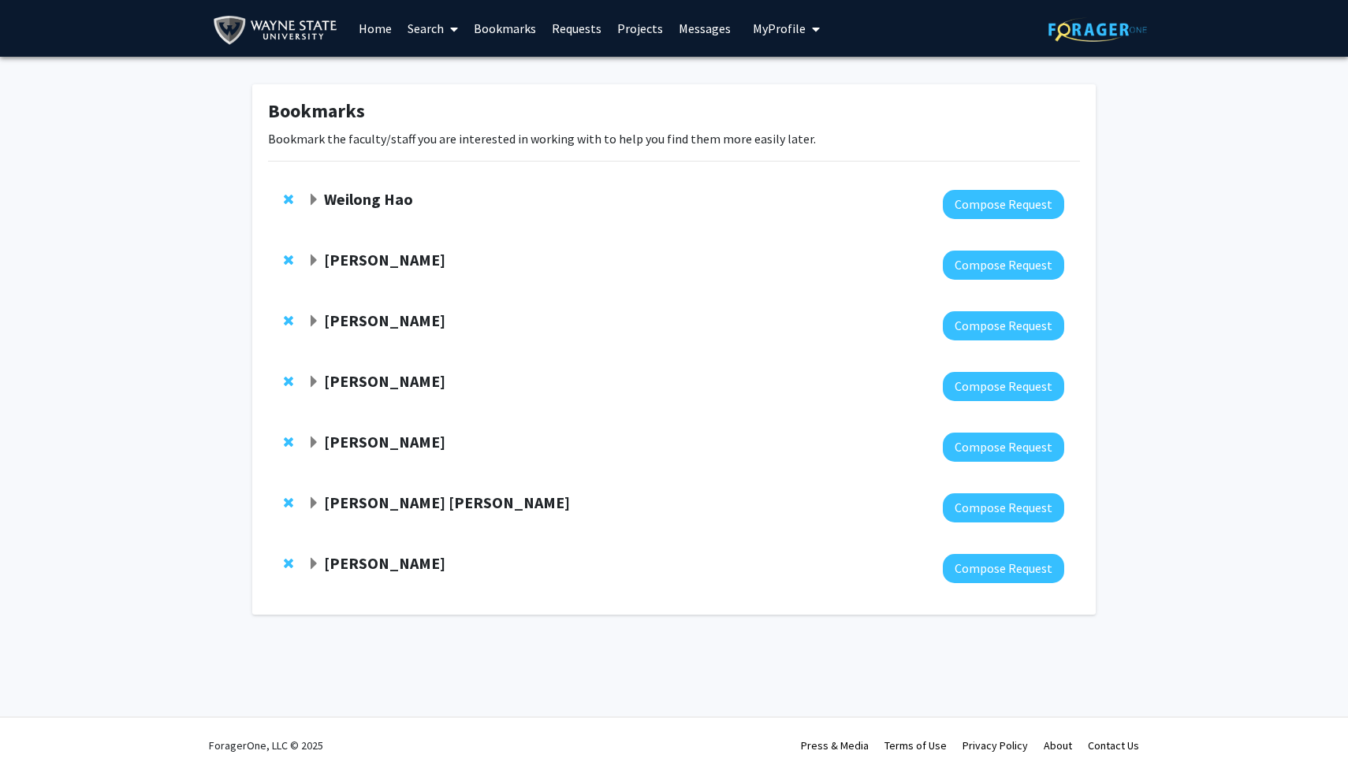
click at [780, 32] on span "My Profile" at bounding box center [779, 28] width 53 height 16
click at [706, 33] on link "Messages" at bounding box center [705, 28] width 68 height 55
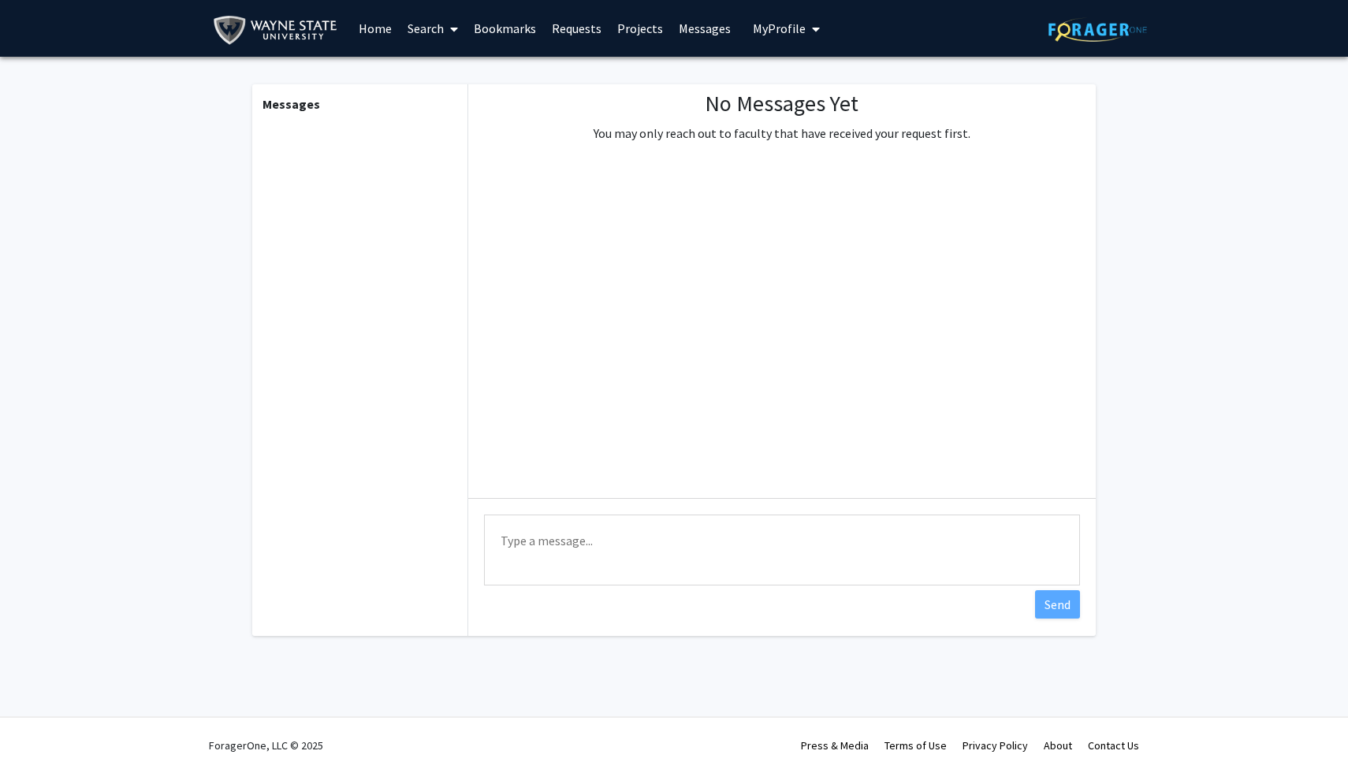
click at [648, 28] on link "Projects" at bounding box center [639, 28] width 61 height 55
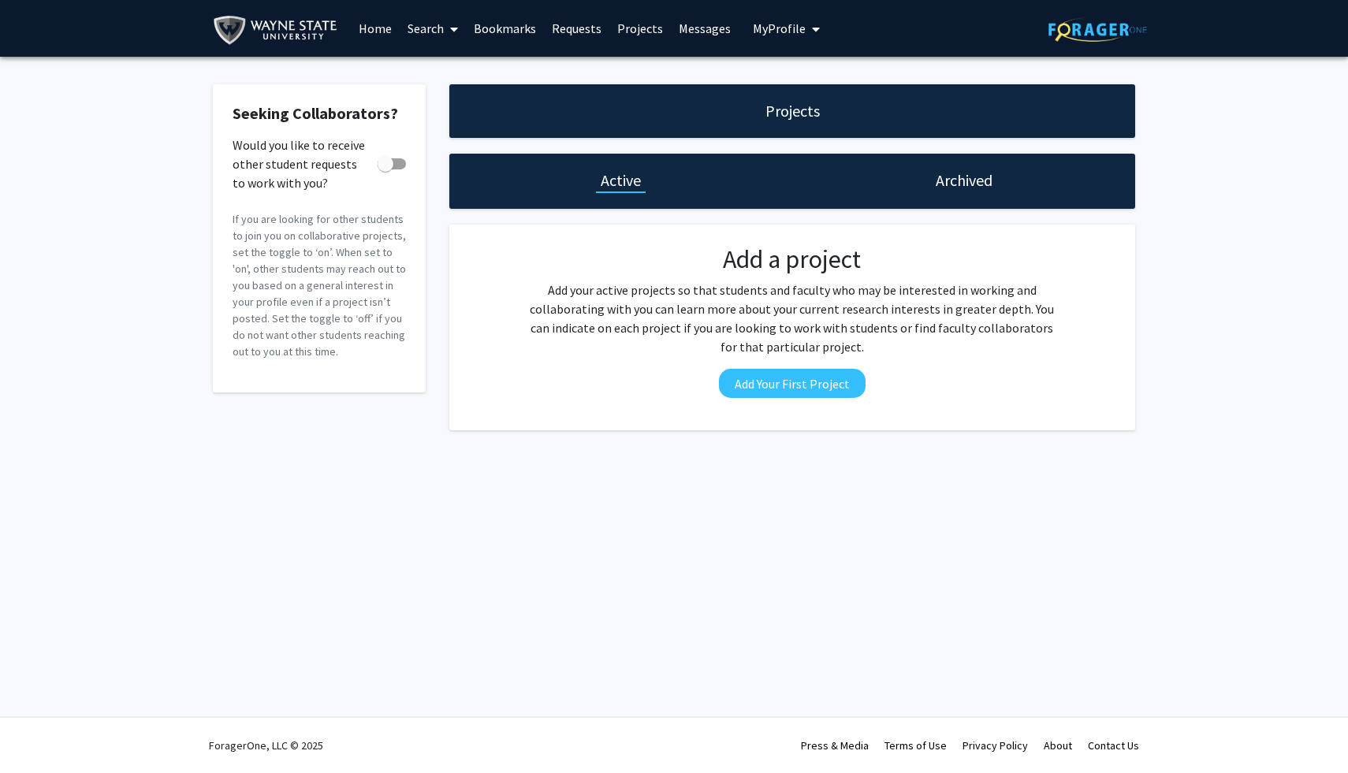
click at [564, 28] on link "Requests" at bounding box center [576, 28] width 65 height 55
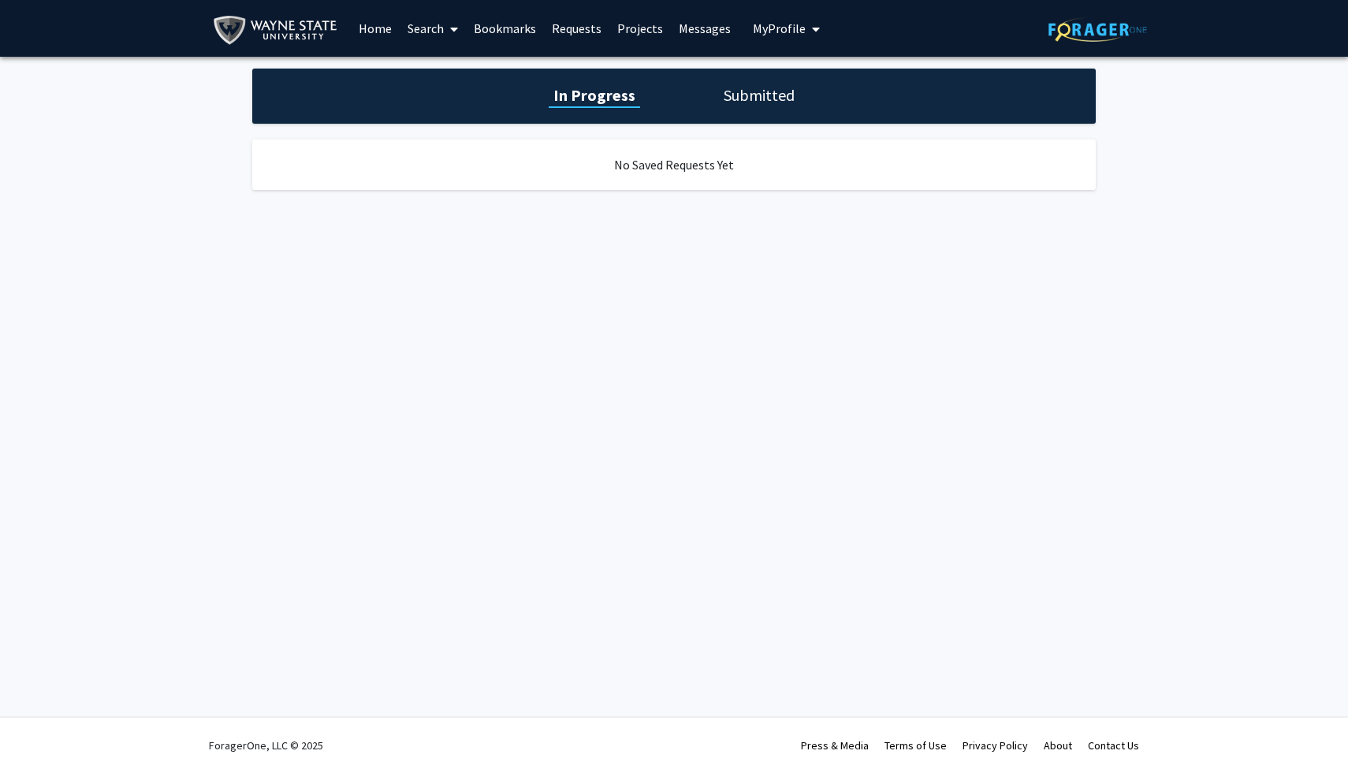
click at [516, 24] on link "Bookmarks" at bounding box center [505, 28] width 78 height 55
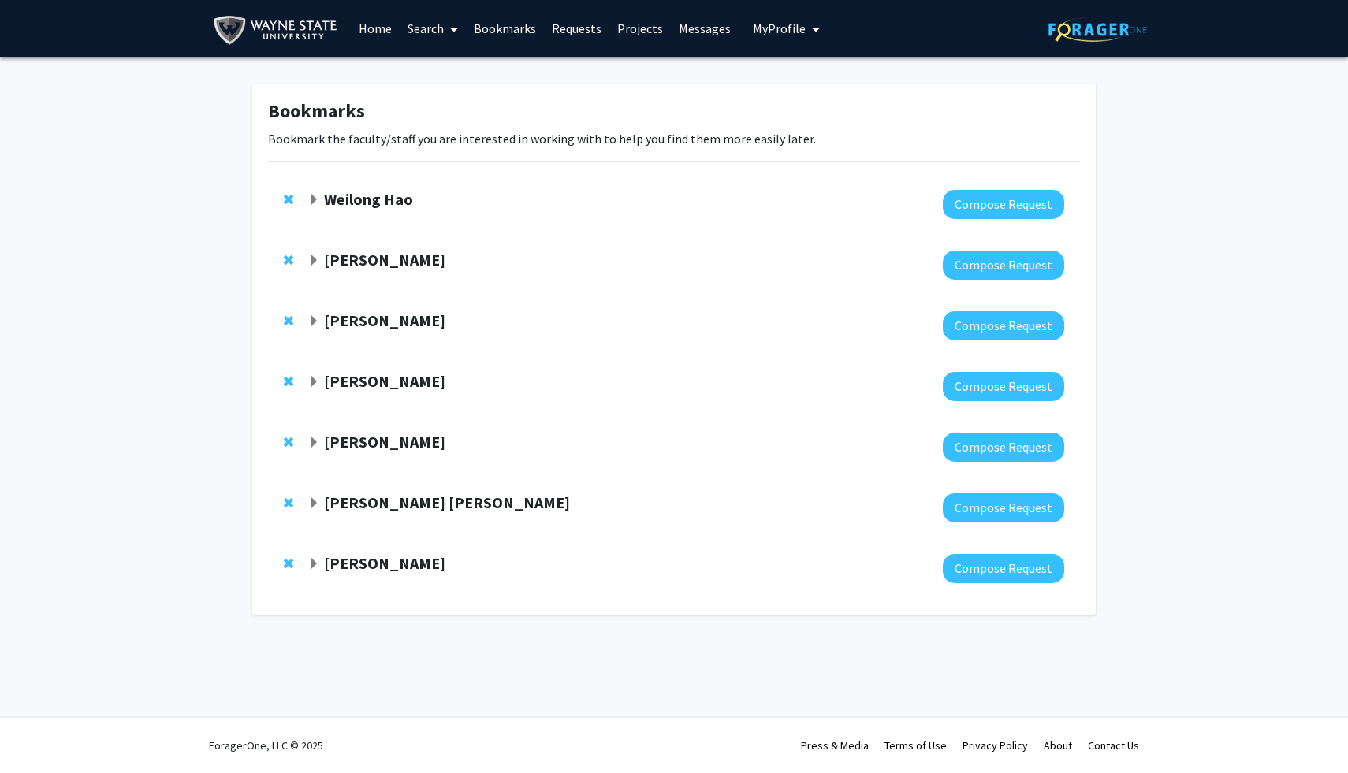
click at [423, 28] on link "Search" at bounding box center [433, 28] width 66 height 55
click at [441, 106] on span "Students" at bounding box center [448, 104] width 96 height 32
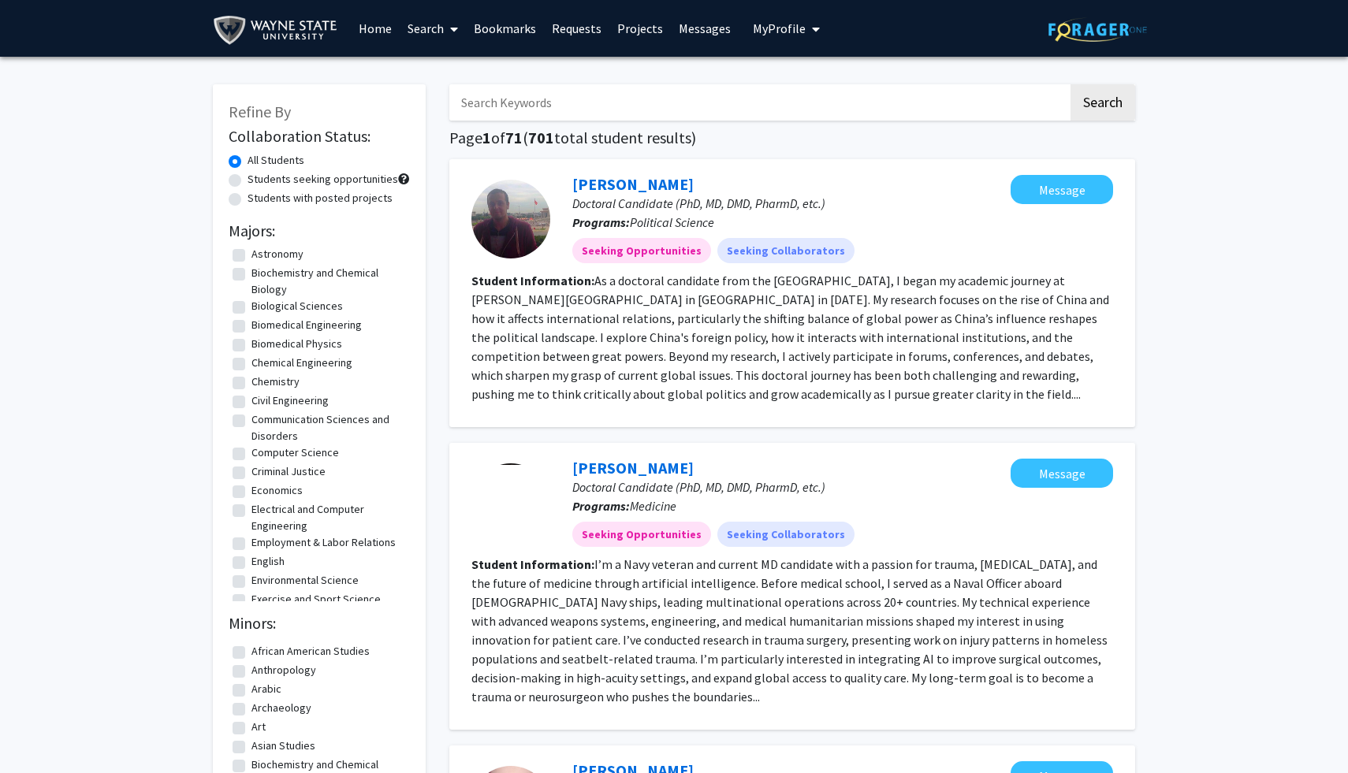
scroll to position [3, 0]
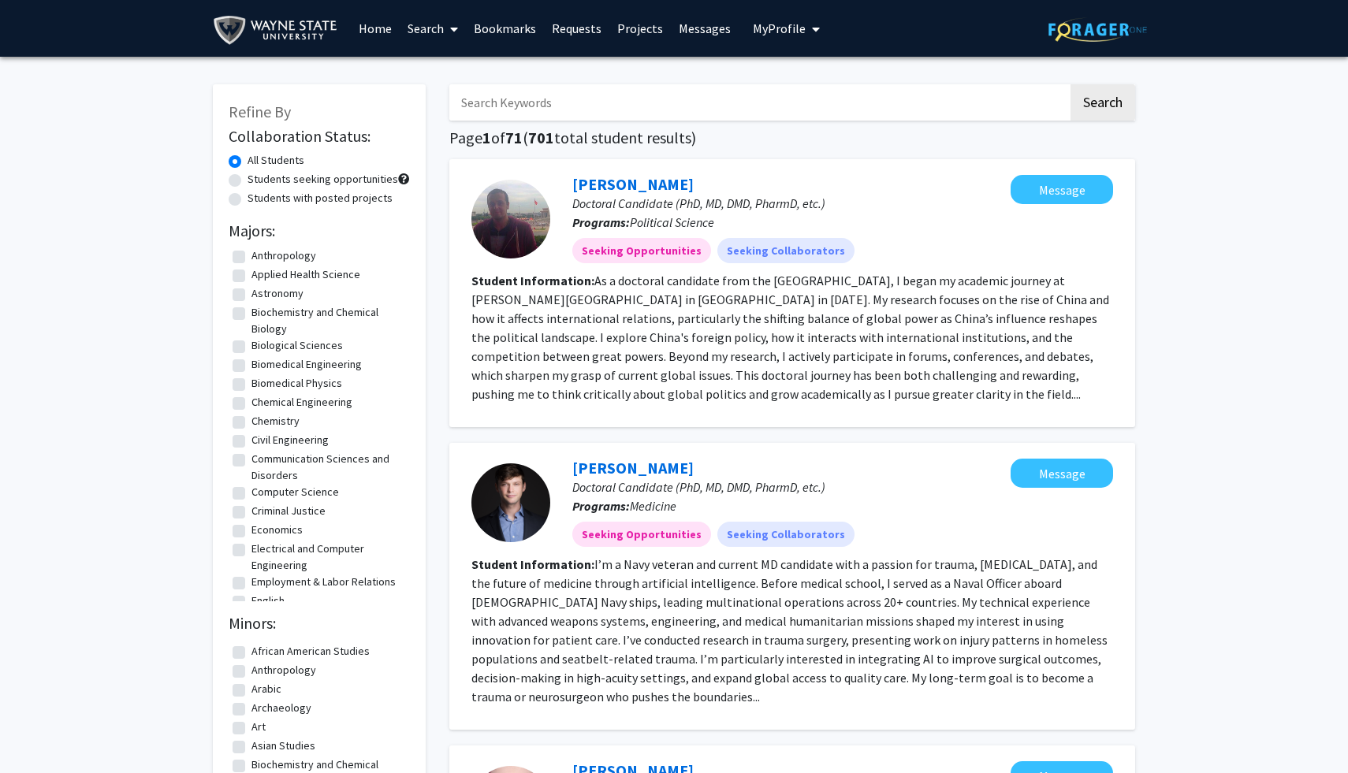
click at [251, 347] on label "Biological Sciences" at bounding box center [296, 345] width 91 height 17
click at [251, 347] on input "Biological Sciences" at bounding box center [256, 342] width 10 height 10
checkbox input "true"
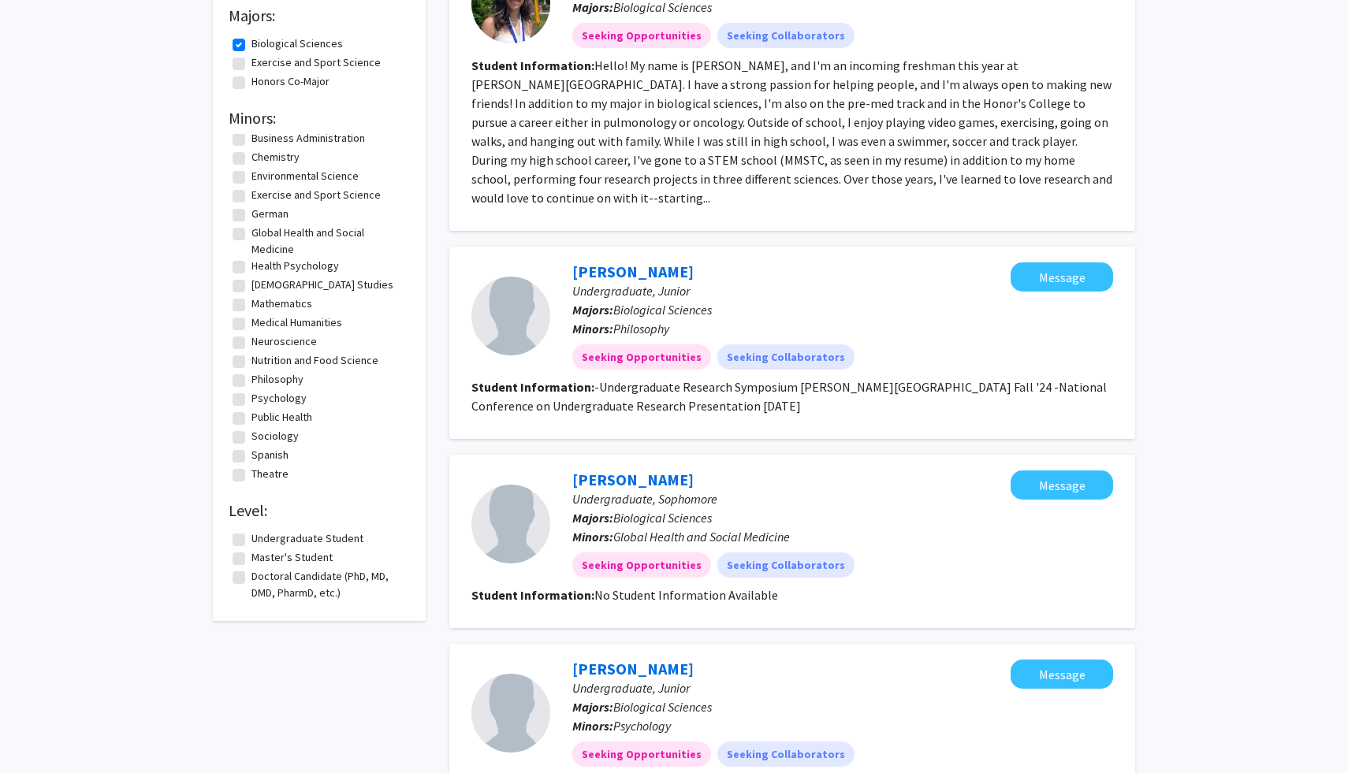
scroll to position [222, 0]
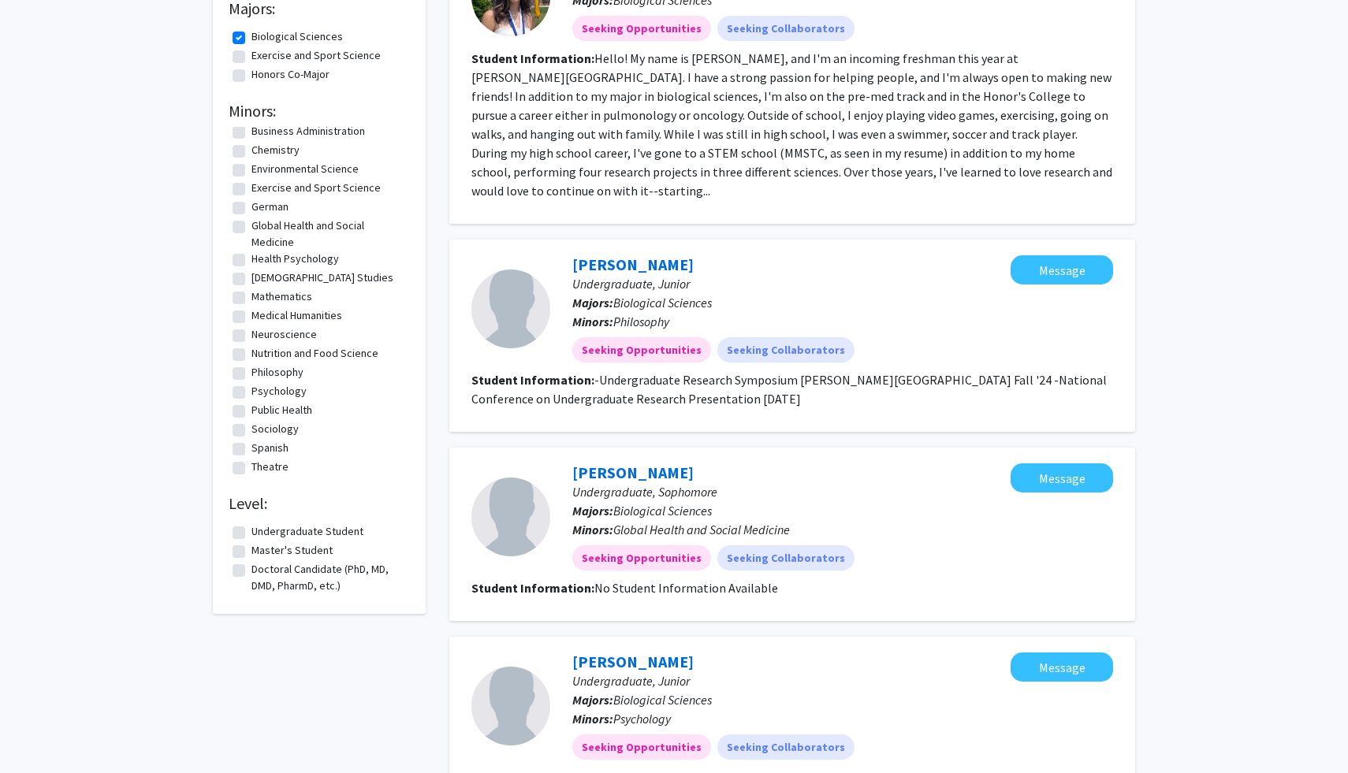
click at [251, 534] on label "Undergraduate Student" at bounding box center [307, 531] width 112 height 17
click at [251, 534] on input "Undergraduate Student" at bounding box center [256, 528] width 10 height 10
checkbox input "true"
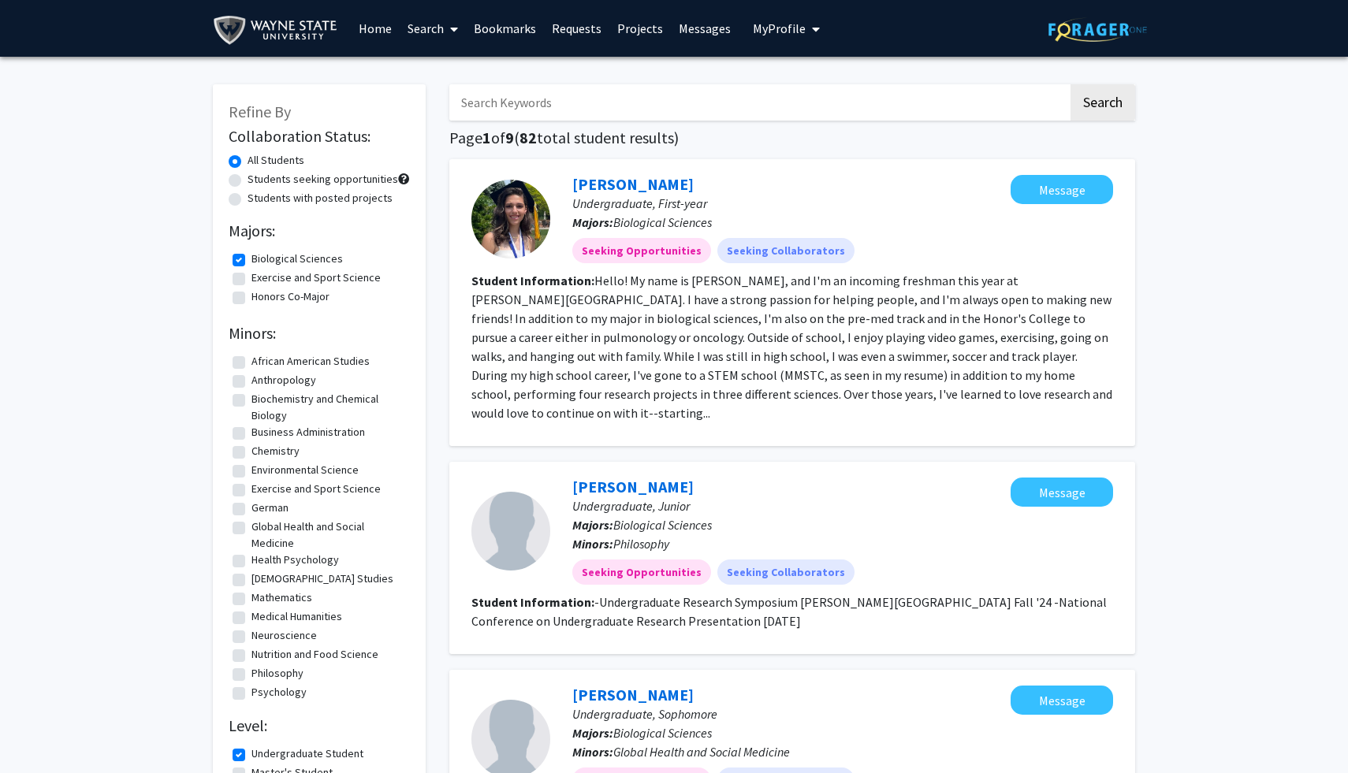
click at [248, 196] on label "Students with posted projects" at bounding box center [320, 198] width 145 height 17
click at [248, 196] on input "Students with posted projects" at bounding box center [253, 195] width 10 height 10
radio input "true"
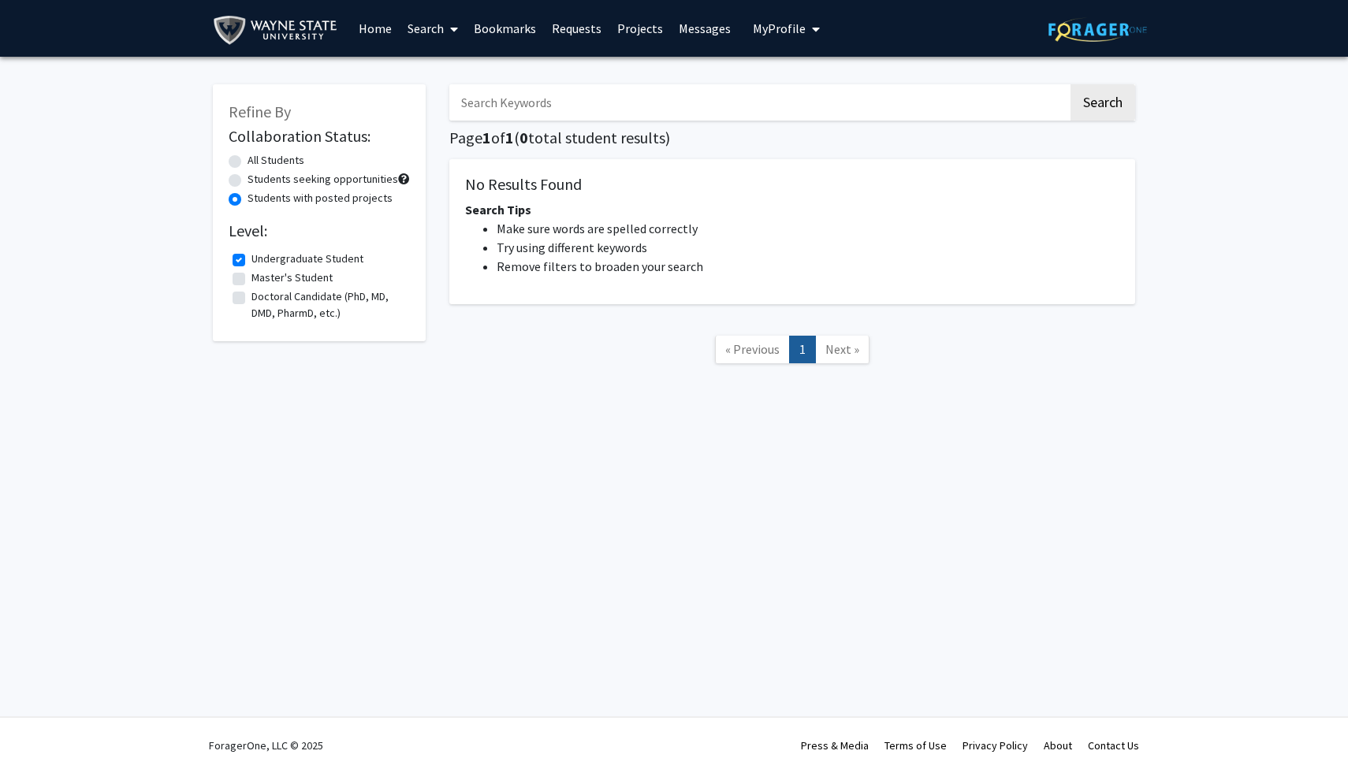
click at [251, 259] on label "Undergraduate Student" at bounding box center [307, 259] width 112 height 17
click at [251, 259] on input "Undergraduate Student" at bounding box center [256, 256] width 10 height 10
checkbox input "false"
click at [356, 221] on div "Collaboration Status: All Students Students seeking opportunities Students with…" at bounding box center [319, 225] width 181 height 202
click at [248, 162] on label "All Students" at bounding box center [276, 160] width 57 height 17
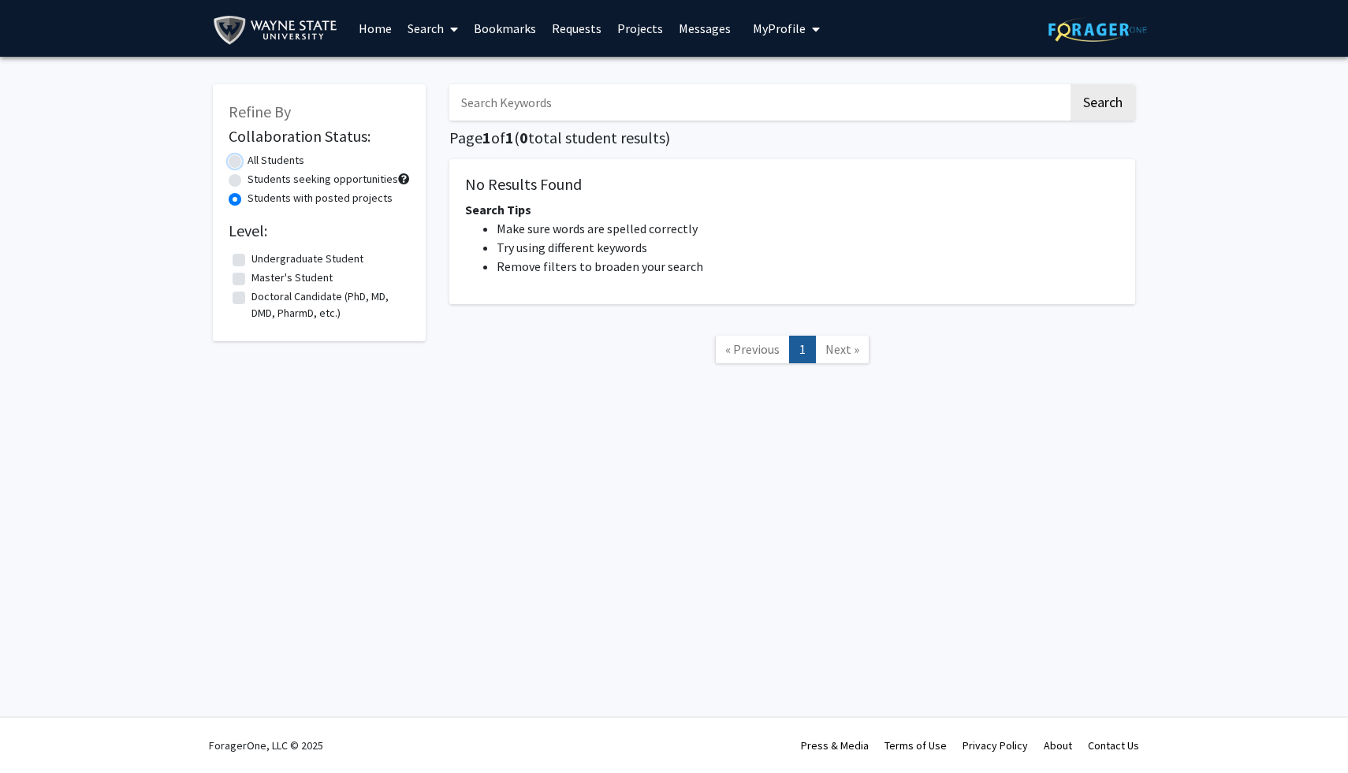
click at [248, 162] on input "All Students" at bounding box center [253, 157] width 10 height 10
radio input "true"
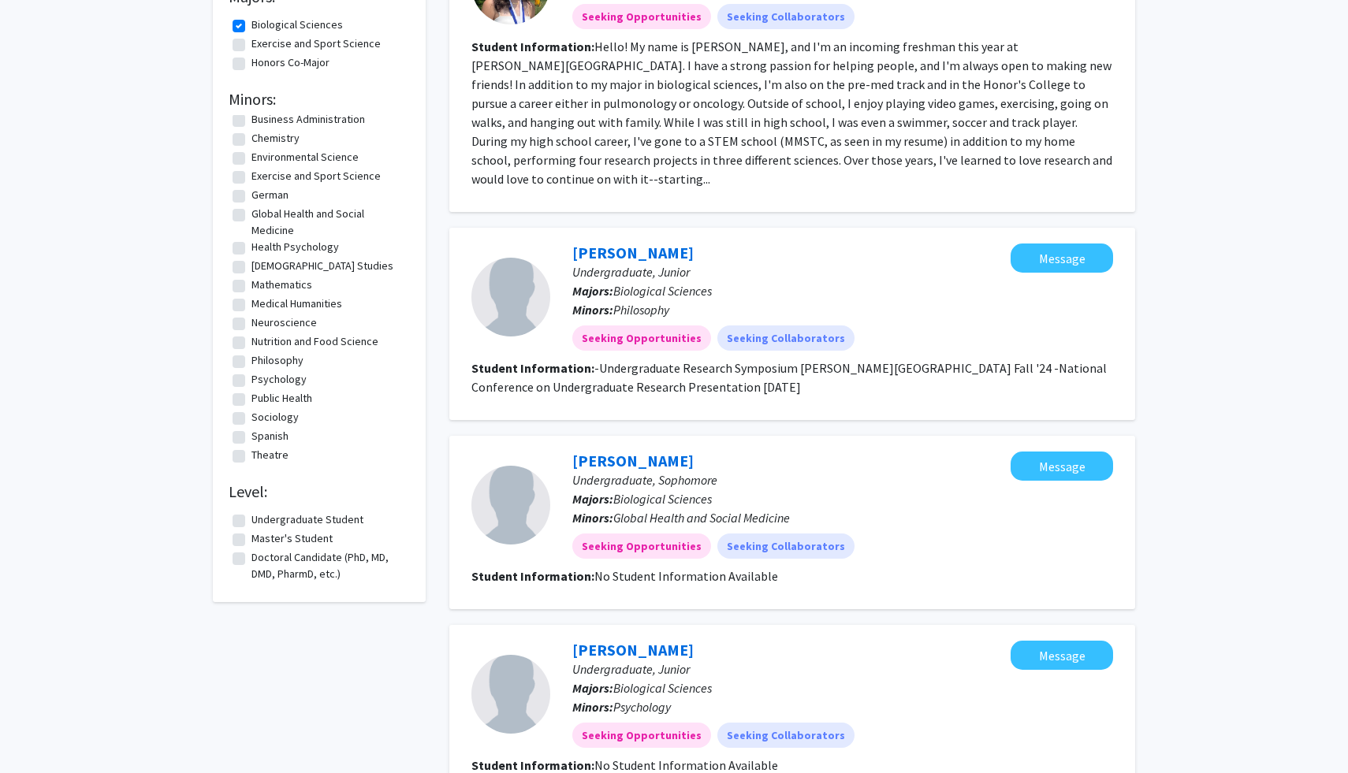
scroll to position [236, 0]
click at [251, 523] on label "Undergraduate Student" at bounding box center [307, 518] width 112 height 17
click at [251, 520] on input "Undergraduate Student" at bounding box center [256, 515] width 10 height 10
checkbox input "true"
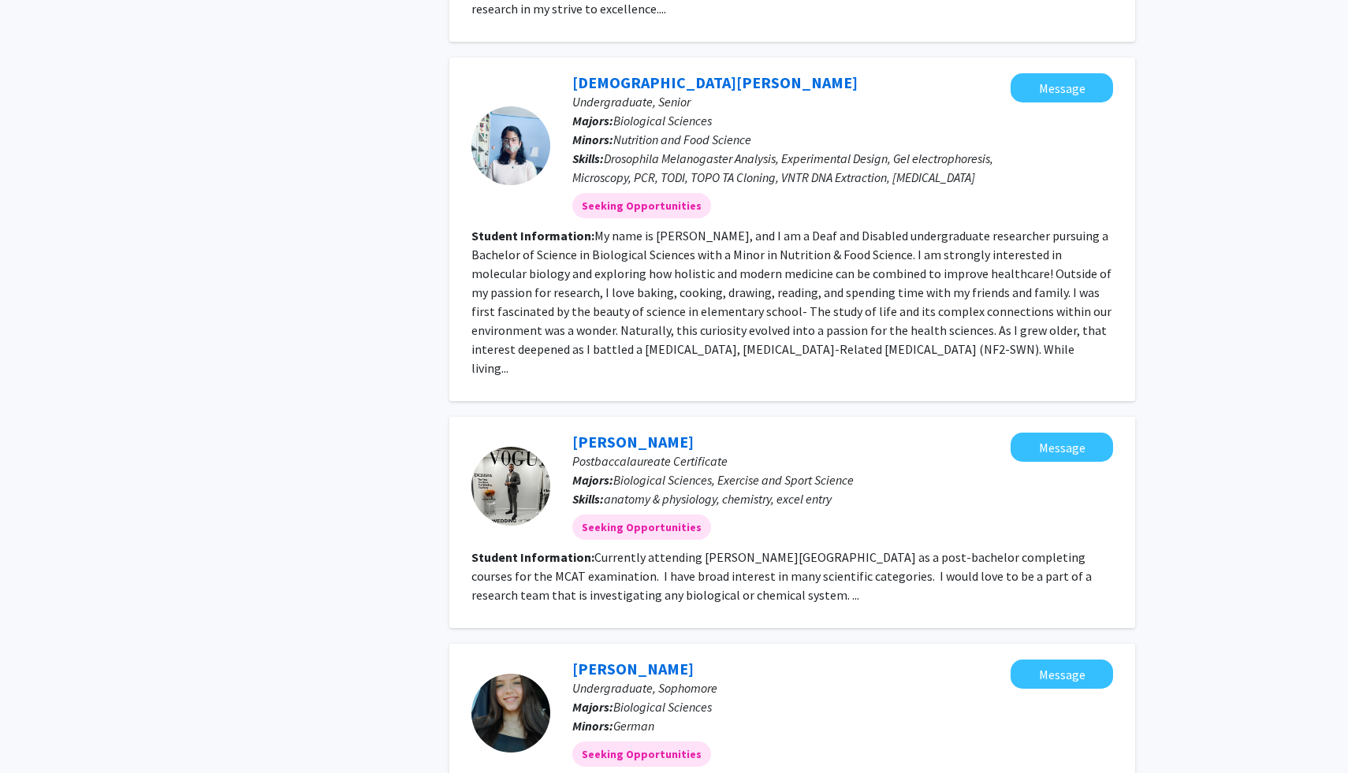
scroll to position [1815, 0]
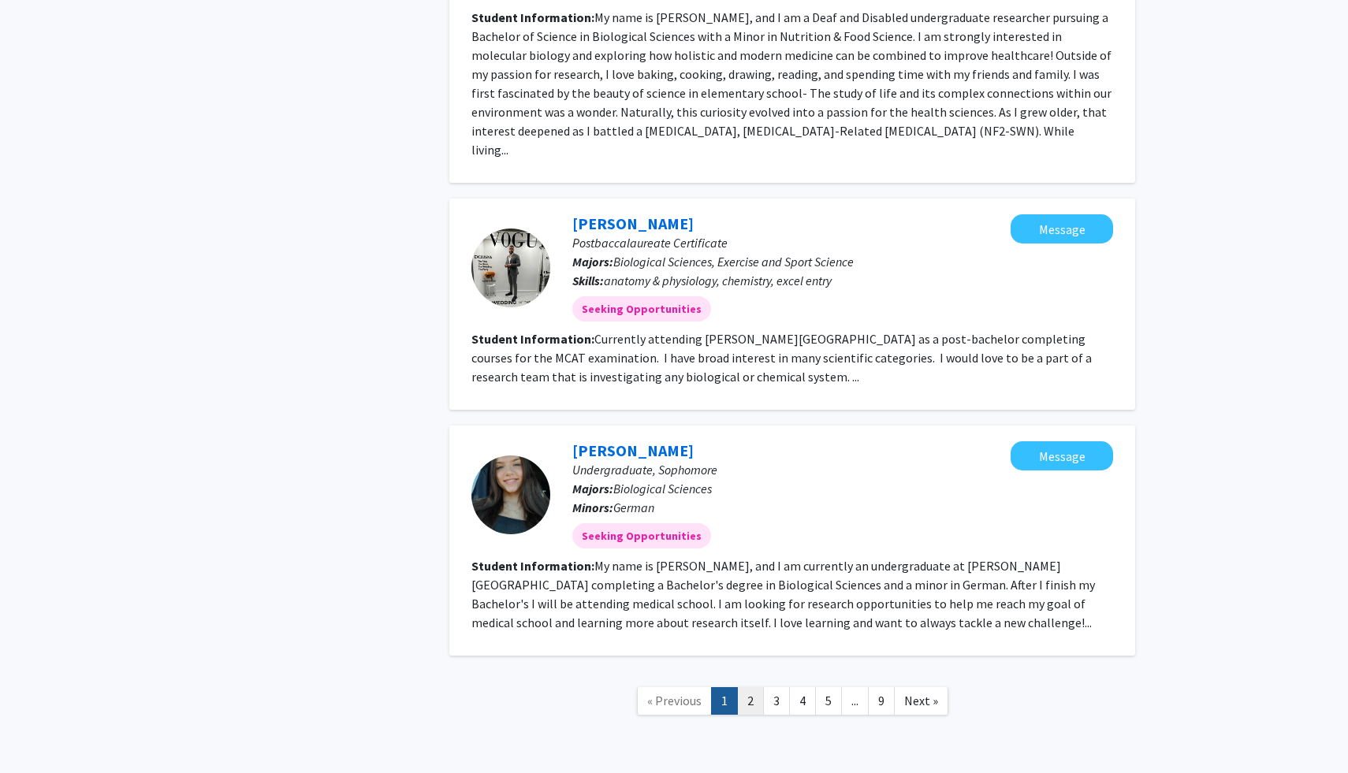
click at [750, 687] on link "2" at bounding box center [750, 701] width 27 height 28
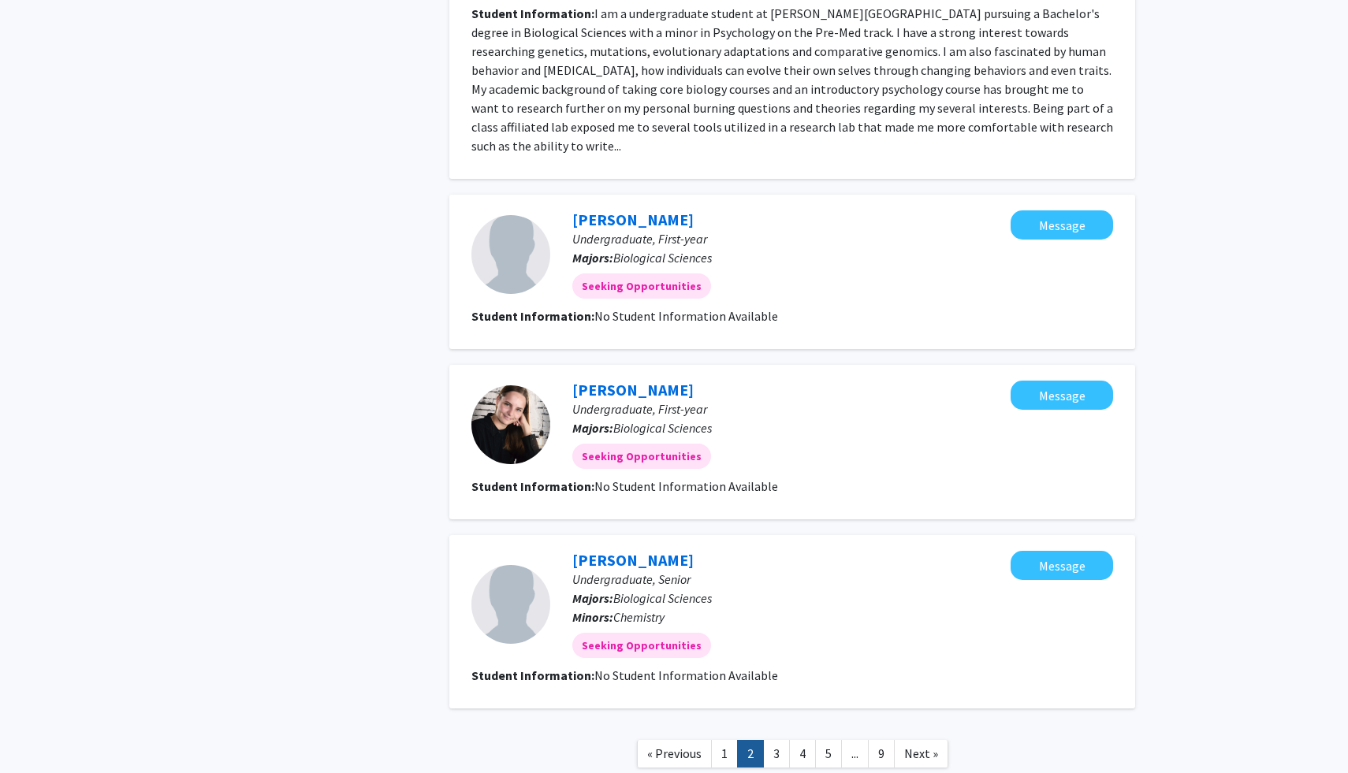
scroll to position [1721, 0]
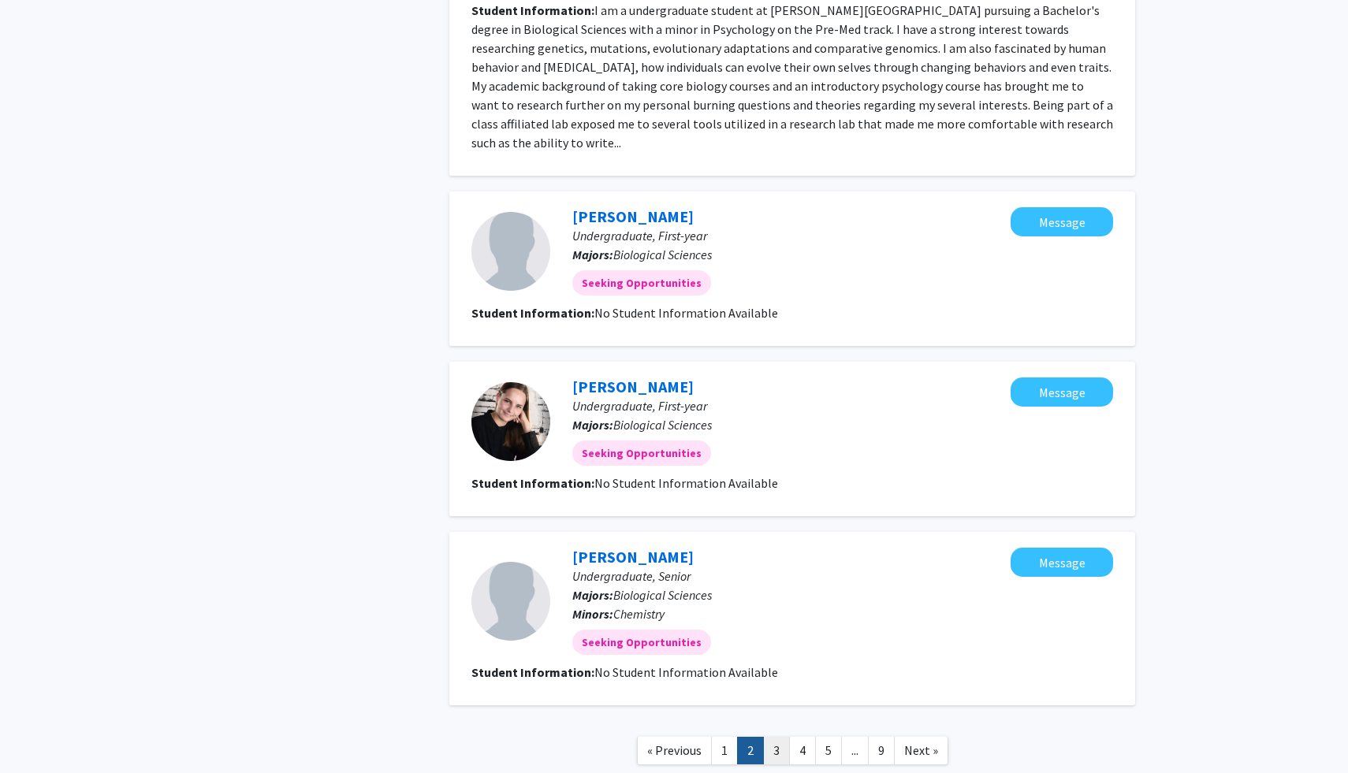
click at [778, 751] on link "3" at bounding box center [776, 751] width 27 height 28
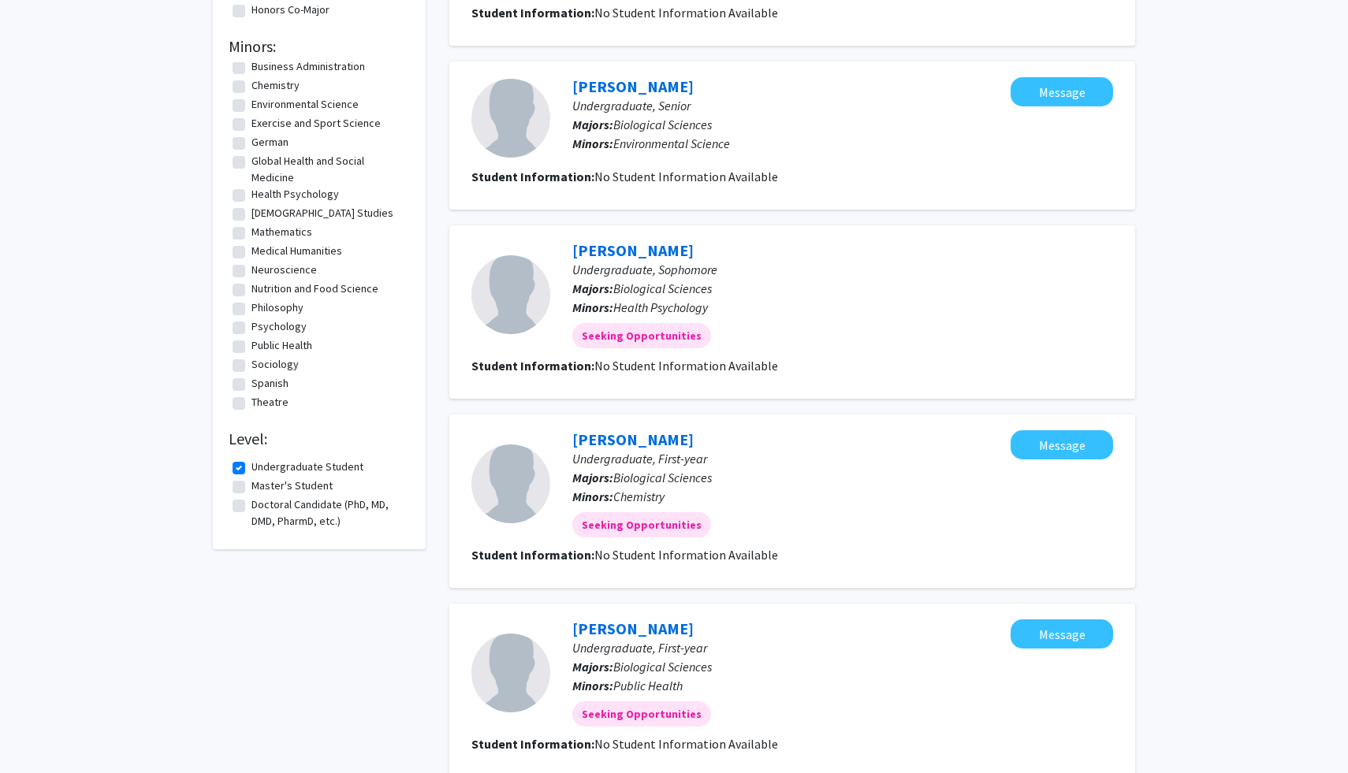
scroll to position [289, 0]
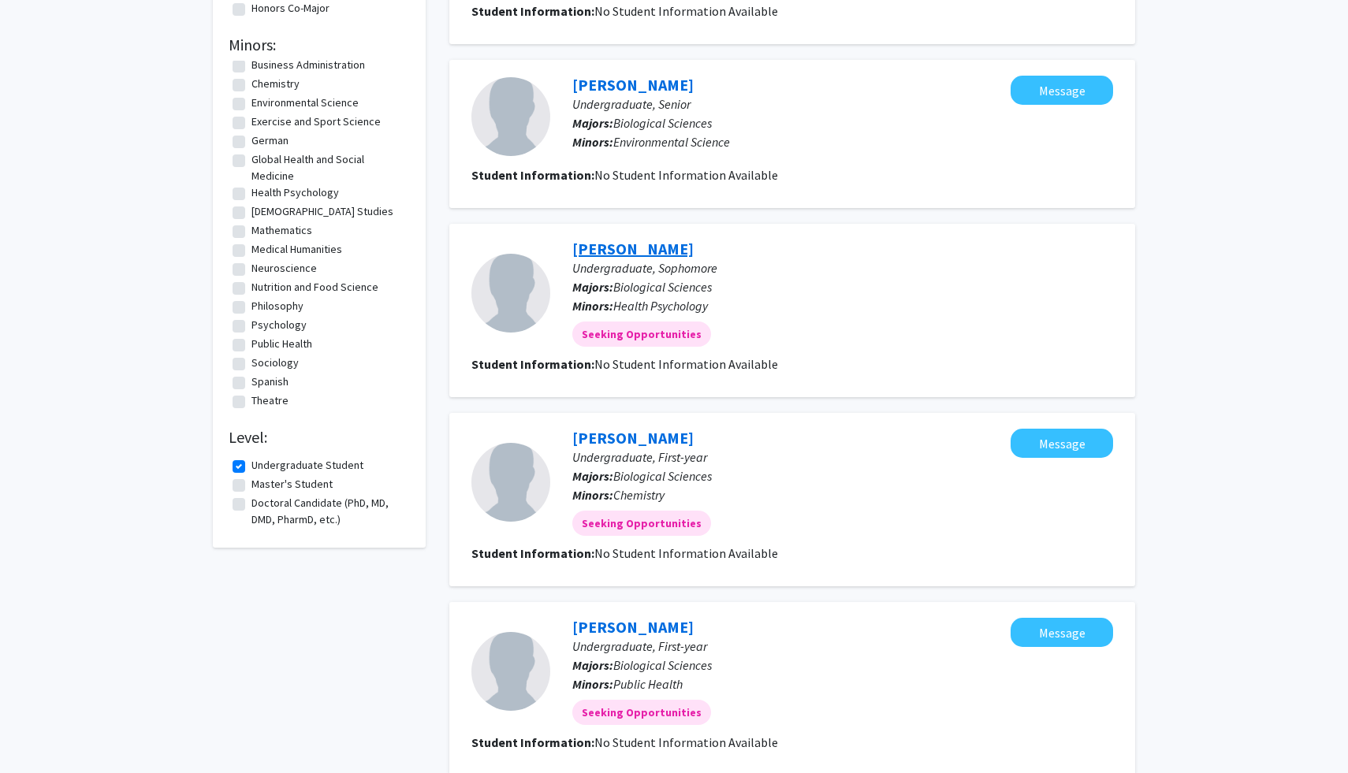
click at [629, 250] on link "[PERSON_NAME]" at bounding box center [632, 249] width 121 height 20
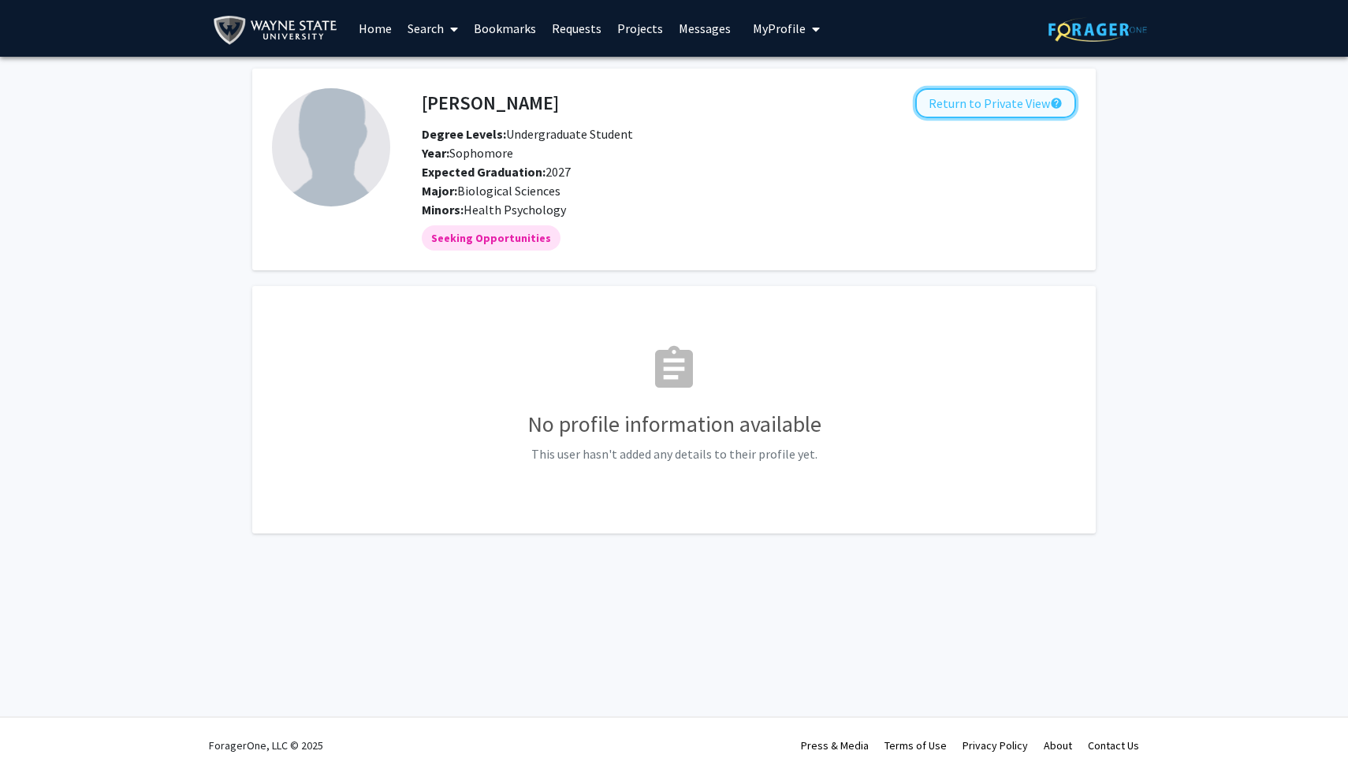
click at [961, 103] on button "Return to Private View help" at bounding box center [995, 103] width 161 height 30
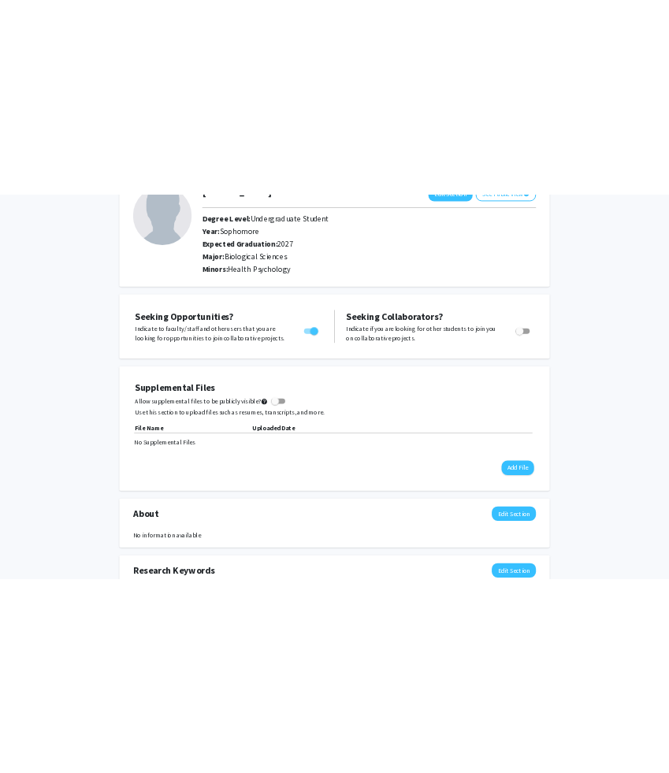
scroll to position [123, 0]
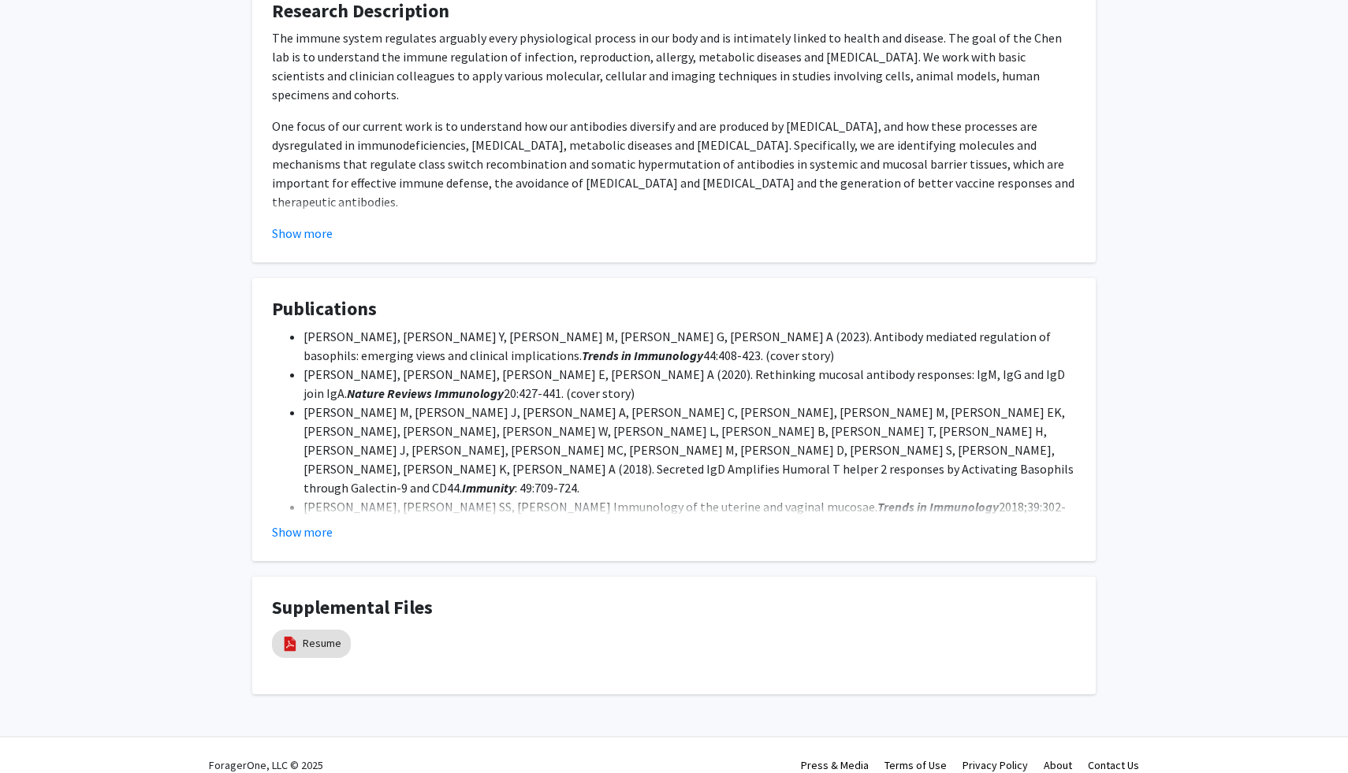
scroll to position [927, 0]
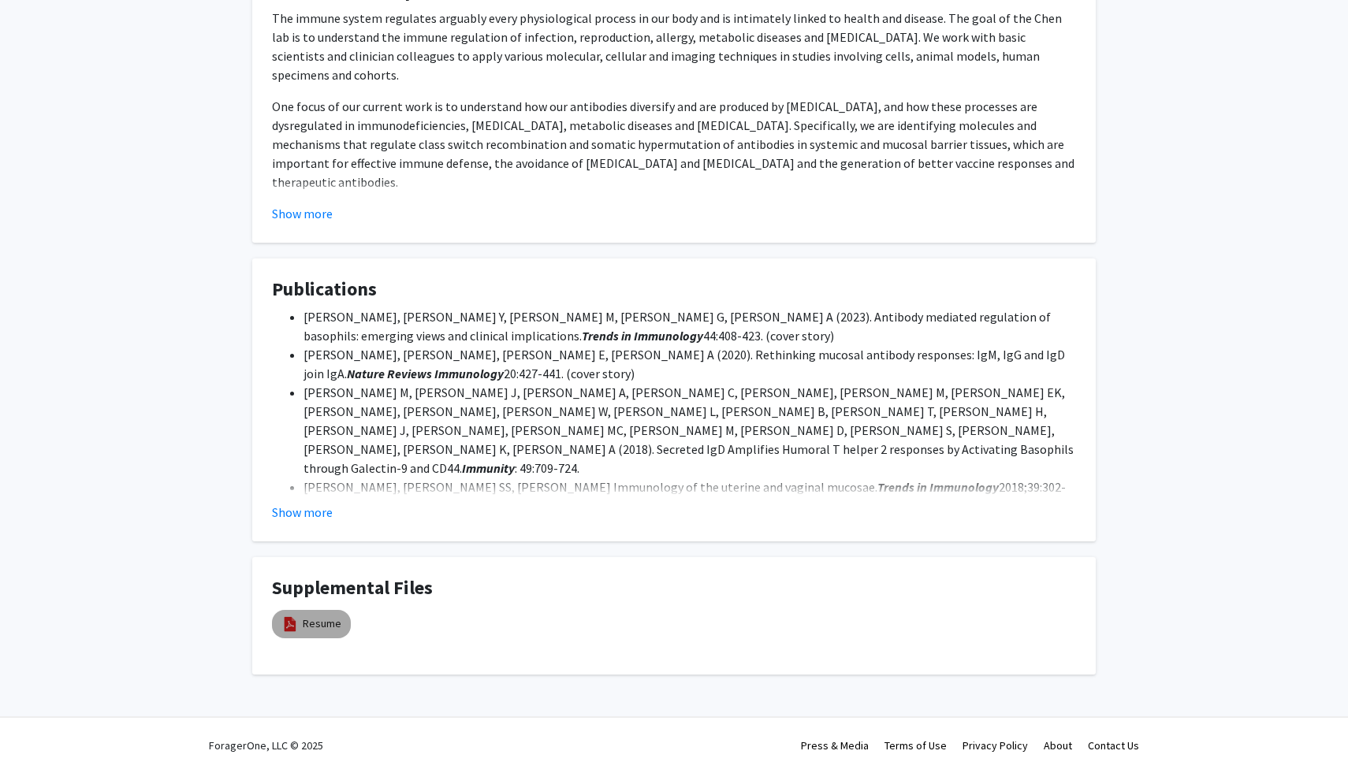
click at [318, 613] on mat-chip "Resume" at bounding box center [311, 624] width 79 height 28
click at [316, 629] on link "Resume" at bounding box center [322, 624] width 39 height 17
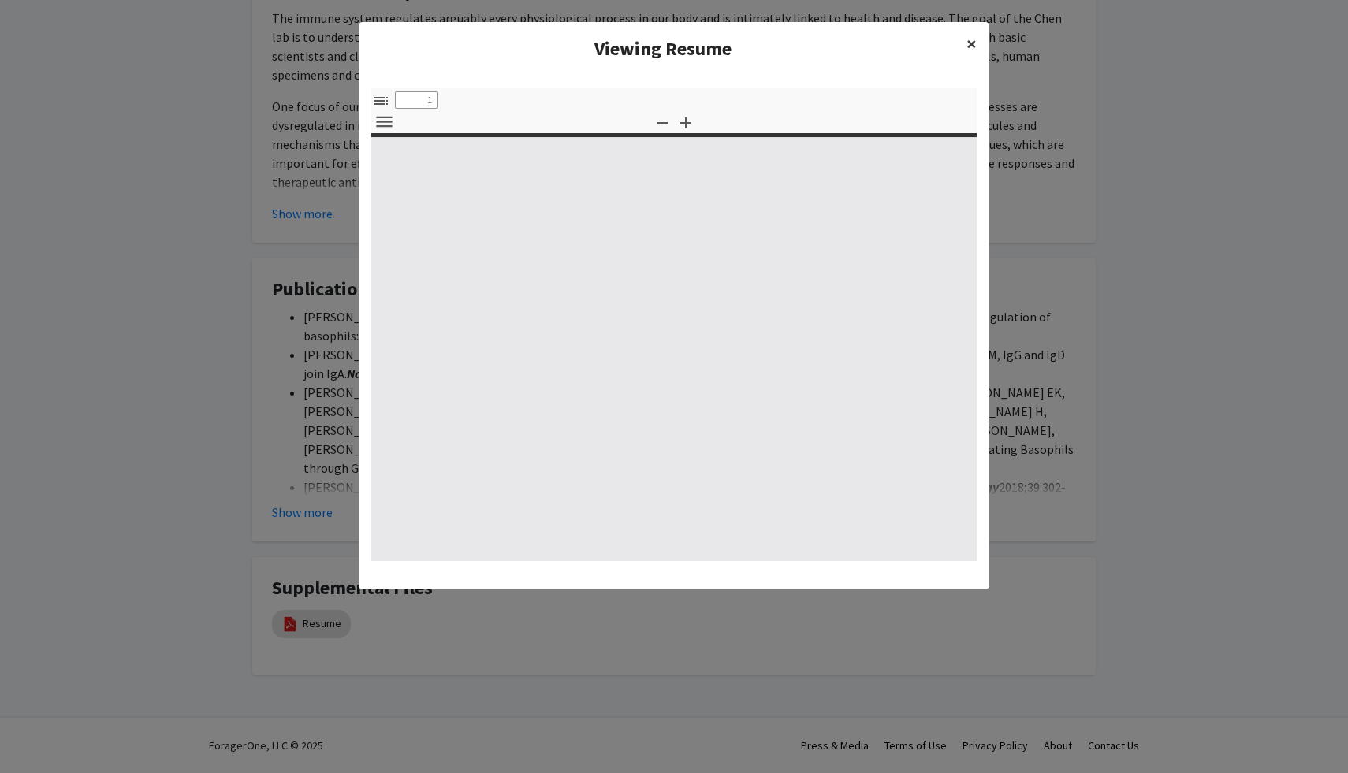
type input "0"
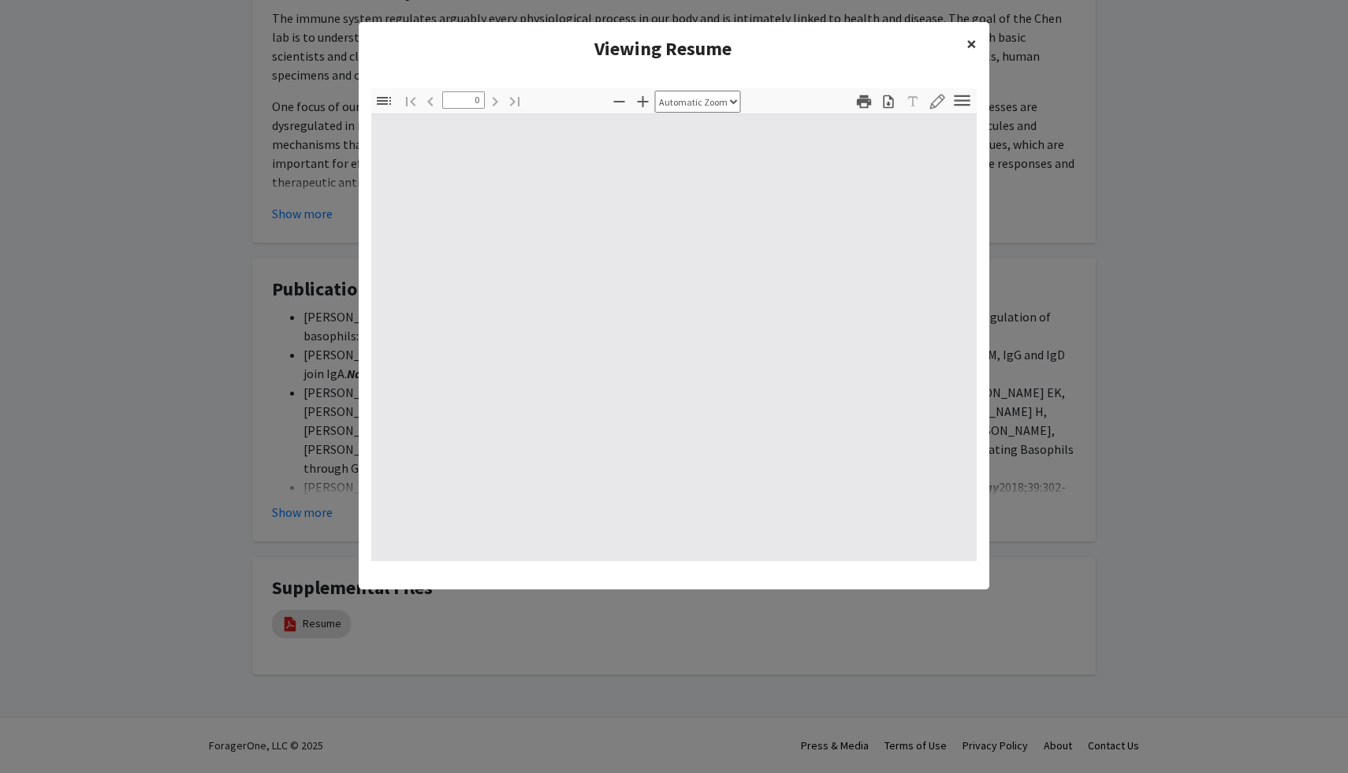
select select "custom"
type input "1"
select select "auto"
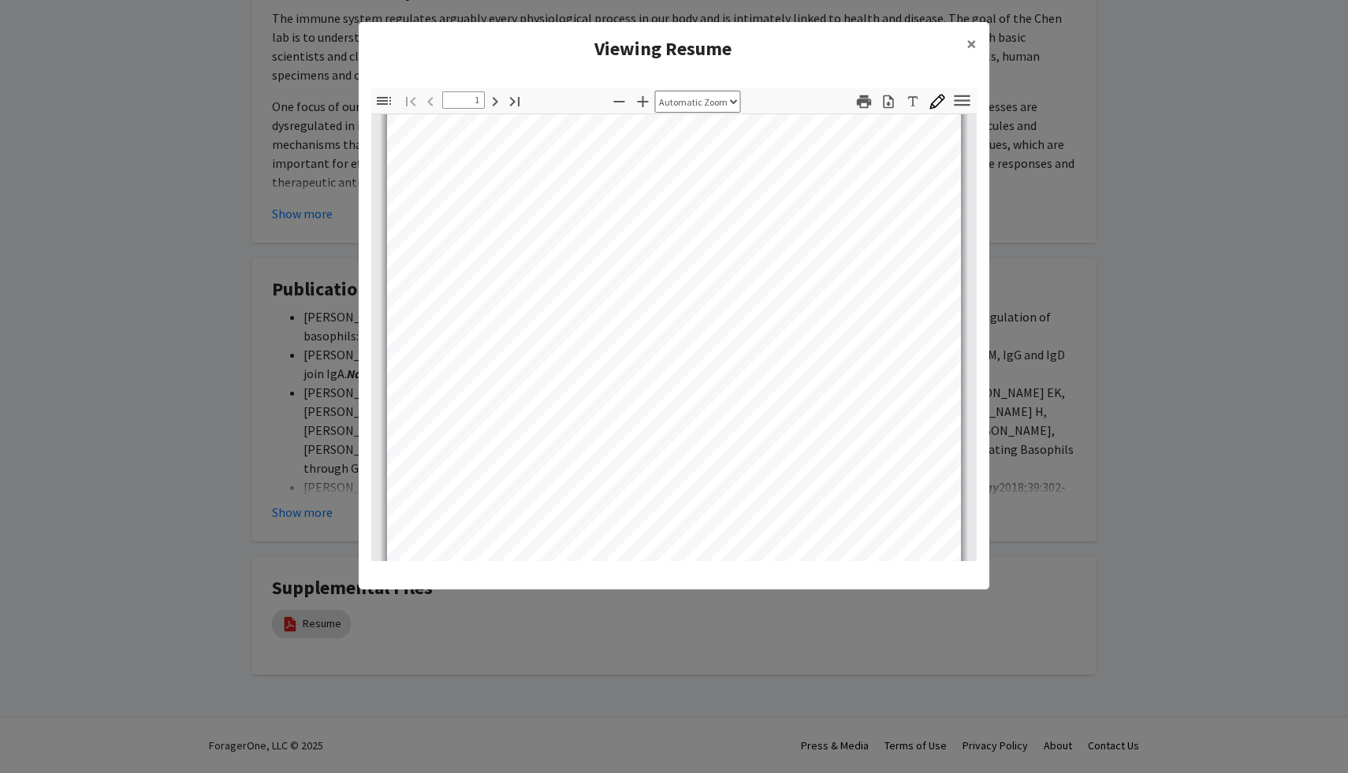
scroll to position [38, 0]
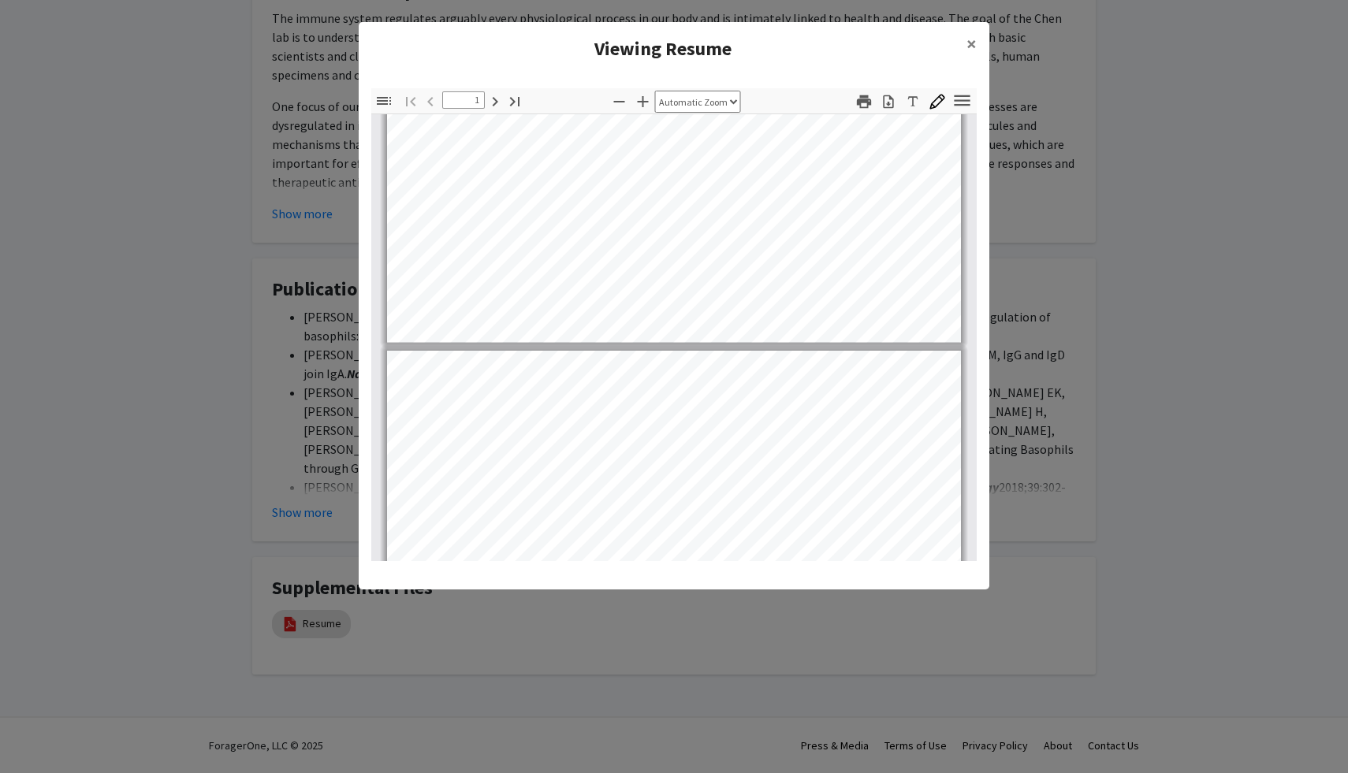
type input "2"
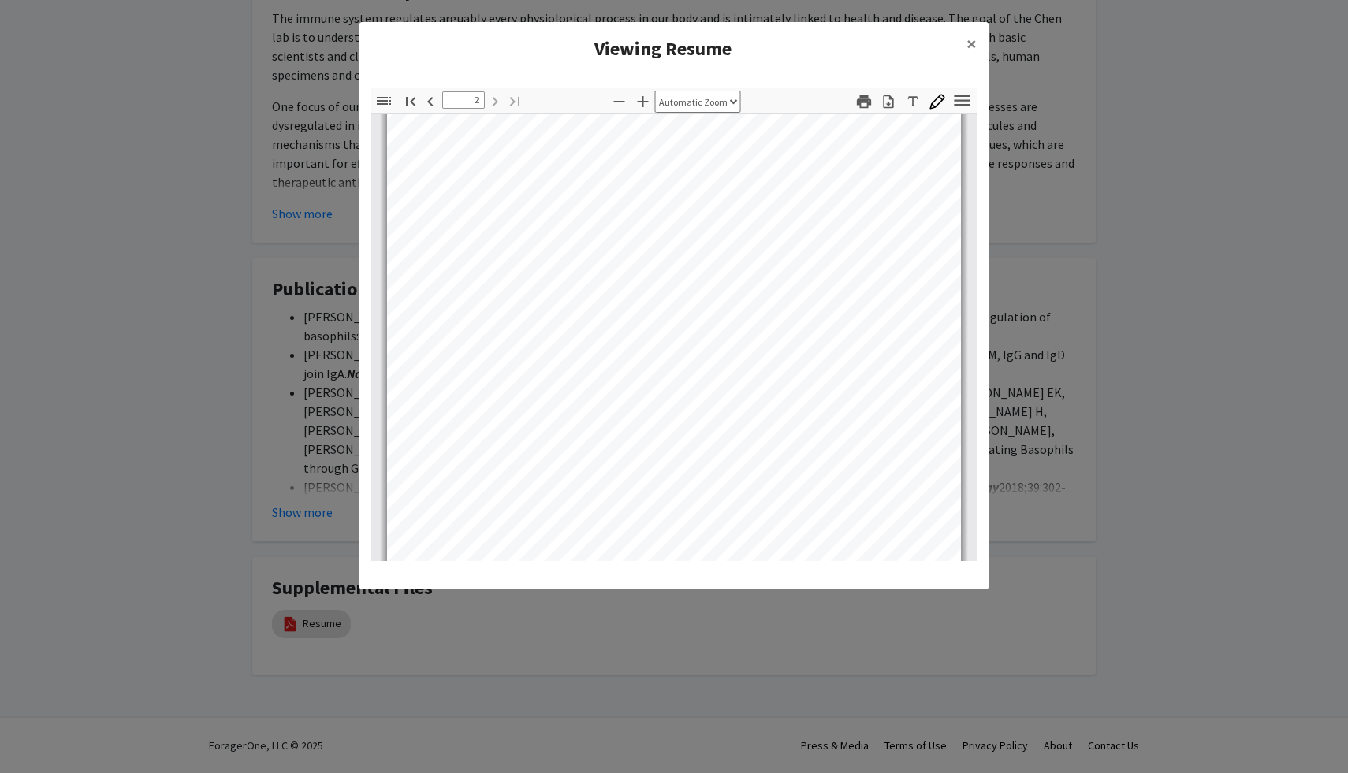
scroll to position [1062, 0]
click at [973, 40] on span "×" at bounding box center [971, 44] width 10 height 24
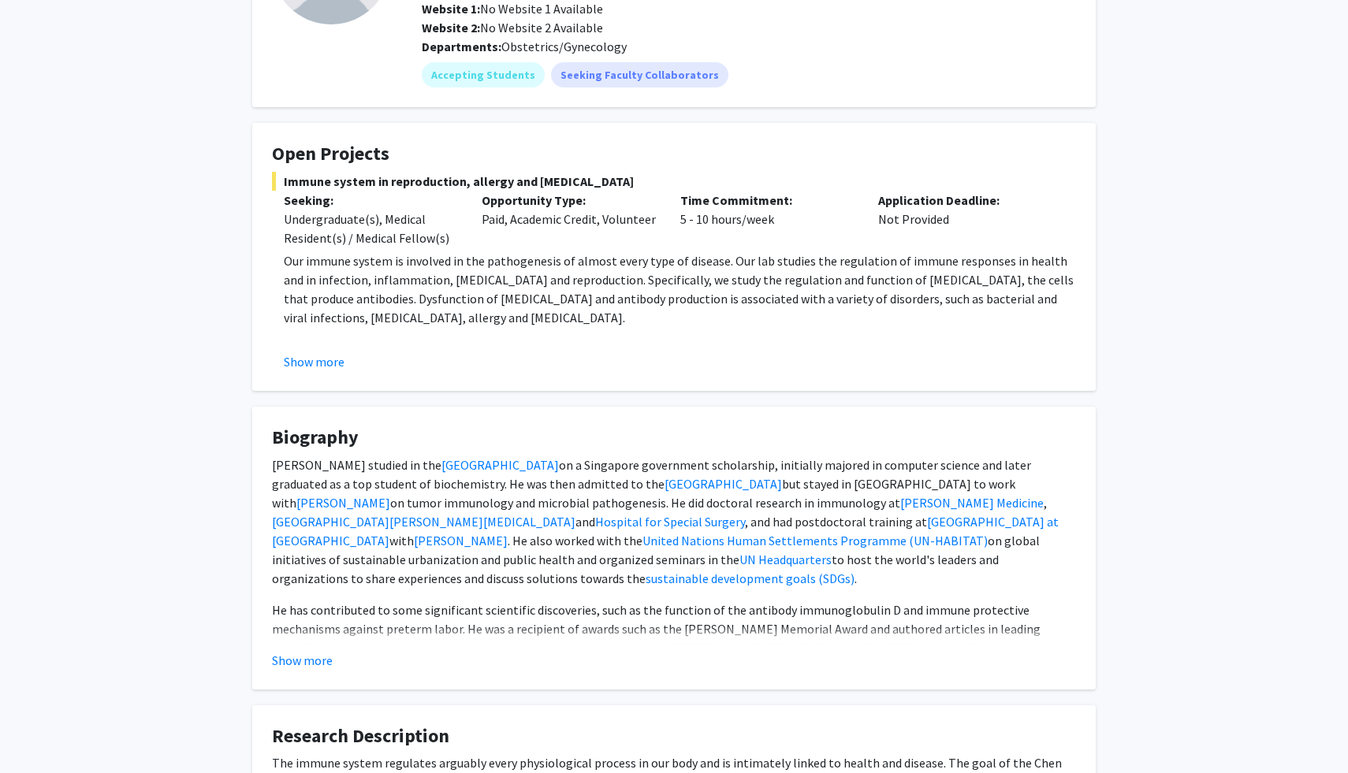
scroll to position [0, 0]
